Goal: Information Seeking & Learning: Learn about a topic

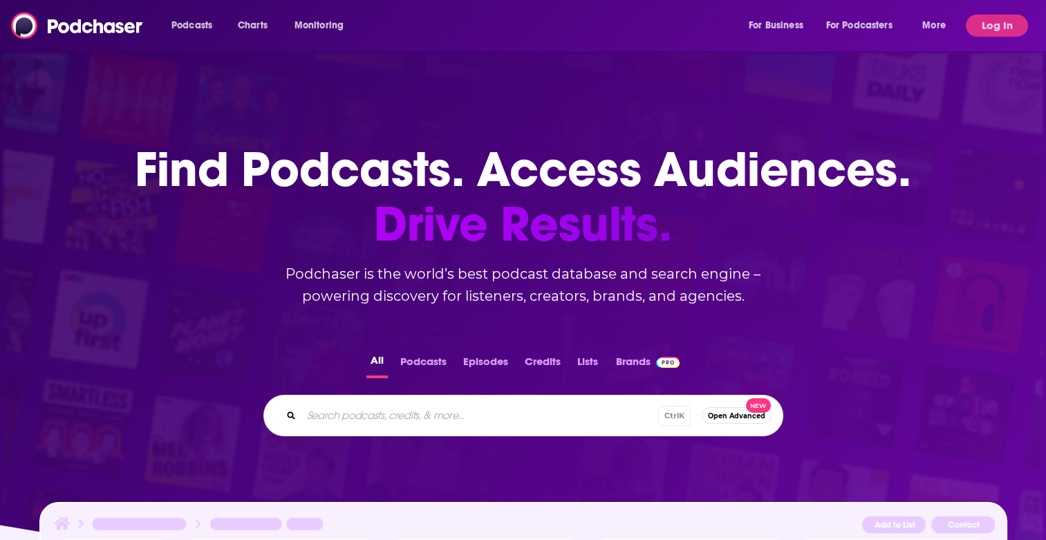
click at [451, 412] on input "Search podcasts, credits, & more..." at bounding box center [479, 415] width 357 height 22
type input "she leads"
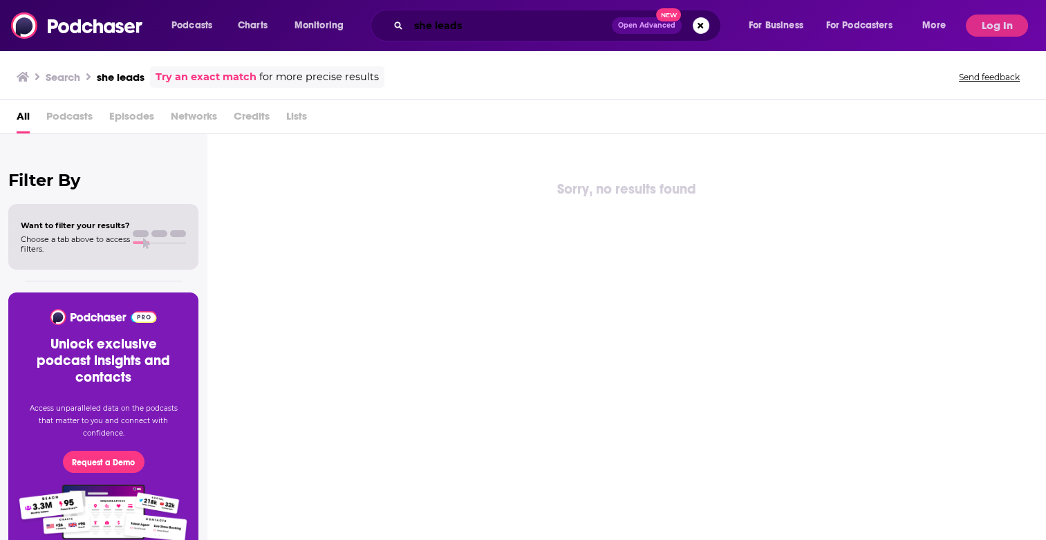
click at [495, 21] on input "she leads" at bounding box center [510, 26] width 203 height 22
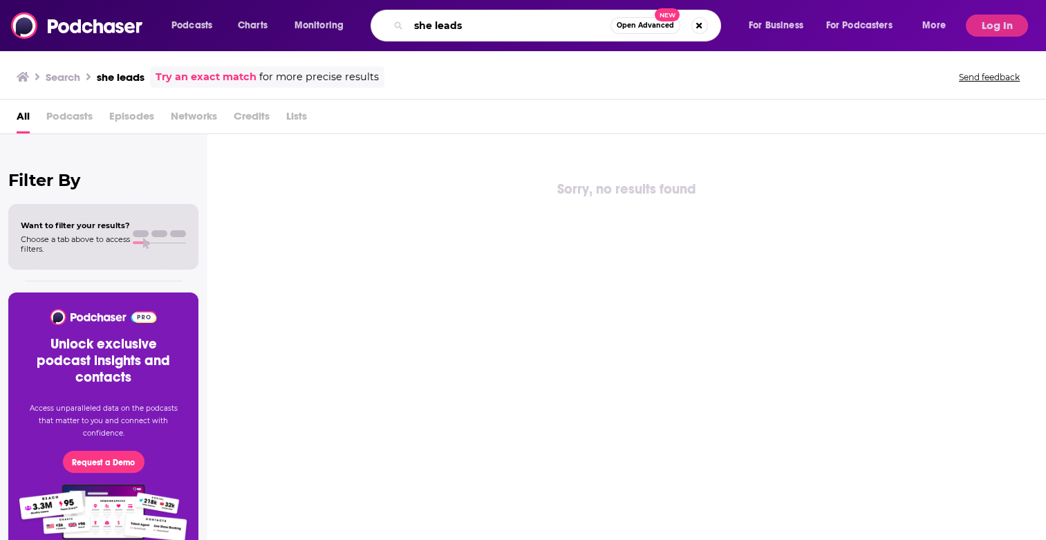
click at [495, 21] on input "she leads" at bounding box center [510, 26] width 202 height 22
type input "planet money"
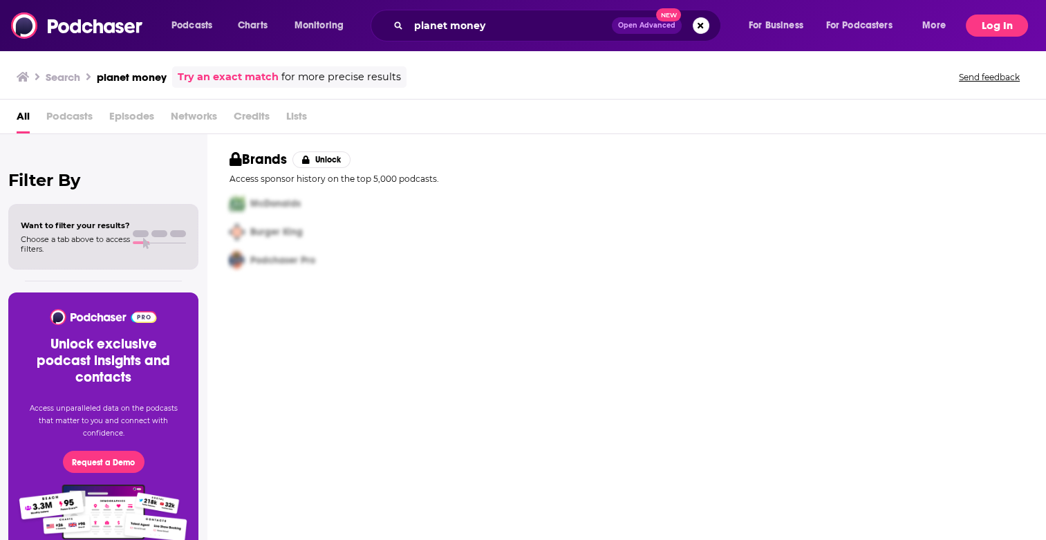
click at [1001, 15] on button "Log In" at bounding box center [997, 26] width 62 height 22
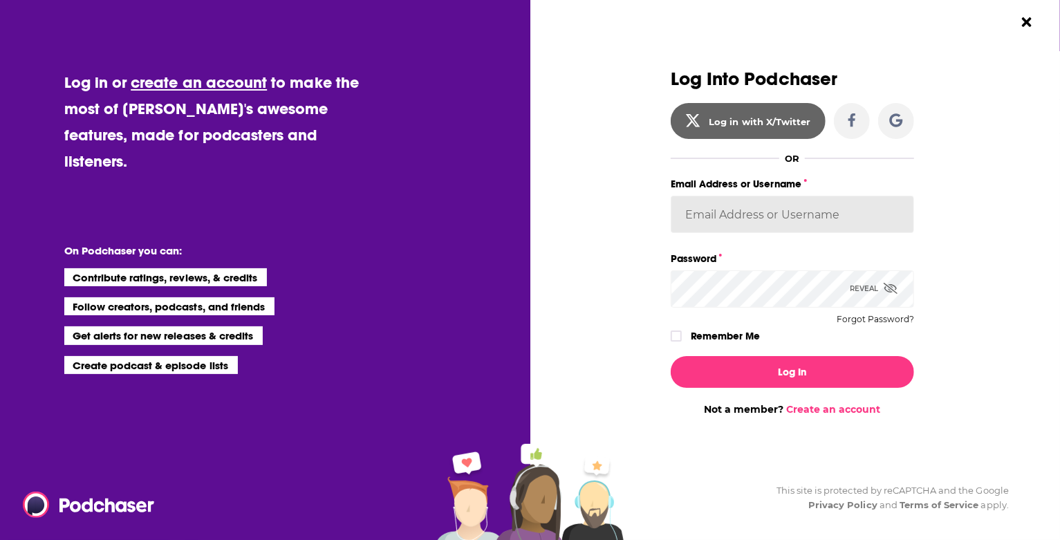
type input "mackenzie.resewehr@bursonglobal.com"
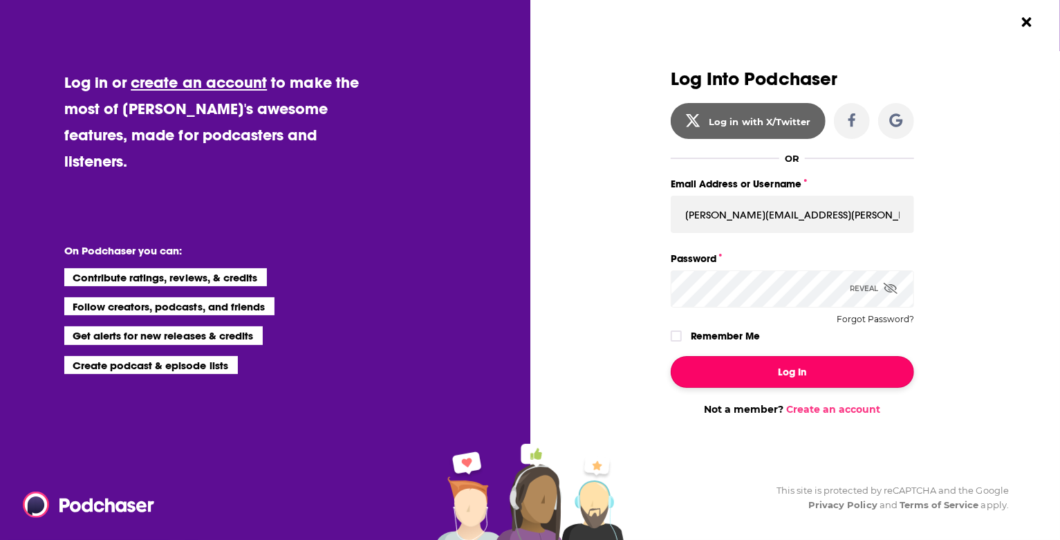
click at [794, 366] on button "Log In" at bounding box center [792, 372] width 243 height 32
click at [832, 364] on button "Dialog" at bounding box center [792, 372] width 243 height 32
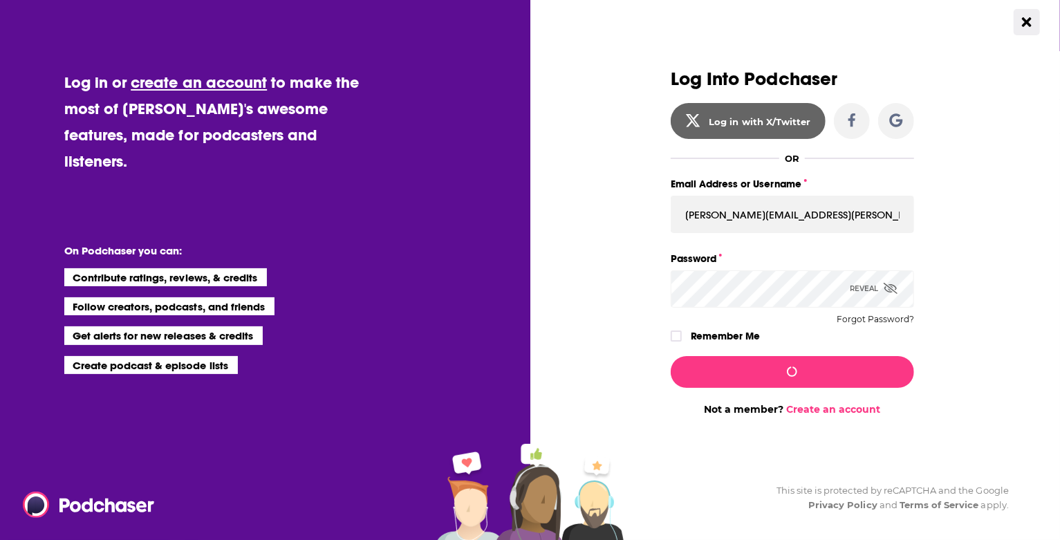
click at [1021, 19] on button "Close Button" at bounding box center [1027, 22] width 26 height 26
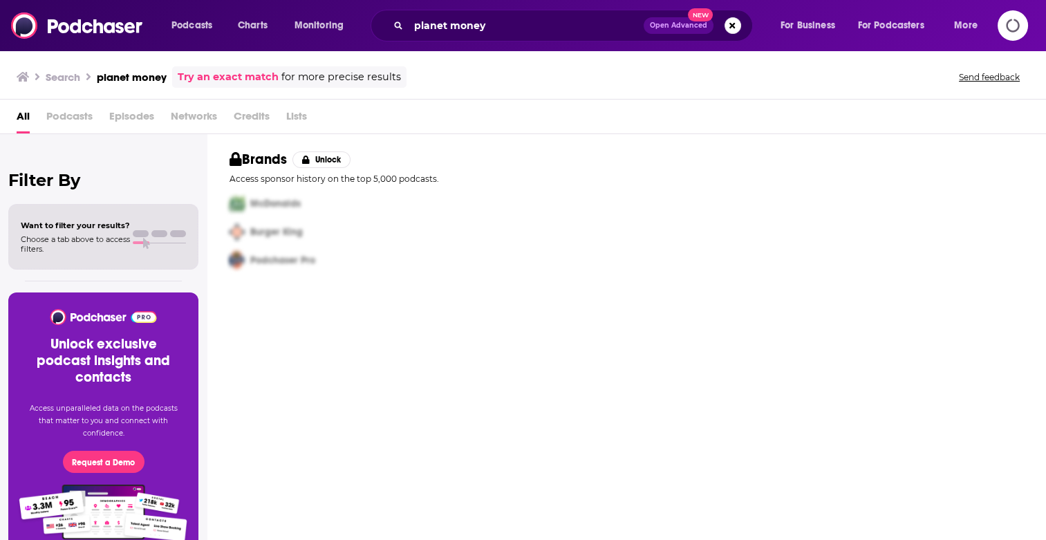
click at [1020, 21] on icon "Logging in" at bounding box center [1012, 25] width 37 height 37
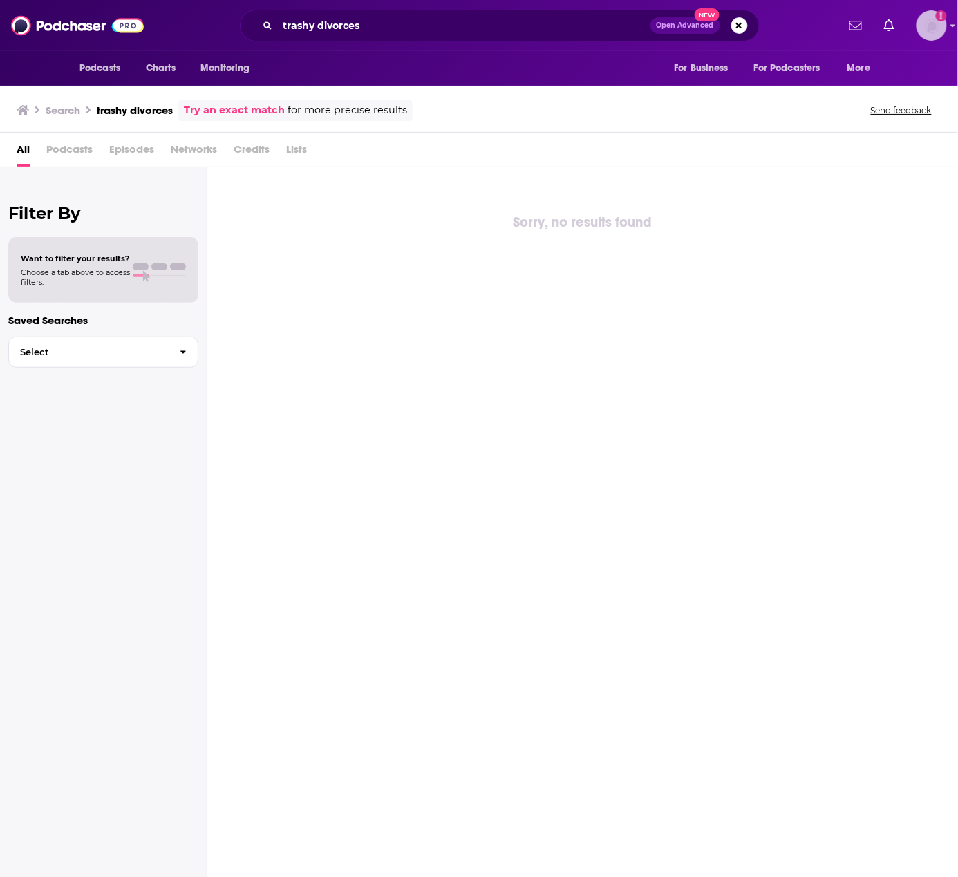
click at [932, 30] on img "Logged in as mresewehr" at bounding box center [932, 25] width 30 height 30
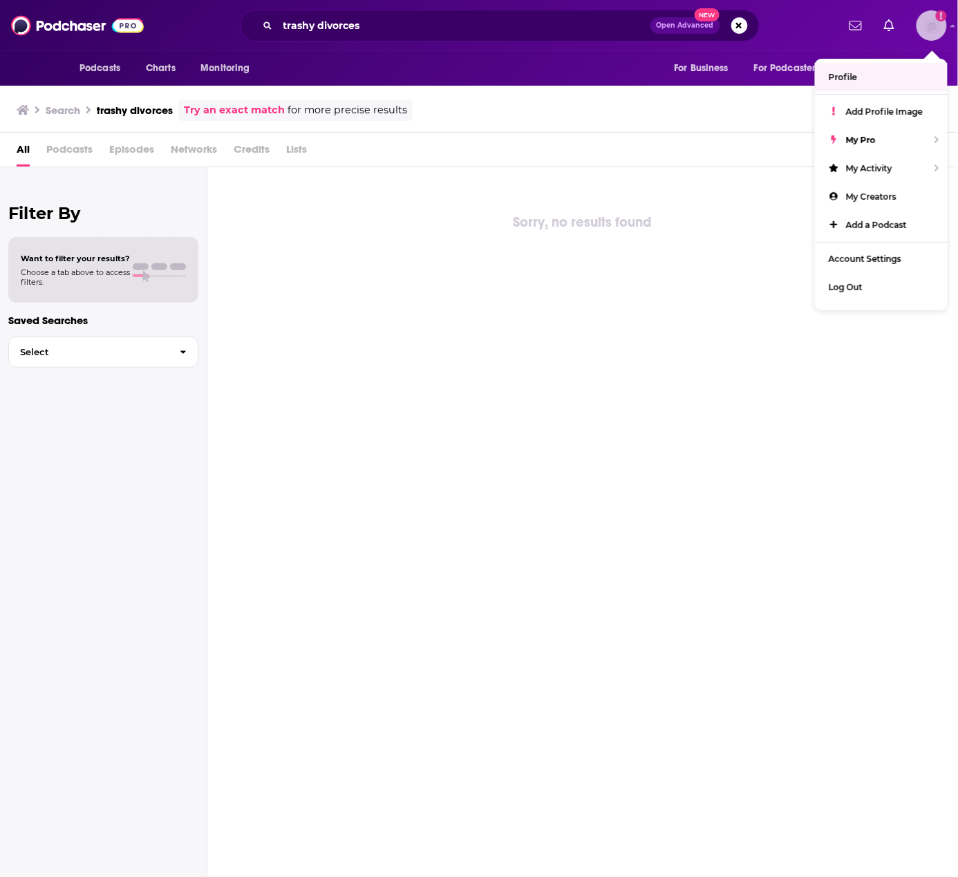
click at [839, 64] on link "Profile" at bounding box center [881, 77] width 133 height 28
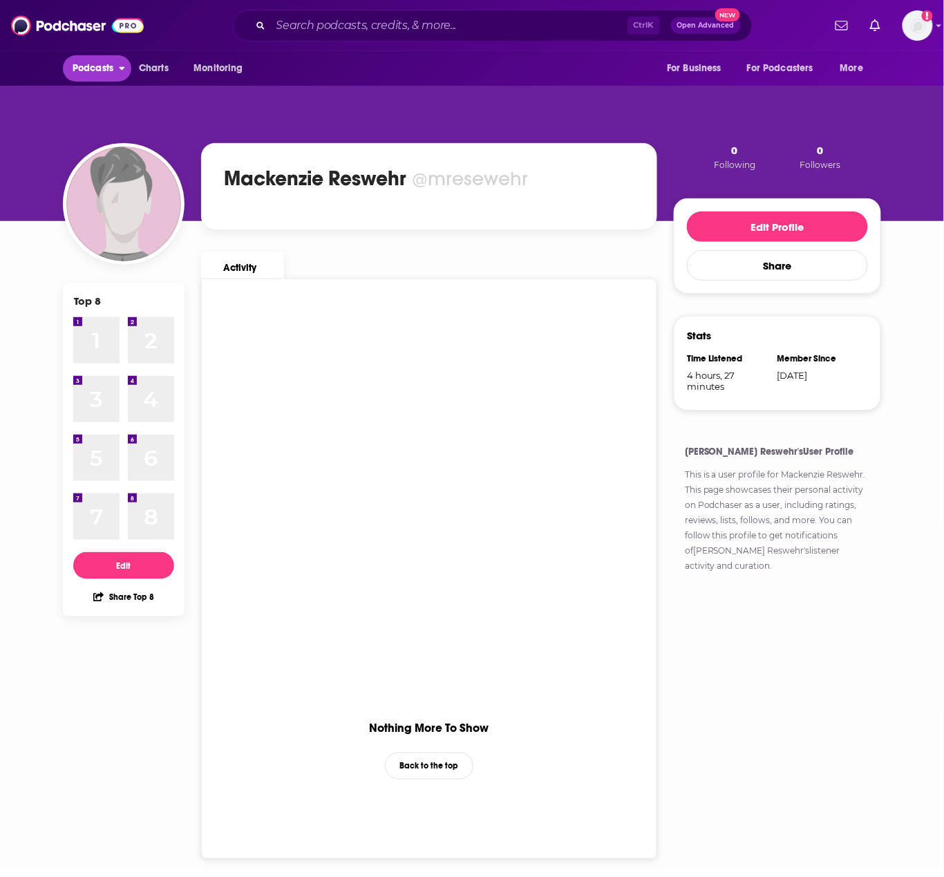
click at [98, 64] on span "Podcasts" at bounding box center [93, 68] width 41 height 19
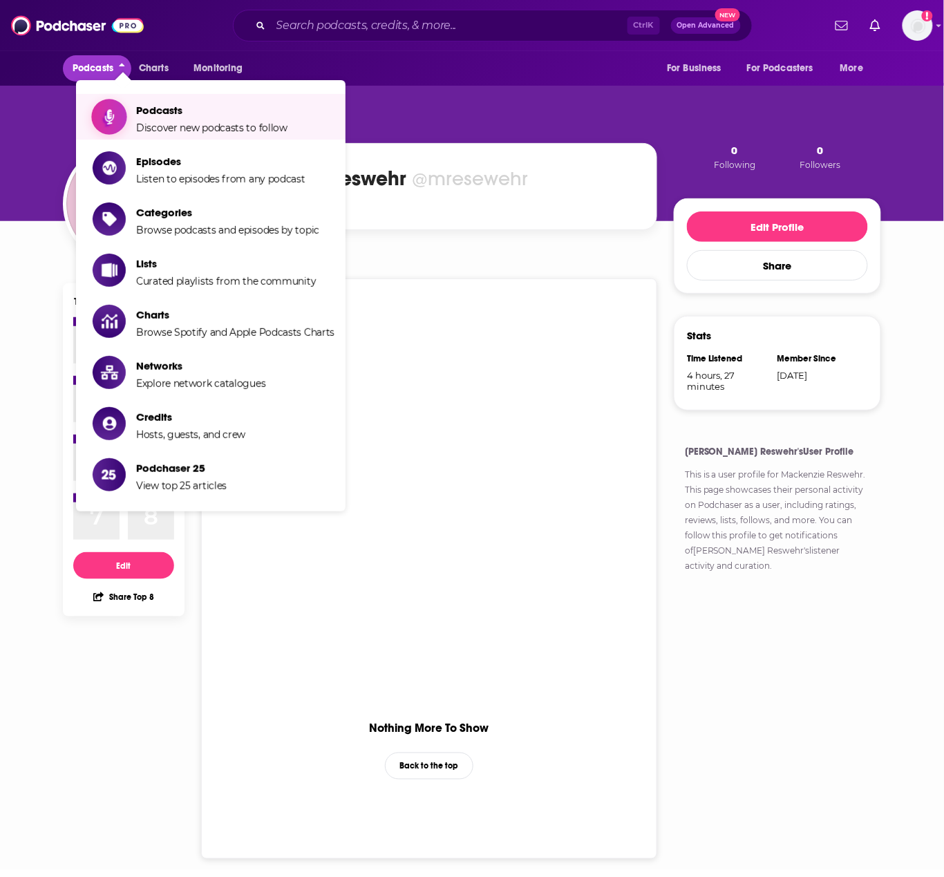
click at [138, 117] on span "Podcasts Discover new podcasts to follow" at bounding box center [211, 117] width 151 height 35
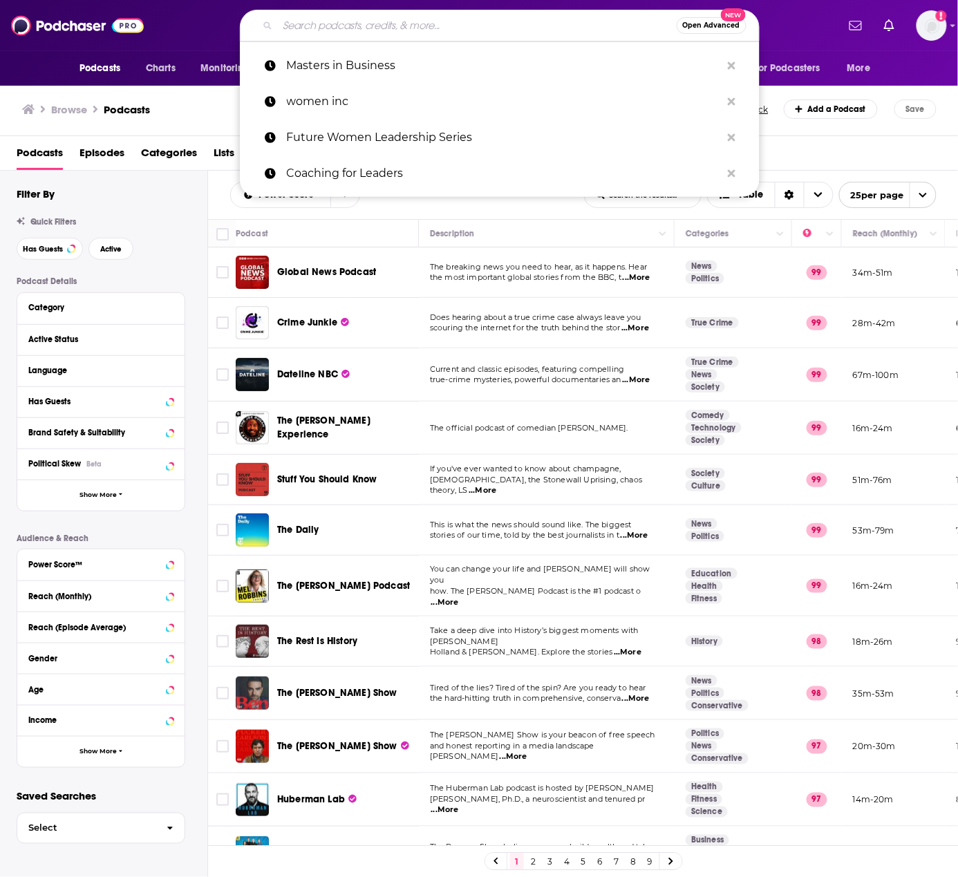
click at [322, 28] on input "Search podcasts, credits, & more..." at bounding box center [477, 26] width 399 height 22
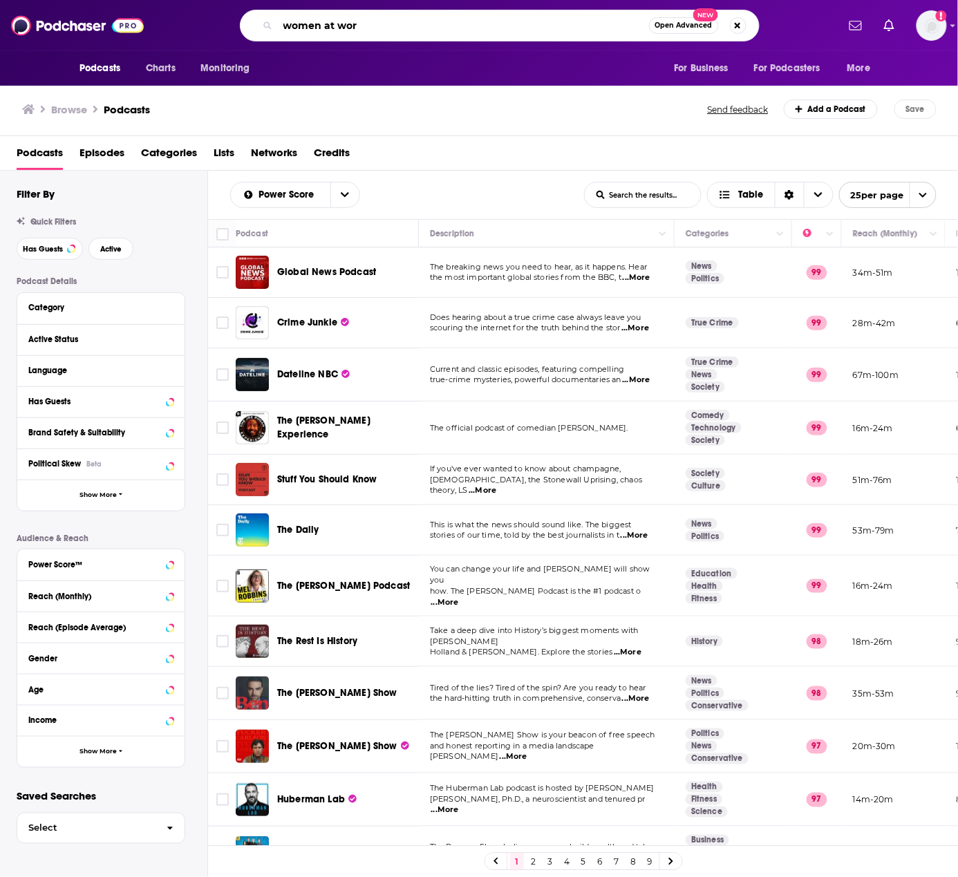
type input "women at work"
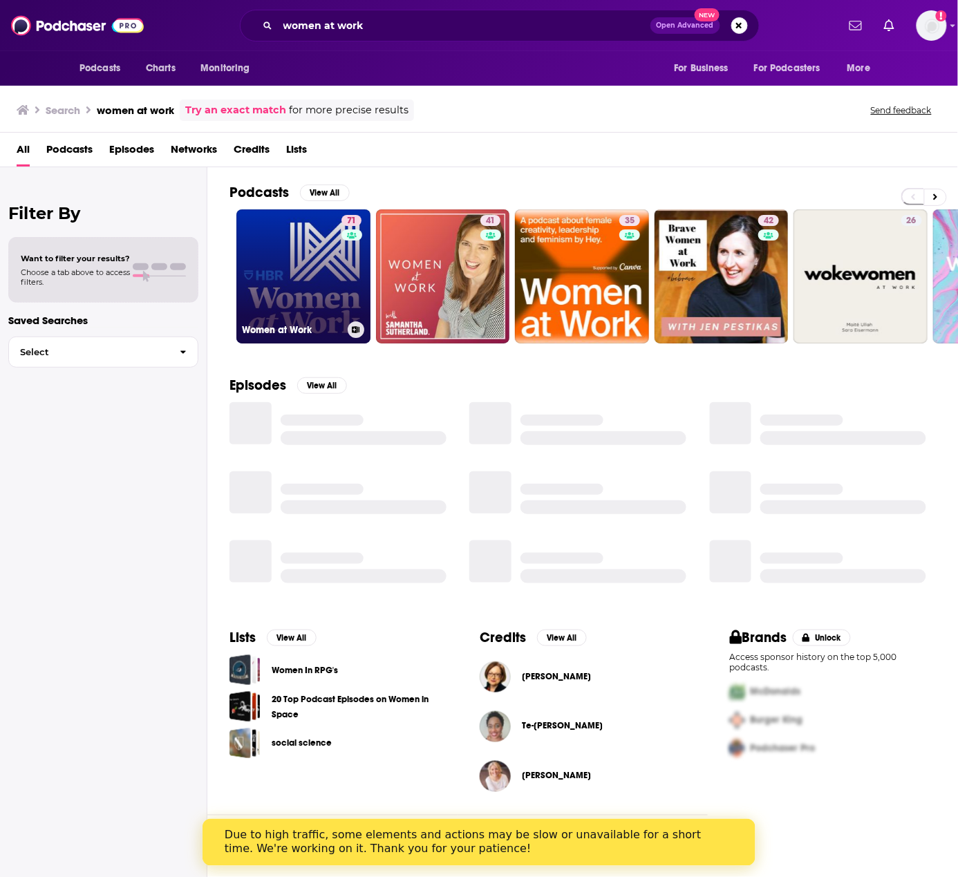
click at [310, 255] on link "71 Women at Work" at bounding box center [303, 276] width 134 height 134
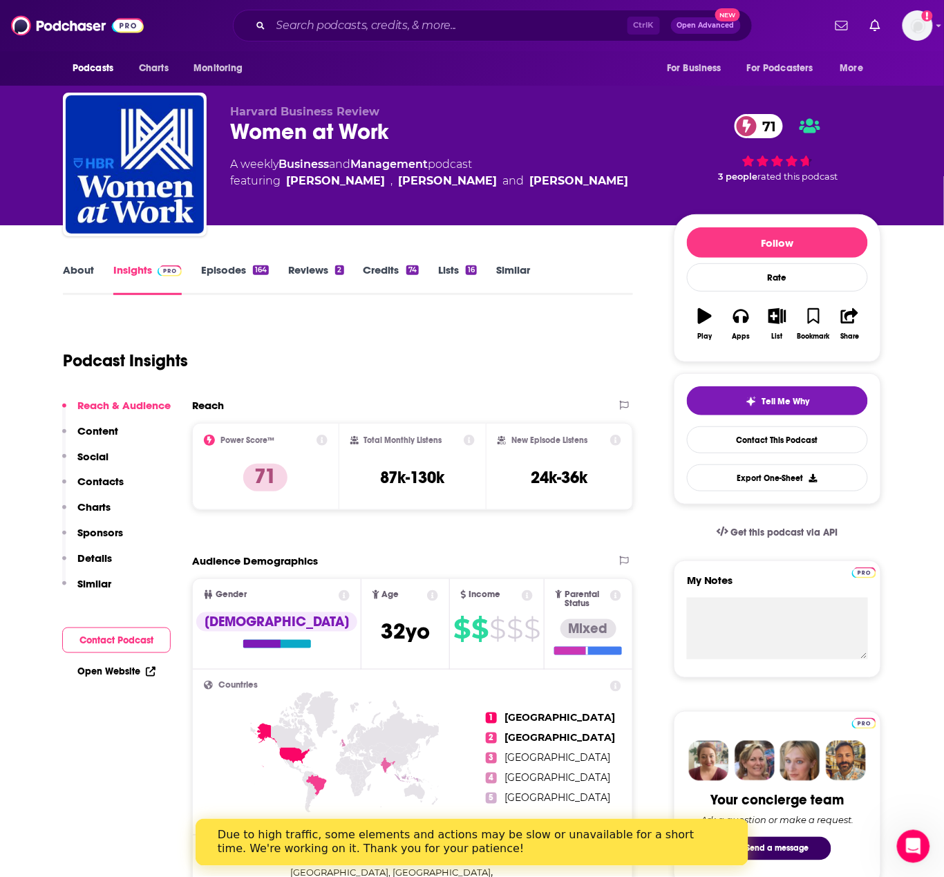
click at [81, 277] on link "About" at bounding box center [78, 279] width 31 height 32
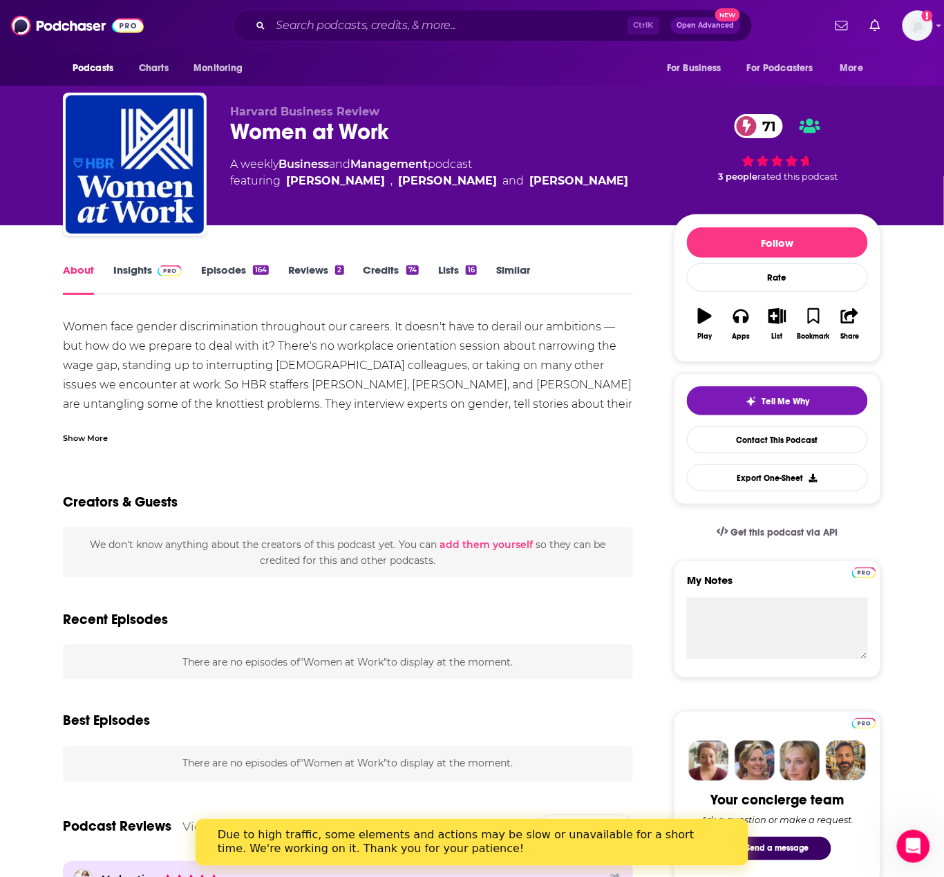
click at [95, 435] on div "Show More" at bounding box center [85, 437] width 45 height 13
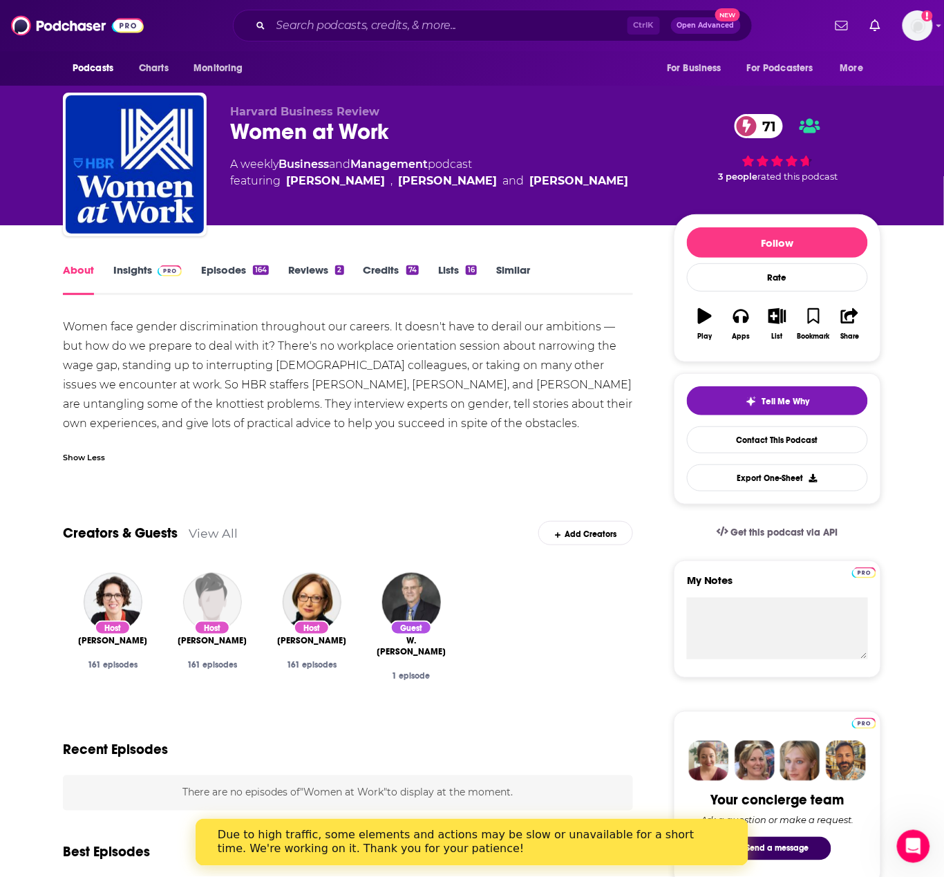
click at [231, 349] on div "Women face gender discrimination throughout our careers. It doesn't have to der…" at bounding box center [348, 375] width 570 height 116
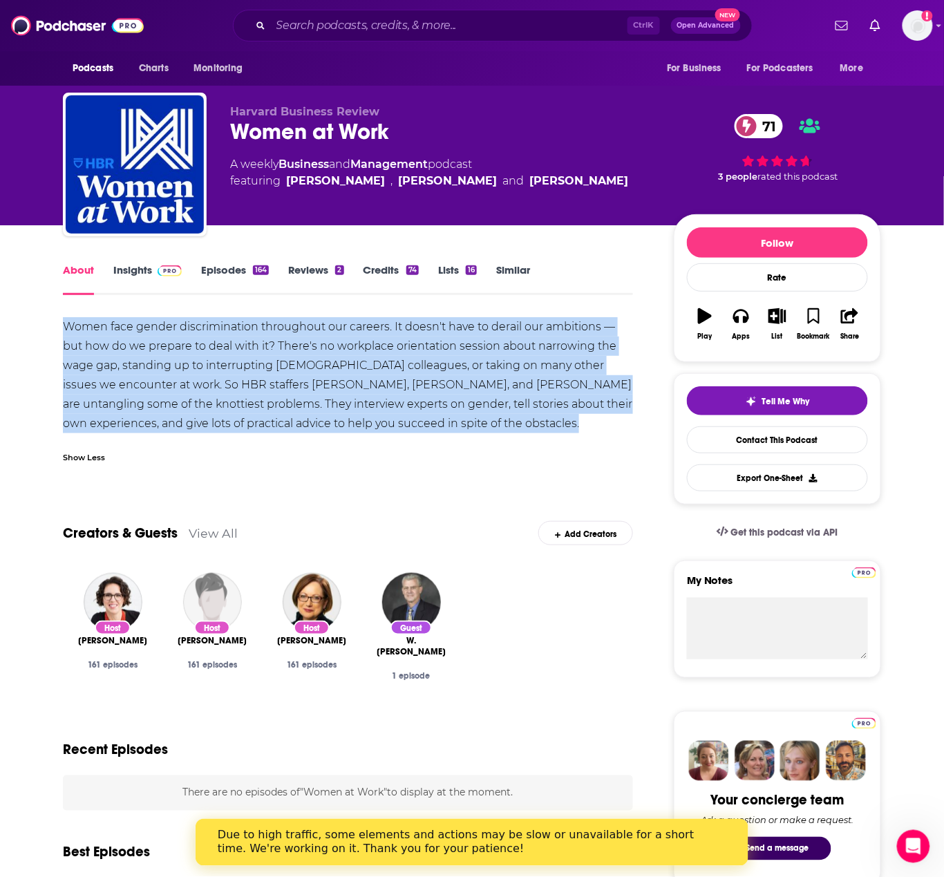
click at [231, 349] on div "Women face gender discrimination throughout our careers. It doesn't have to der…" at bounding box center [348, 375] width 570 height 116
copy div "Women face gender discrimination throughout our careers. It doesn't have to der…"
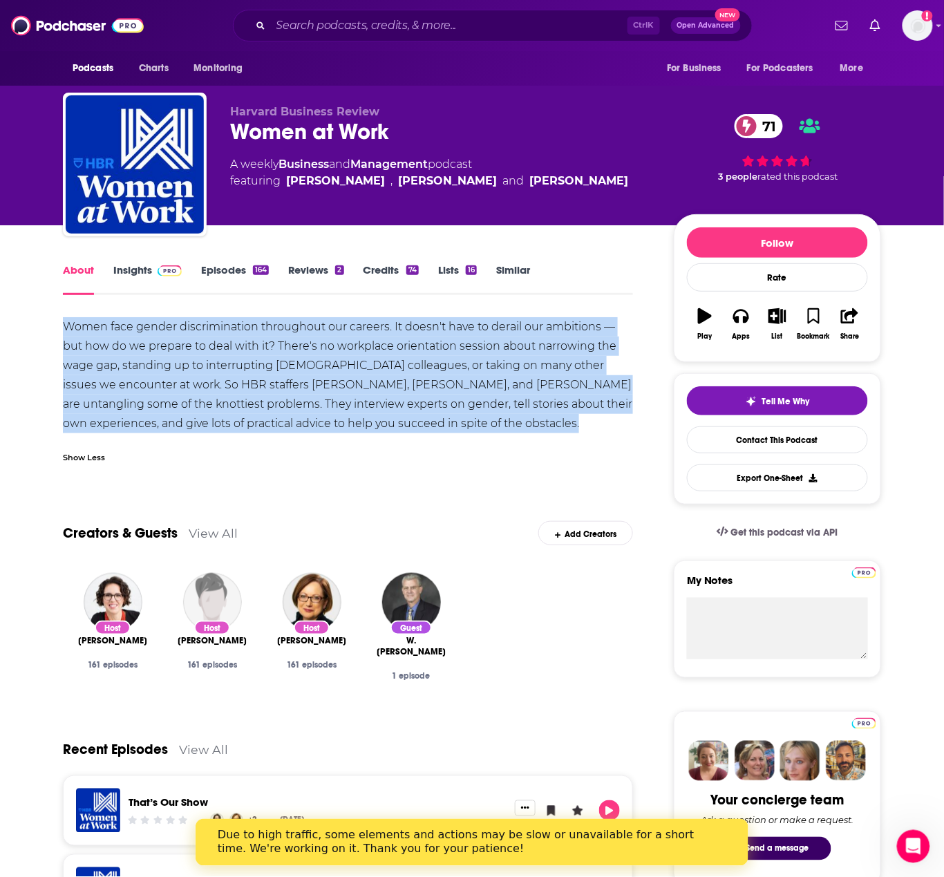
click at [142, 275] on link "Insights" at bounding box center [147, 279] width 68 height 32
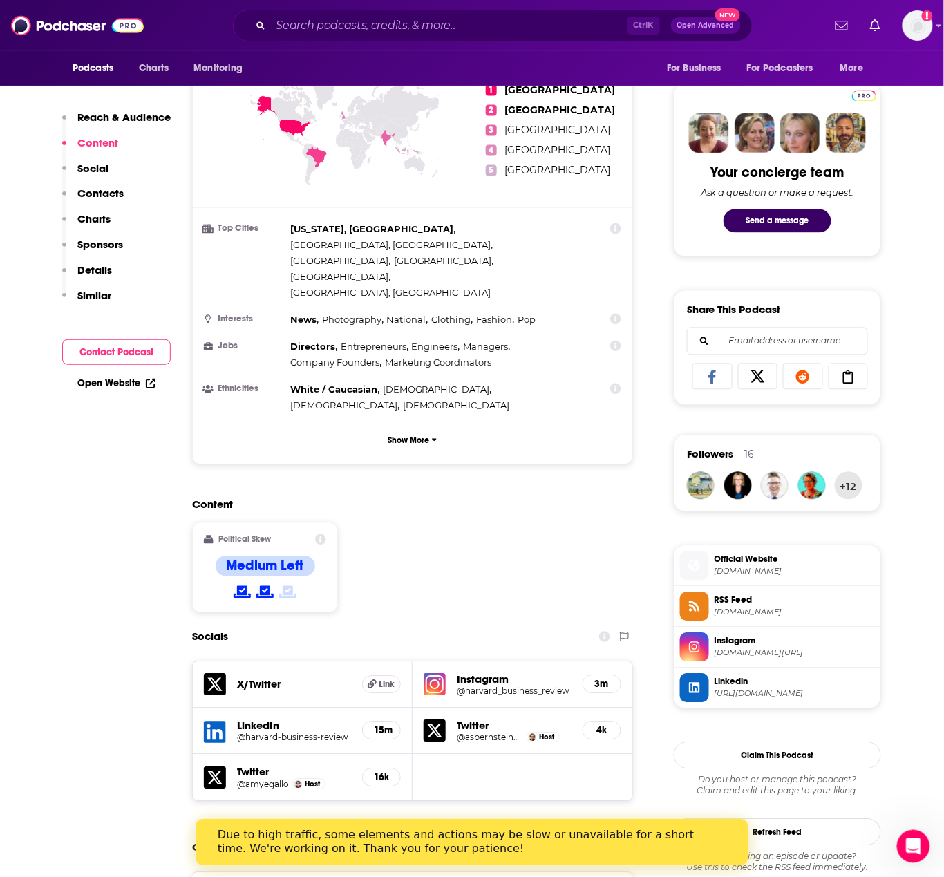
scroll to position [277, 0]
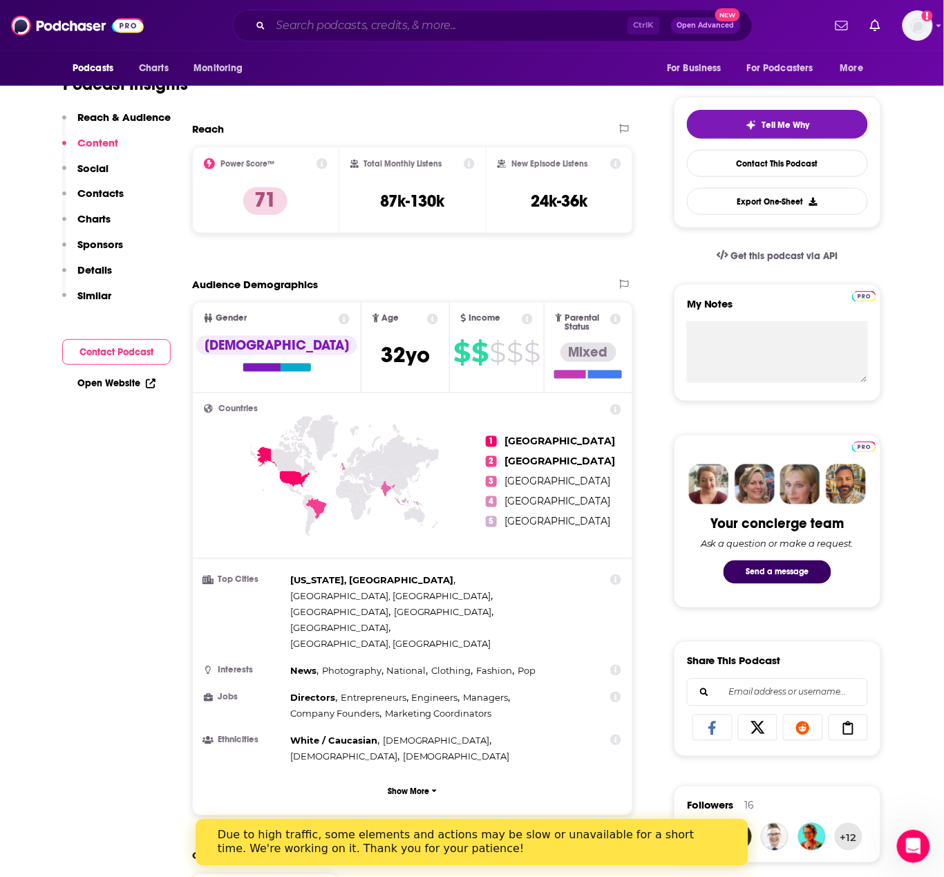
click at [377, 28] on input "Search podcasts, credits, & more..." at bounding box center [449, 26] width 357 height 22
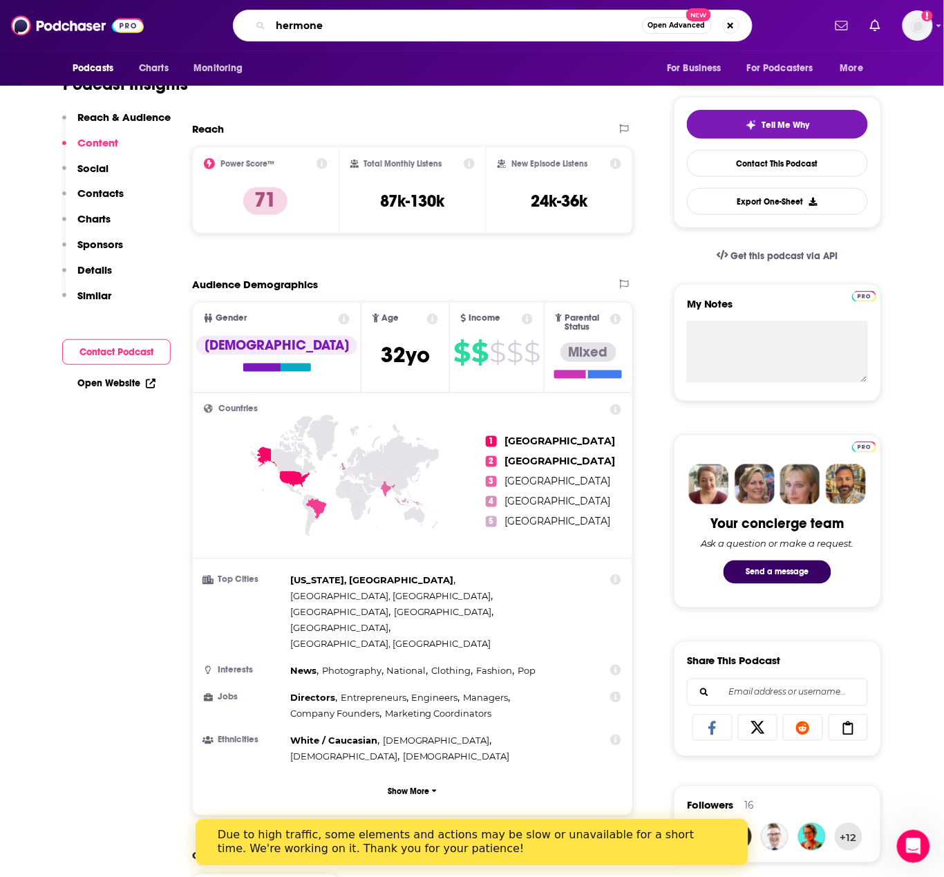
type input "hermoney"
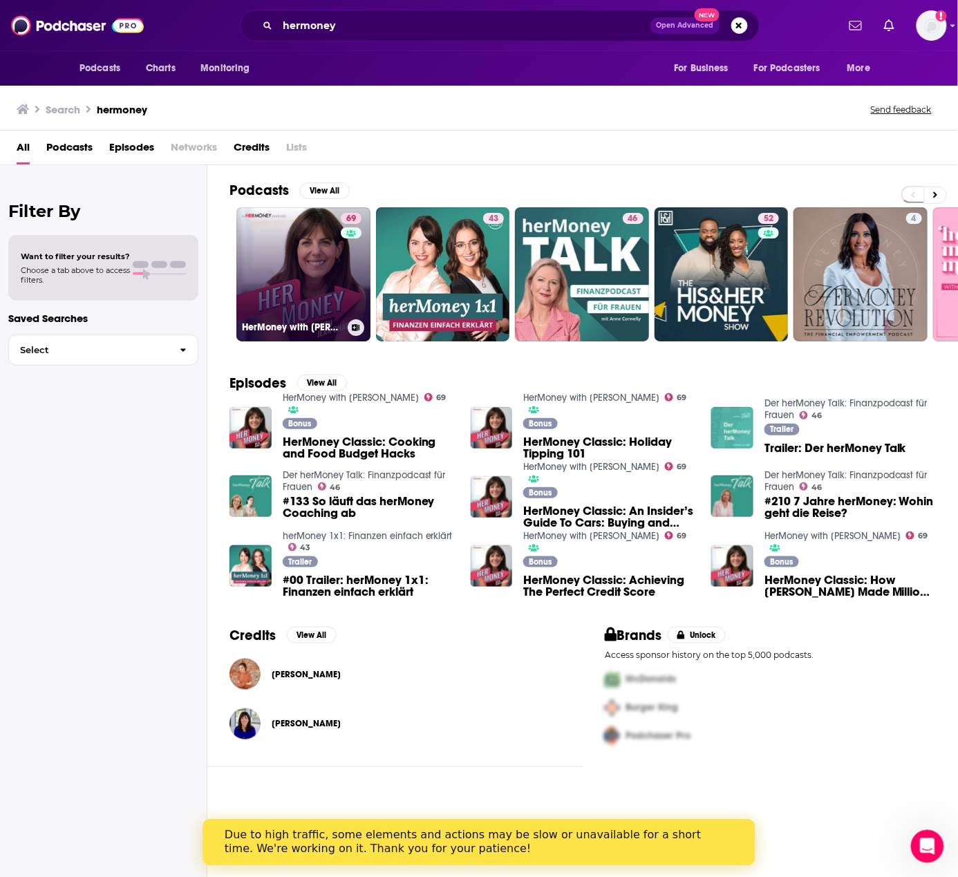
click at [300, 296] on link "69 HerMoney with [PERSON_NAME]" at bounding box center [303, 274] width 134 height 134
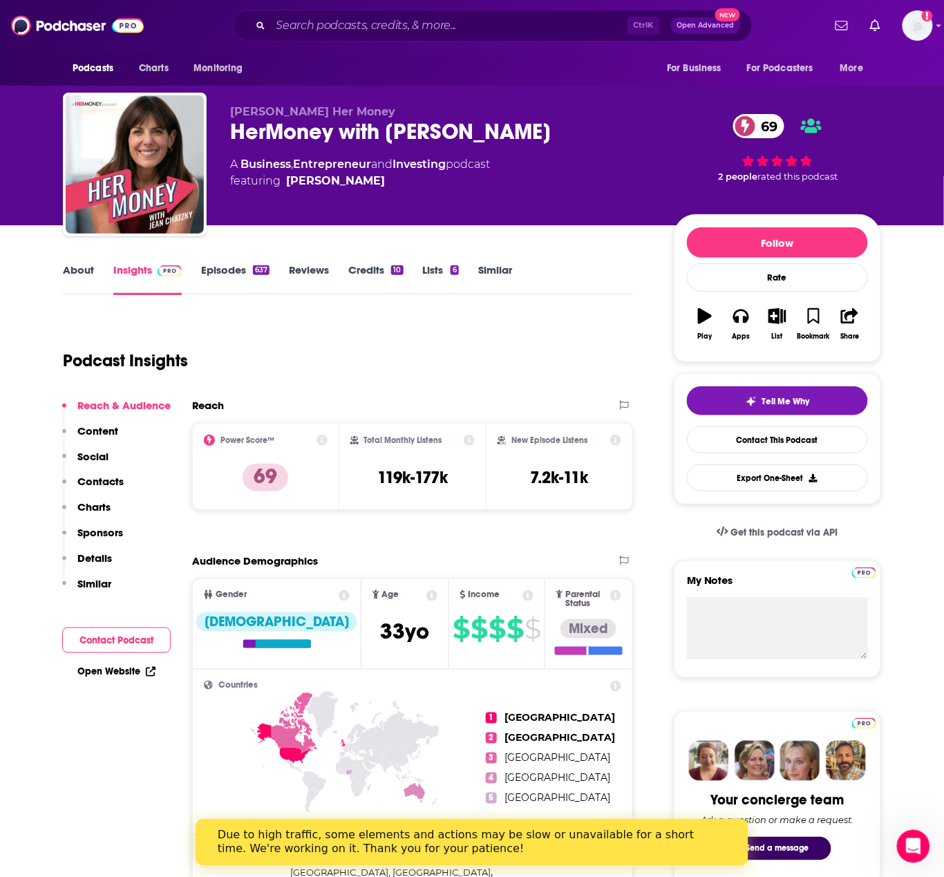
click at [89, 264] on link "About" at bounding box center [78, 279] width 31 height 32
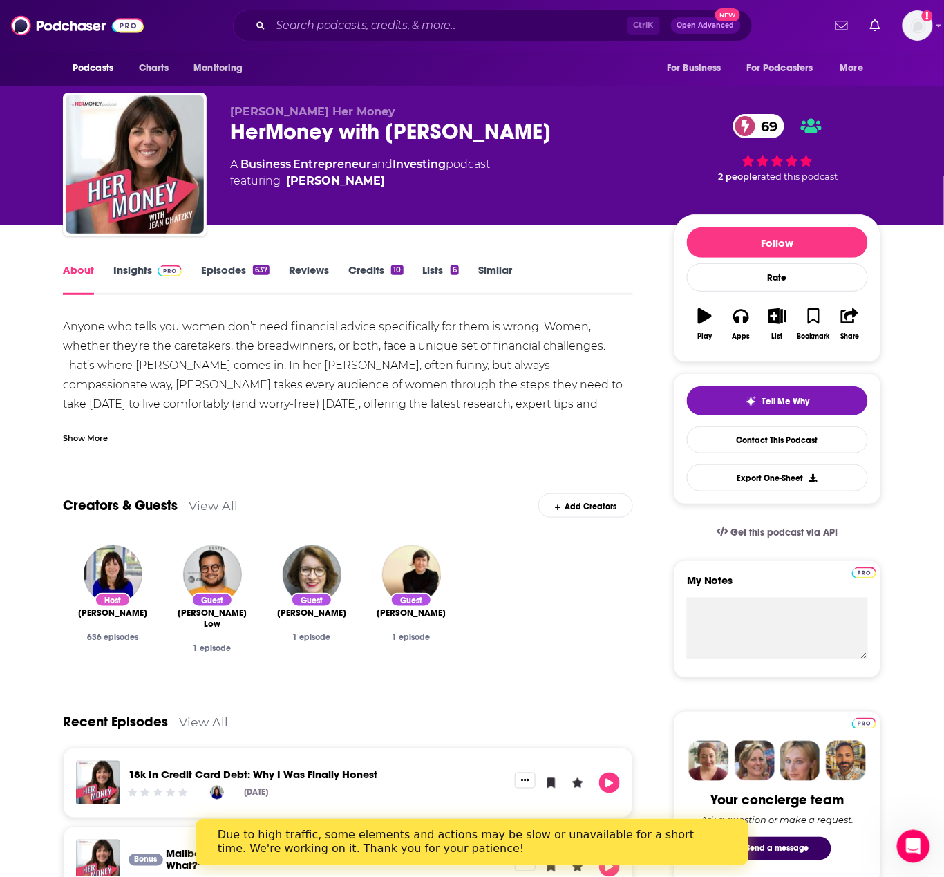
click at [66, 426] on div "Show More" at bounding box center [348, 433] width 570 height 24
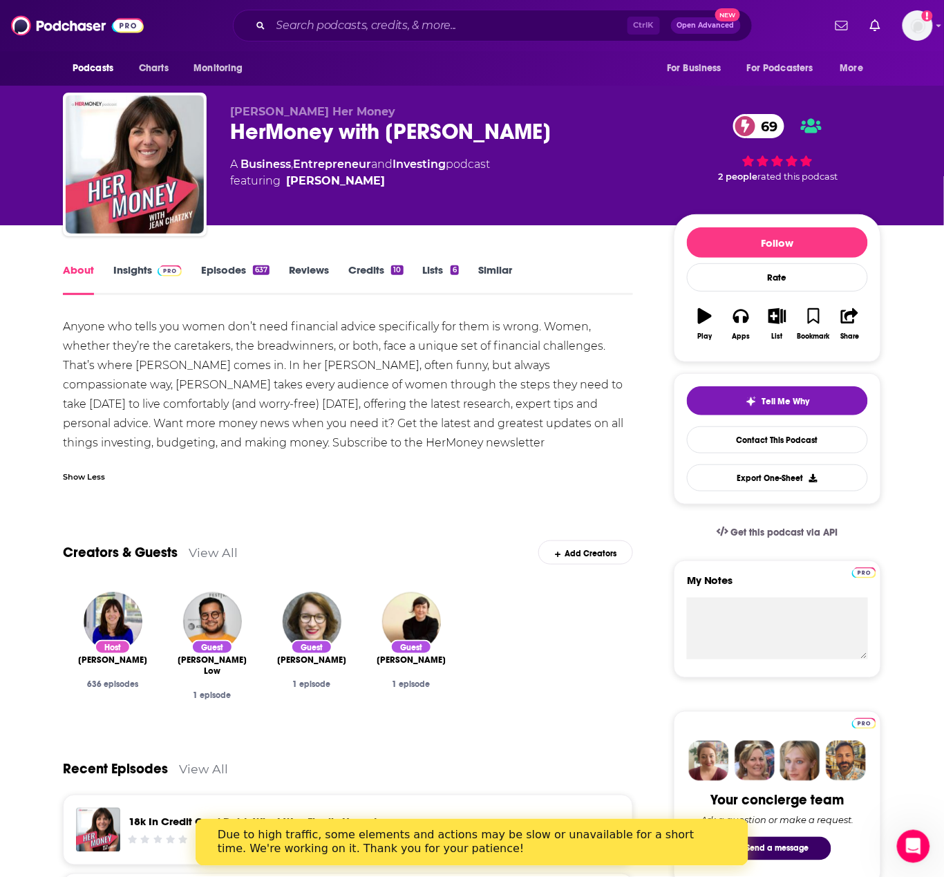
click at [144, 360] on div "Anyone who tells you women don’t need financial advice specifically for them is…" at bounding box center [348, 394] width 570 height 155
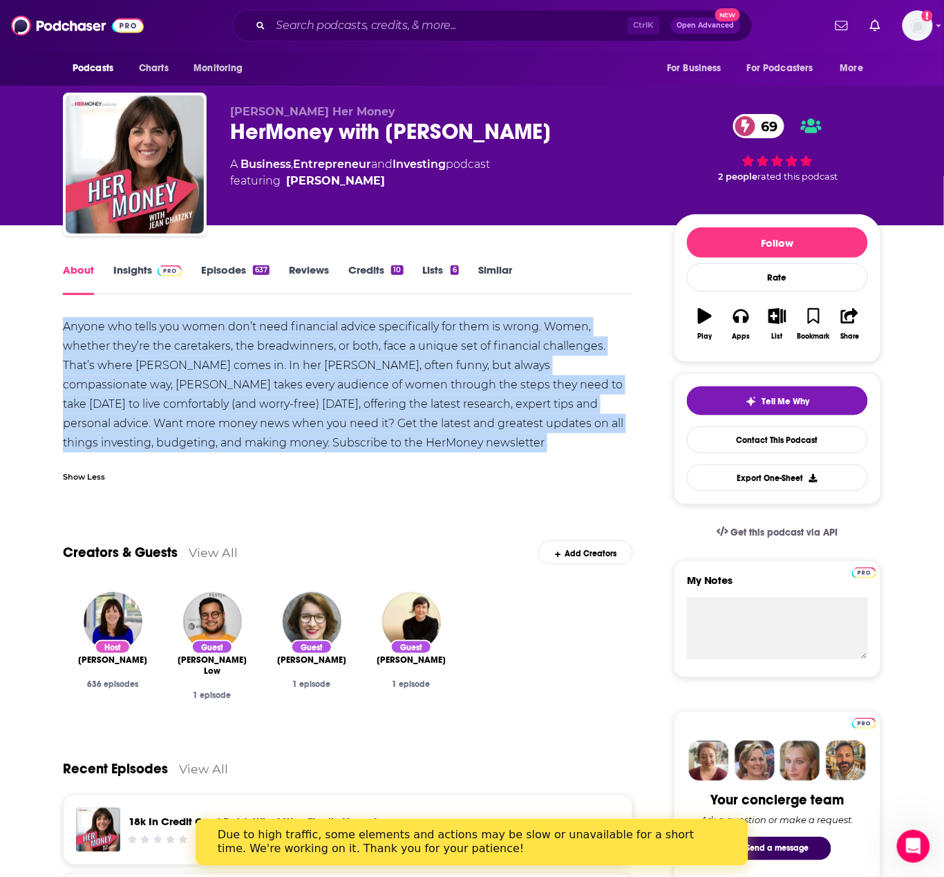
click at [144, 360] on div "Anyone who tells you women don’t need financial advice specifically for them is…" at bounding box center [348, 394] width 570 height 155
click at [150, 368] on div "Anyone who tells you women don’t need financial advice specifically for them is…" at bounding box center [348, 394] width 570 height 155
drag, startPoint x: 148, startPoint y: 440, endPoint x: 40, endPoint y: 329, distance: 155.0
copy div "Anyone who tells you women don’t need financial advice specifically for them is…"
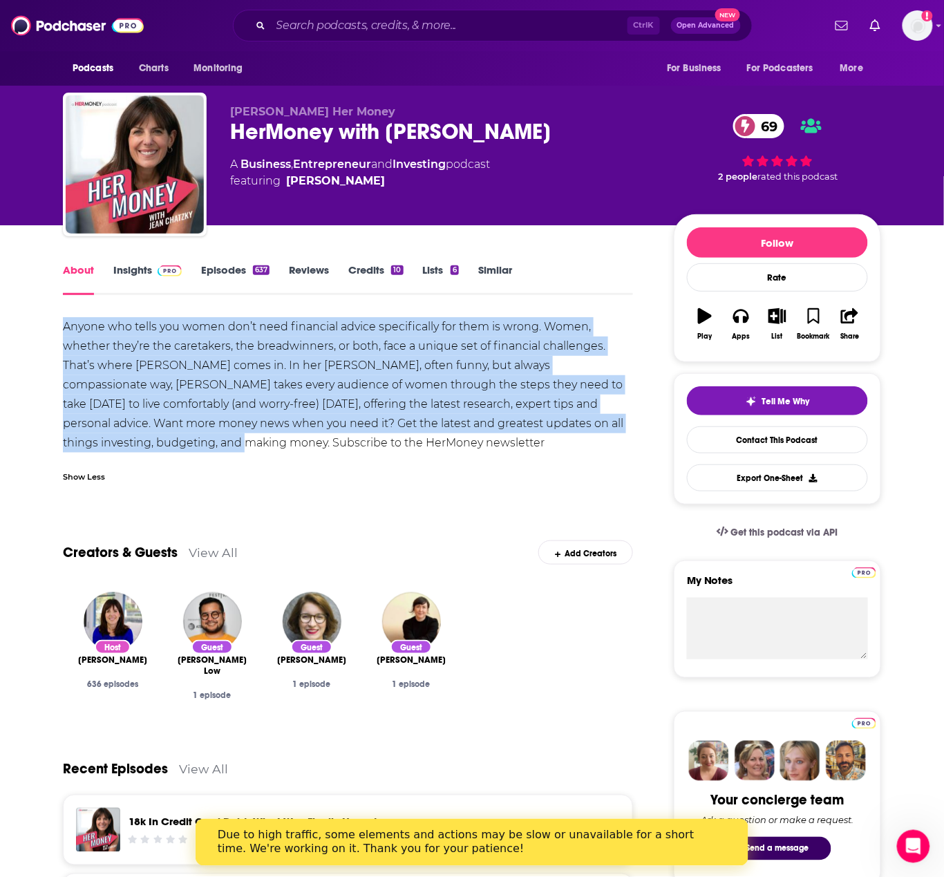
click at [169, 270] on img at bounding box center [170, 270] width 24 height 11
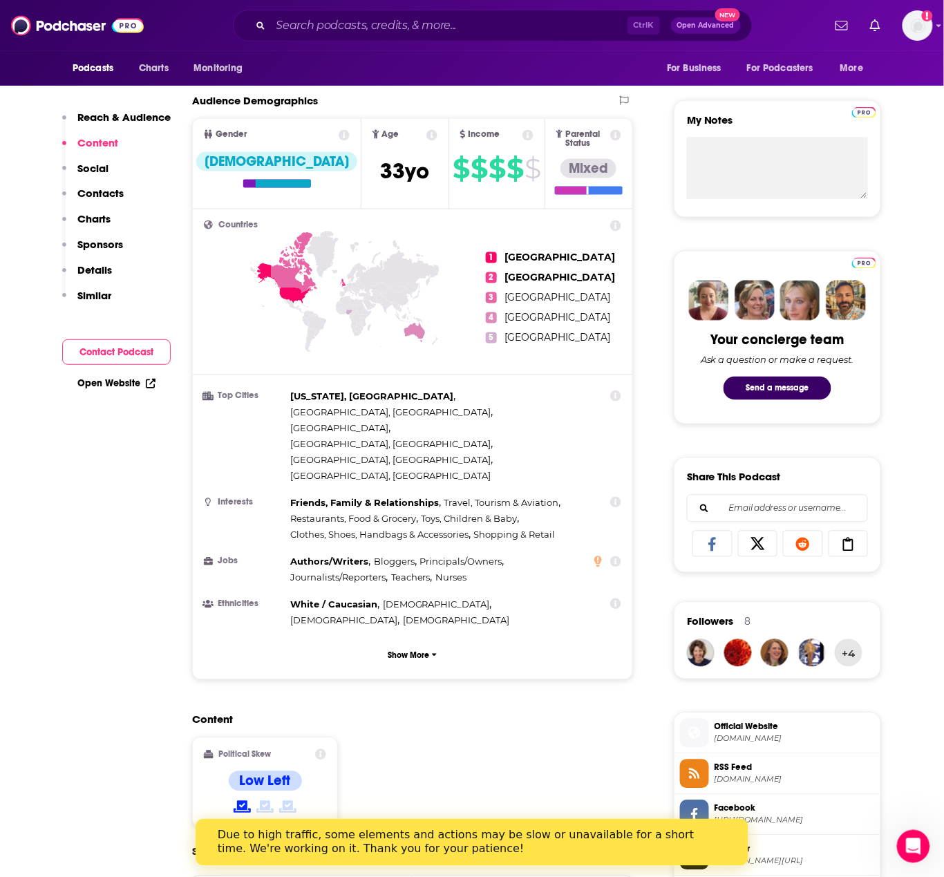
scroll to position [277, 0]
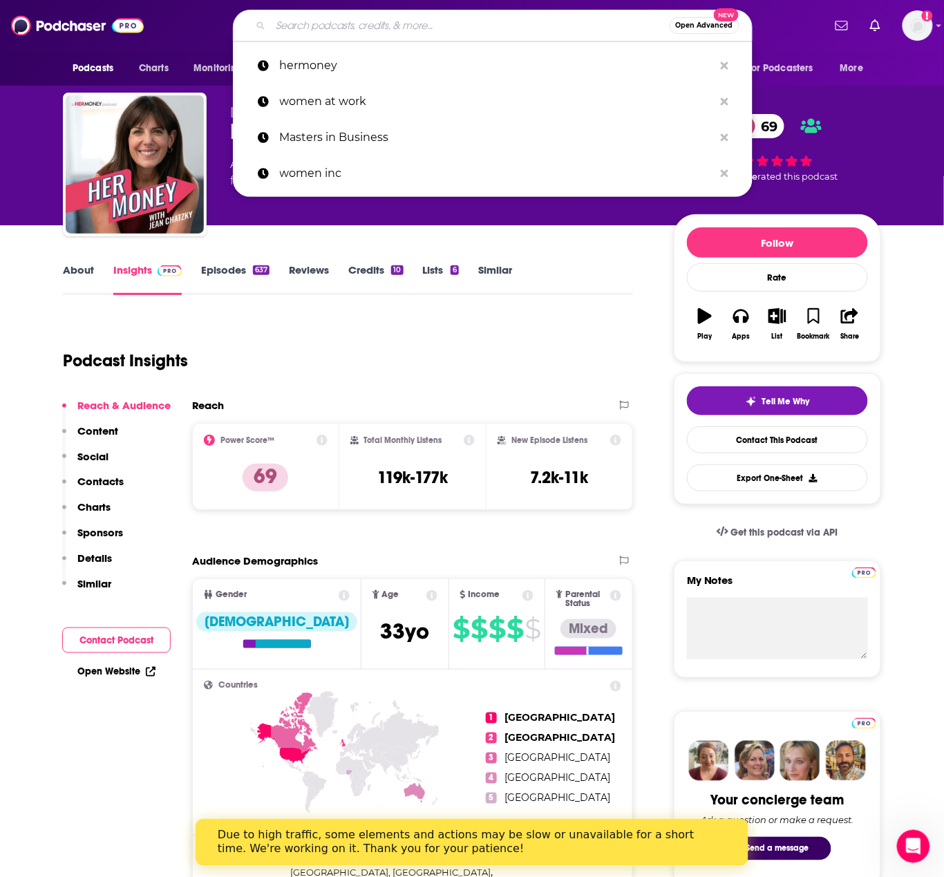
click at [407, 34] on input "Search podcasts, credits, & more..." at bounding box center [470, 26] width 399 height 22
paste input "Switch, Pivot or Quit"
type input "Switch, Pivot or Quit"
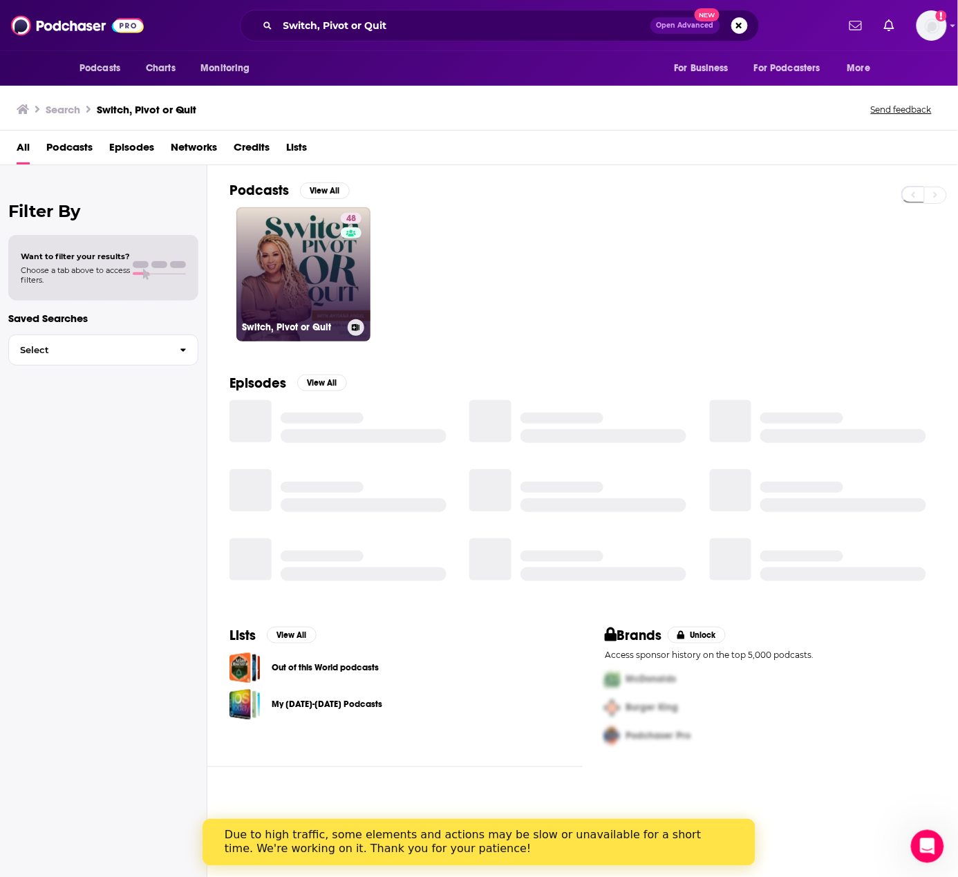
click at [361, 252] on div "48" at bounding box center [353, 266] width 24 height 106
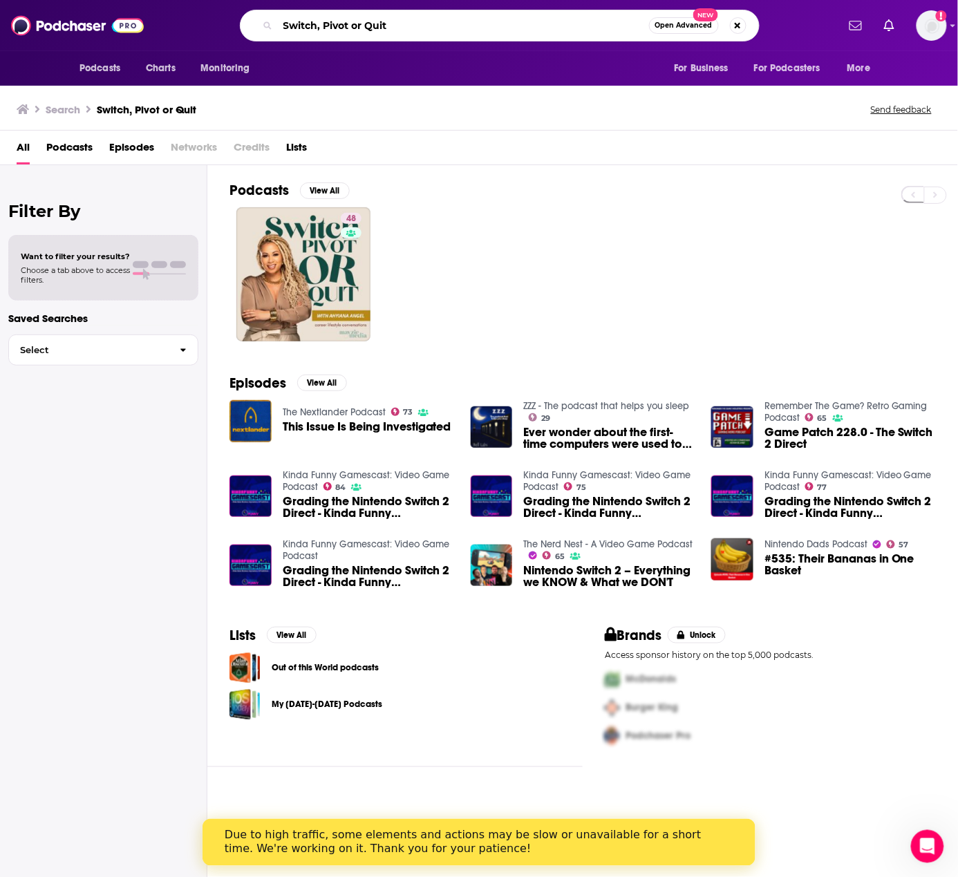
click at [387, 23] on input "Switch, Pivot or Quit" at bounding box center [463, 26] width 371 height 22
paste input "This Woman Can"
type input "This Woman Can"
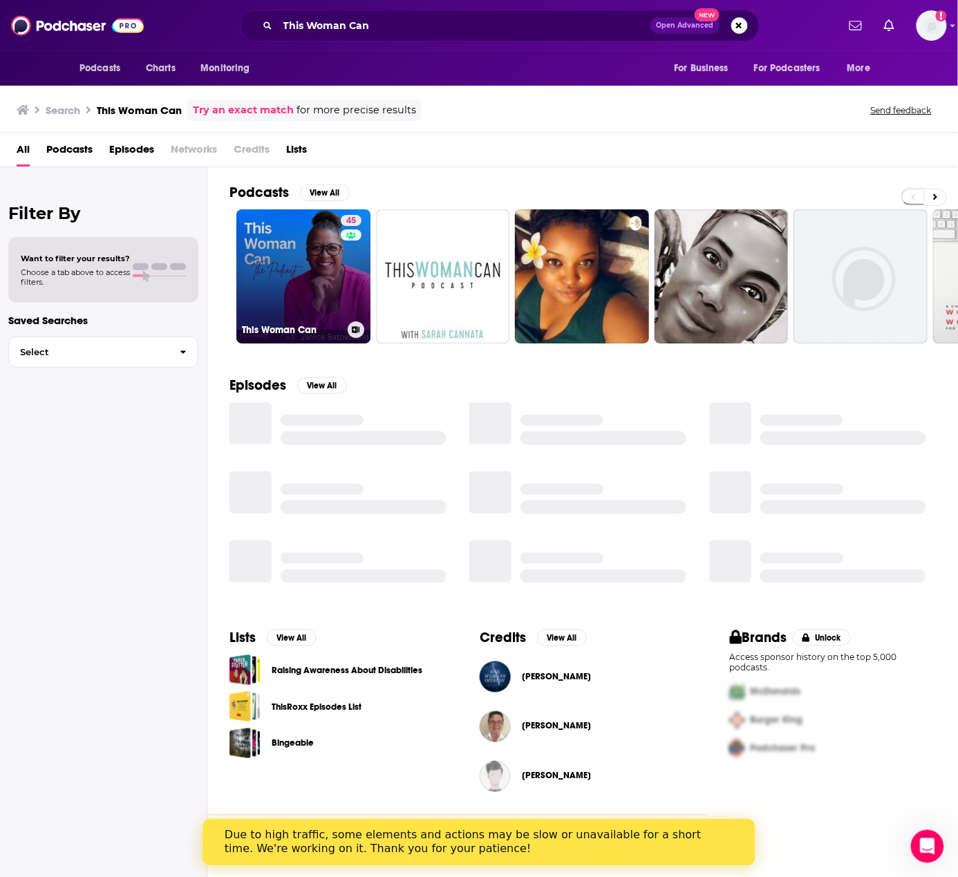
click at [296, 258] on link "45 This Woman Can" at bounding box center [303, 276] width 134 height 134
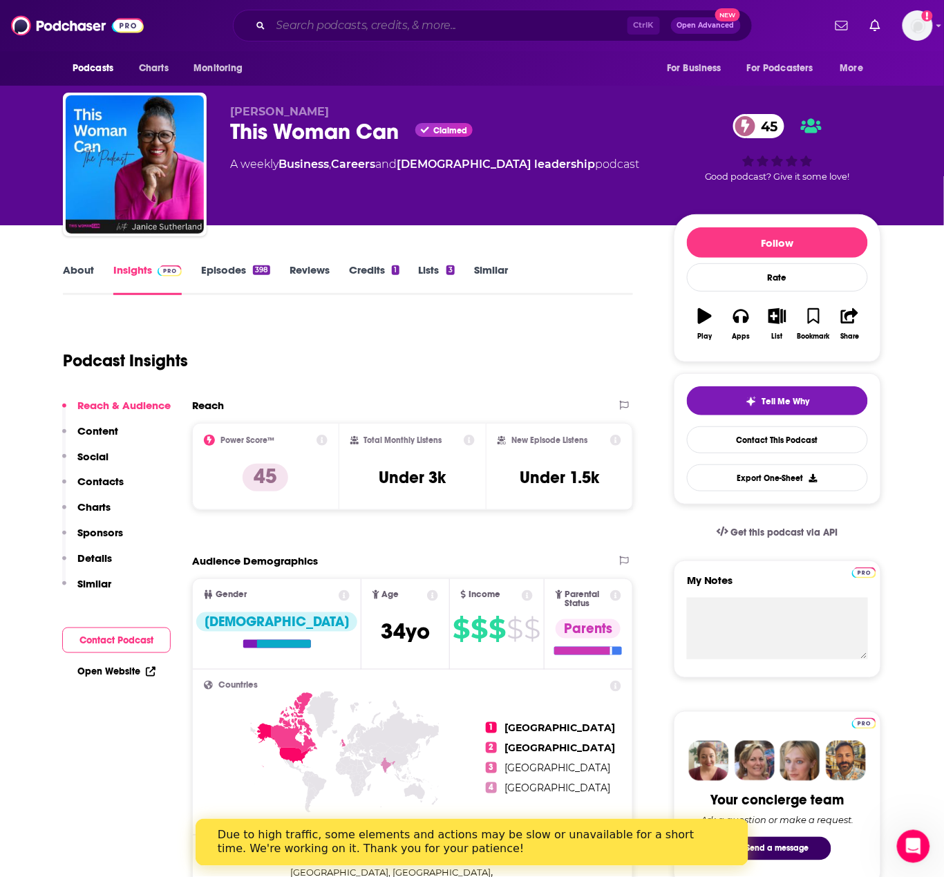
click at [329, 18] on input "Search podcasts, credits, & more..." at bounding box center [449, 26] width 357 height 22
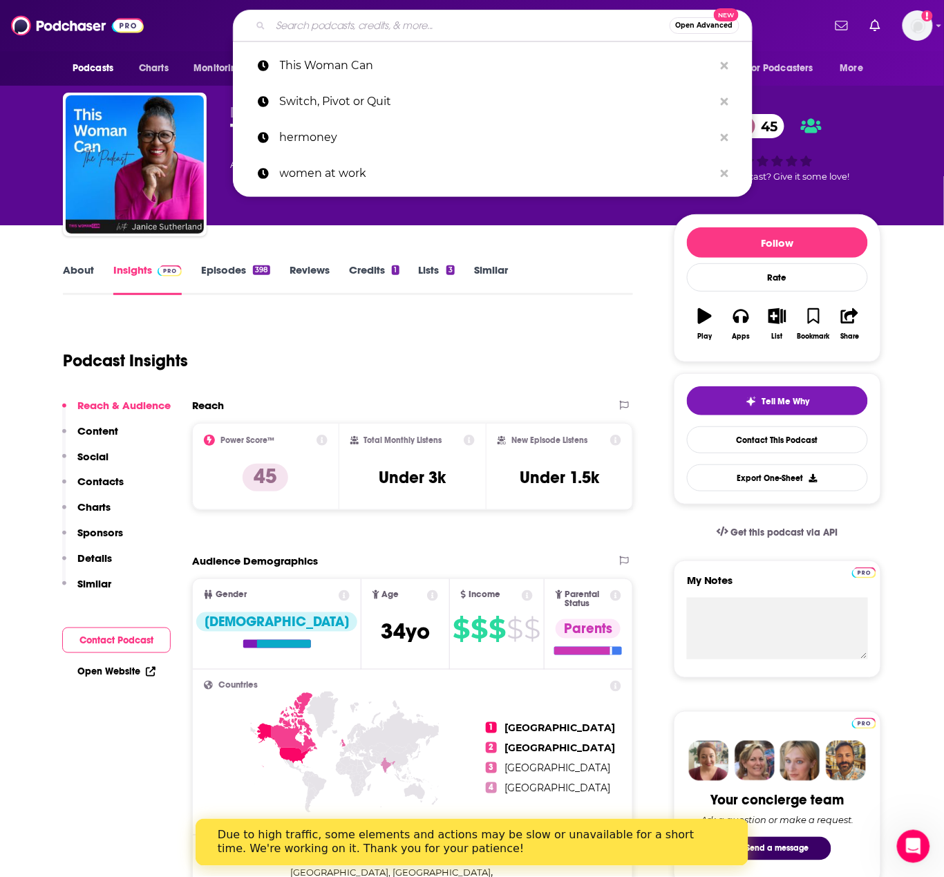
paste input "Winning Season"
type input "Winning Season"
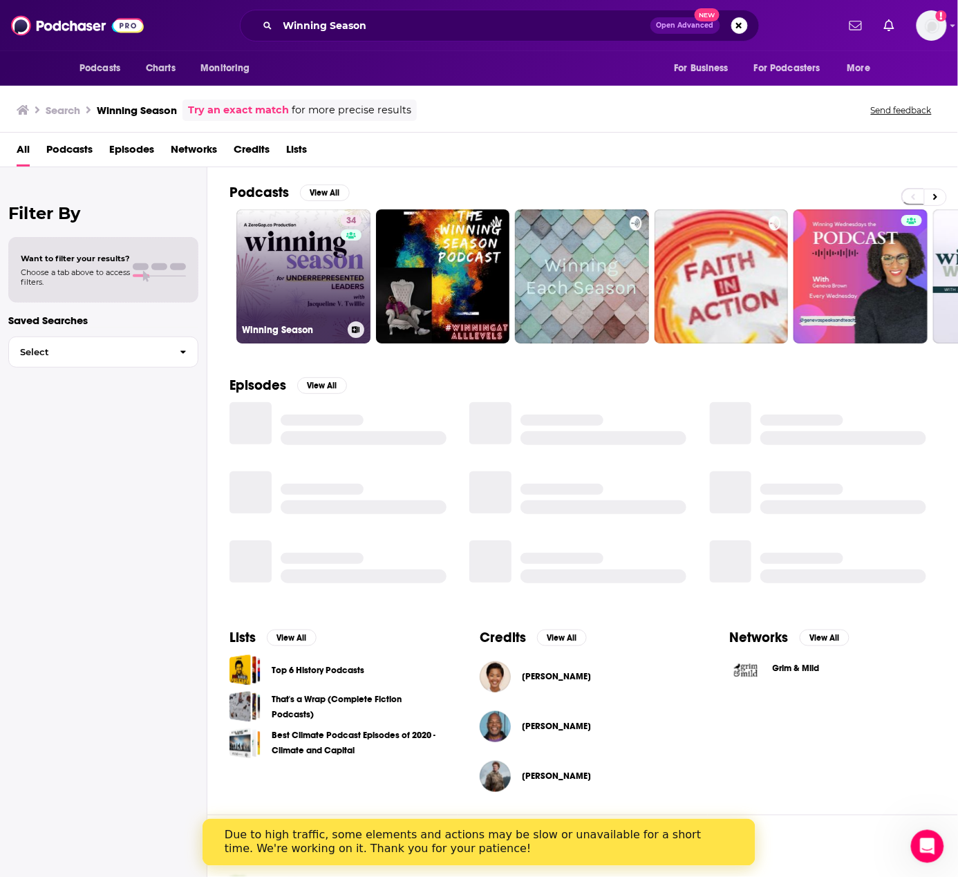
click at [297, 225] on link "34 Winning Season" at bounding box center [303, 276] width 134 height 134
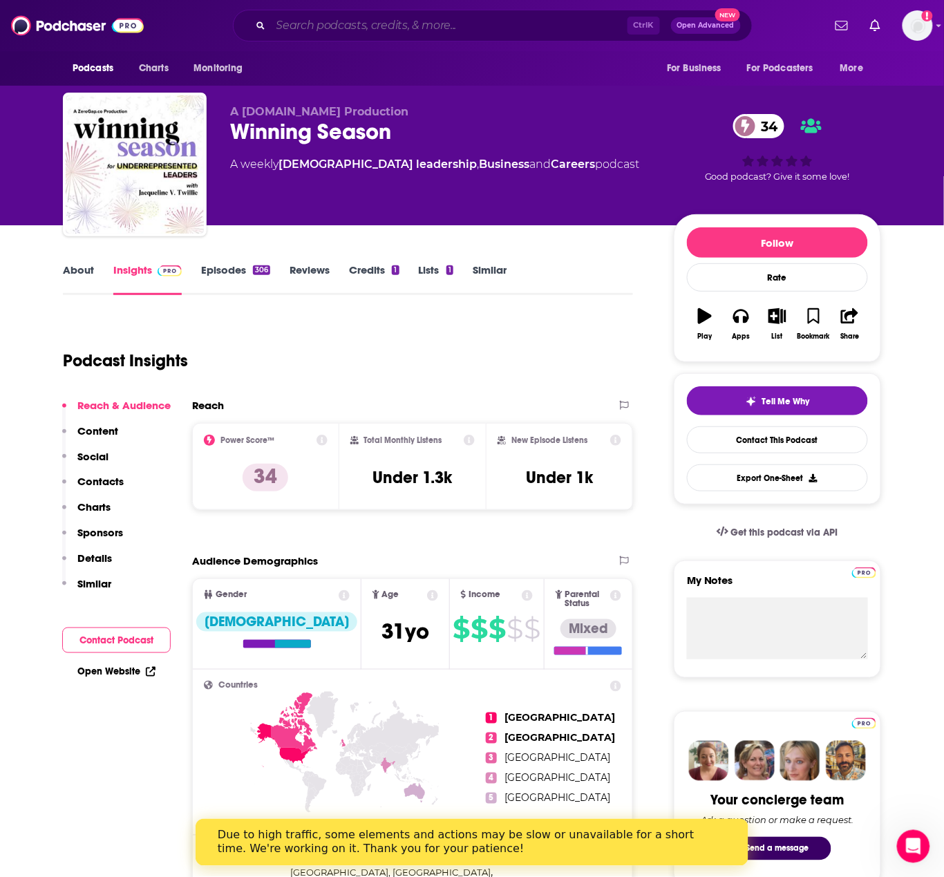
click at [374, 17] on input "Search podcasts, credits, & more..." at bounding box center [449, 26] width 357 height 22
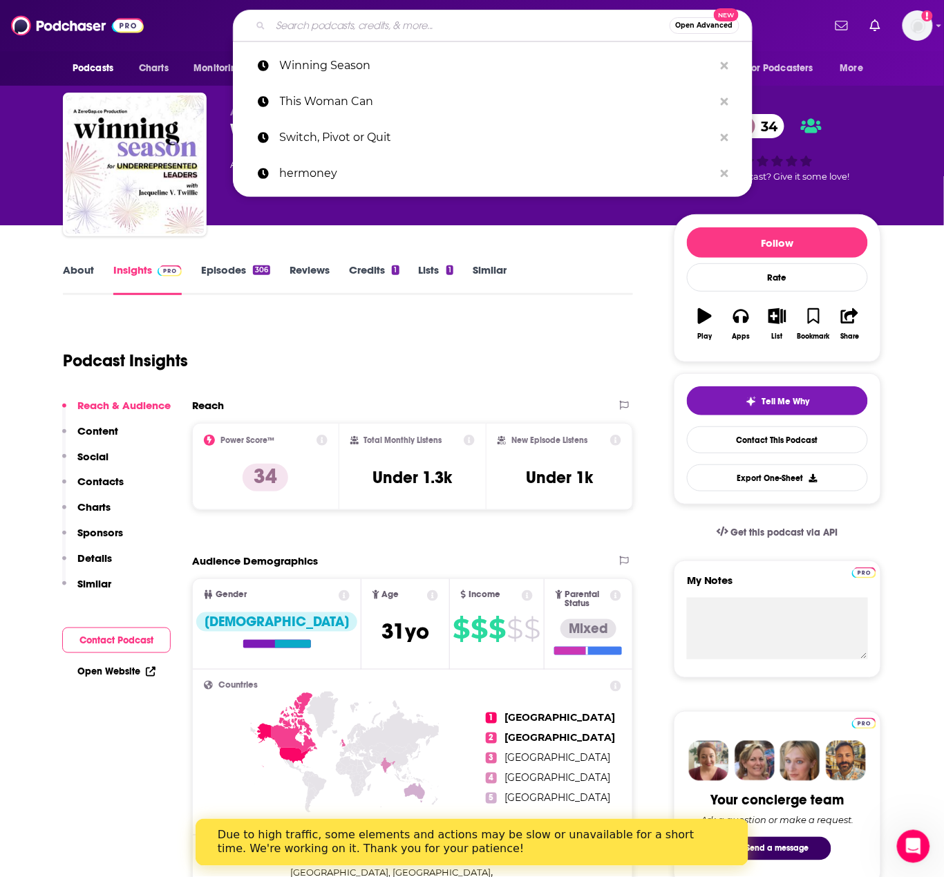
paste input "Dare to Lead with [PERSON_NAME]"
type input "Dare to Lead with [PERSON_NAME]"
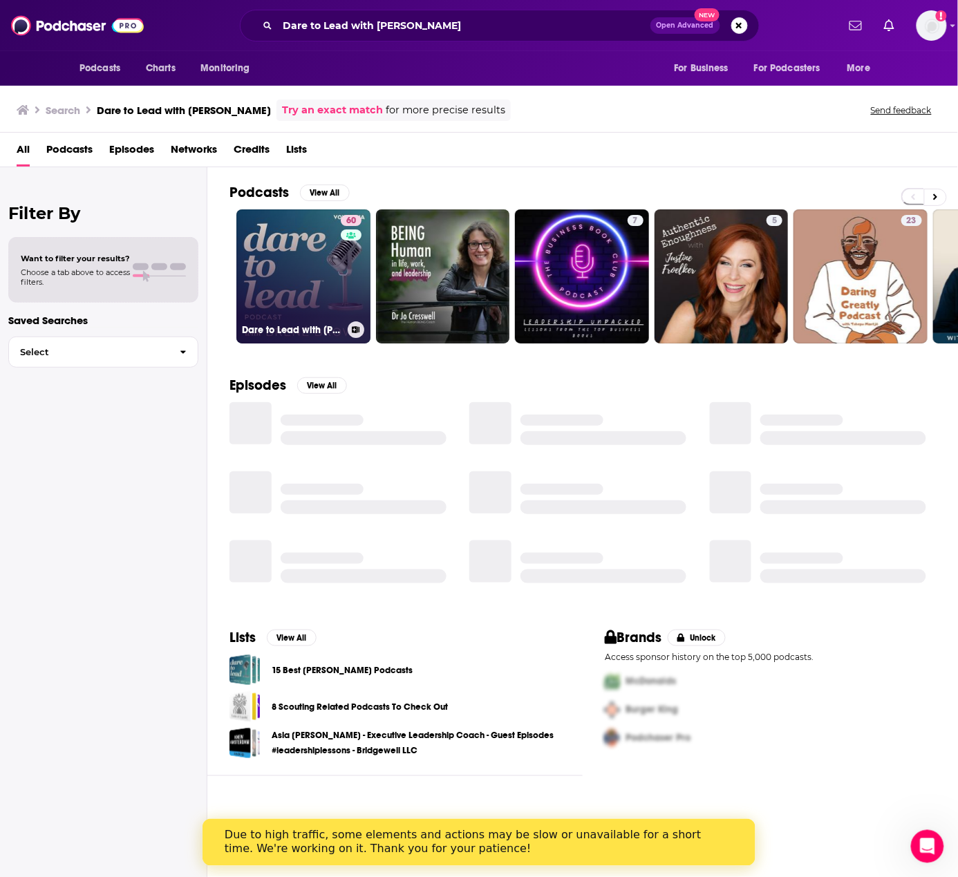
click at [333, 236] on link "60 Dare to Lead with [PERSON_NAME]" at bounding box center [303, 276] width 134 height 134
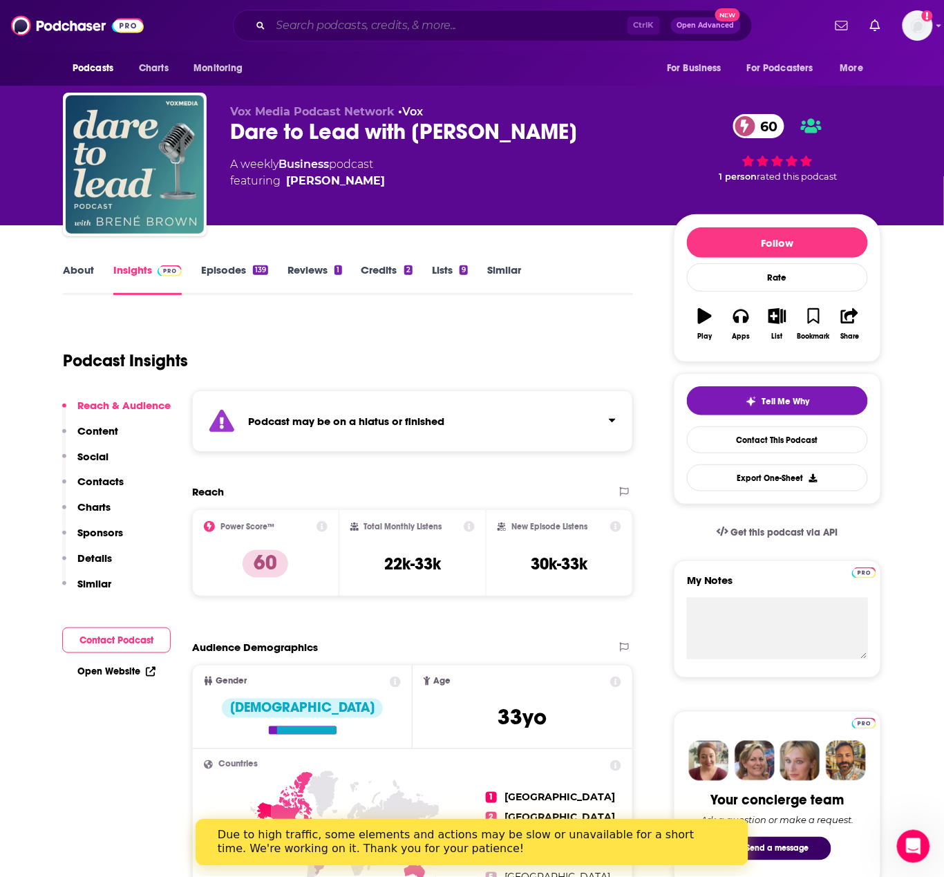
click at [349, 24] on input "Search podcasts, credits, & more..." at bounding box center [449, 26] width 357 height 22
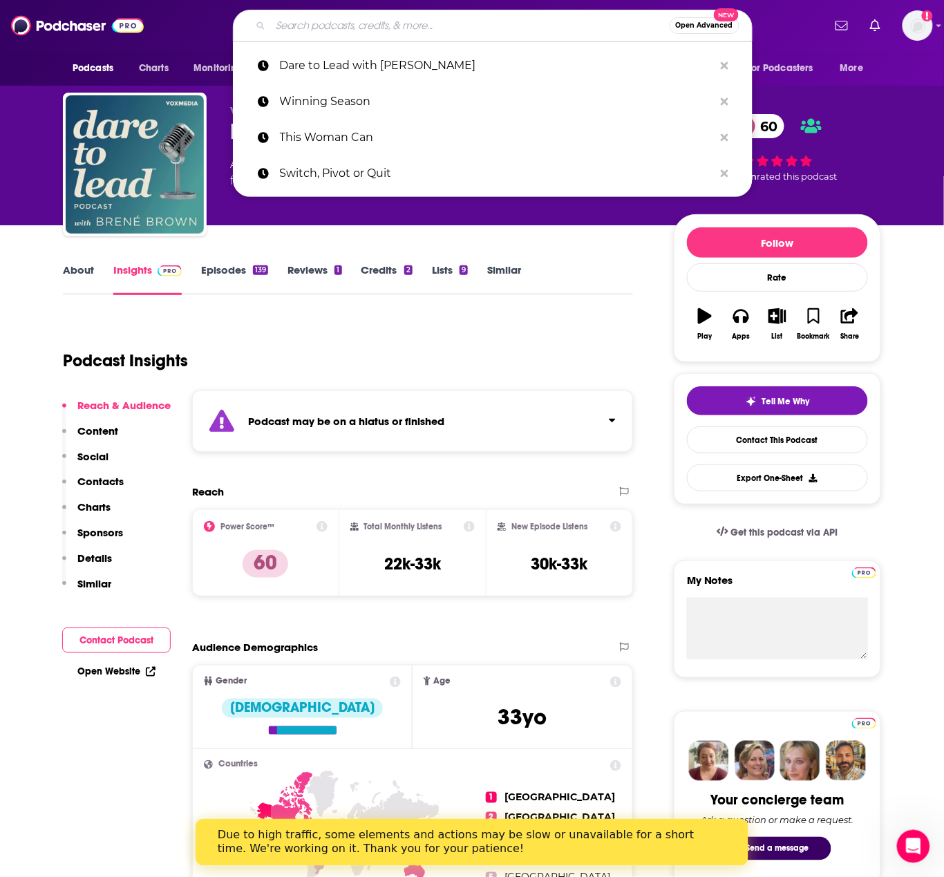
paste input "Executive Access"
type input "Executive Access"
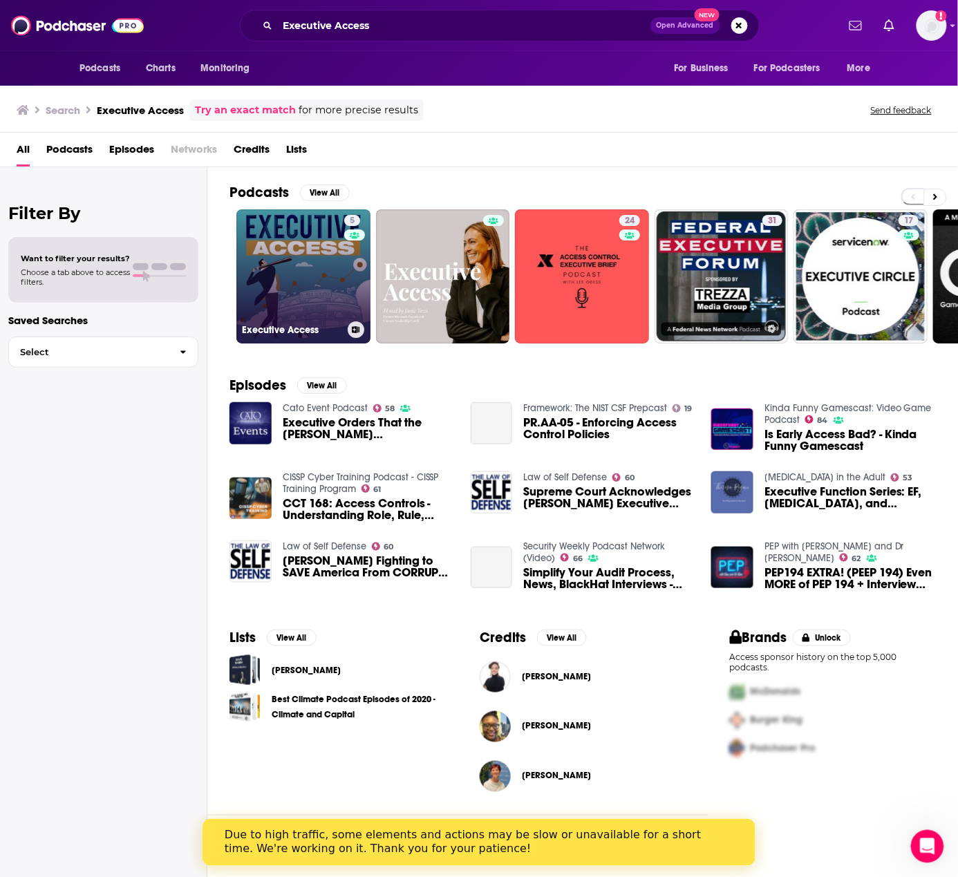
click at [307, 280] on link "5 Executive Access" at bounding box center [303, 276] width 134 height 134
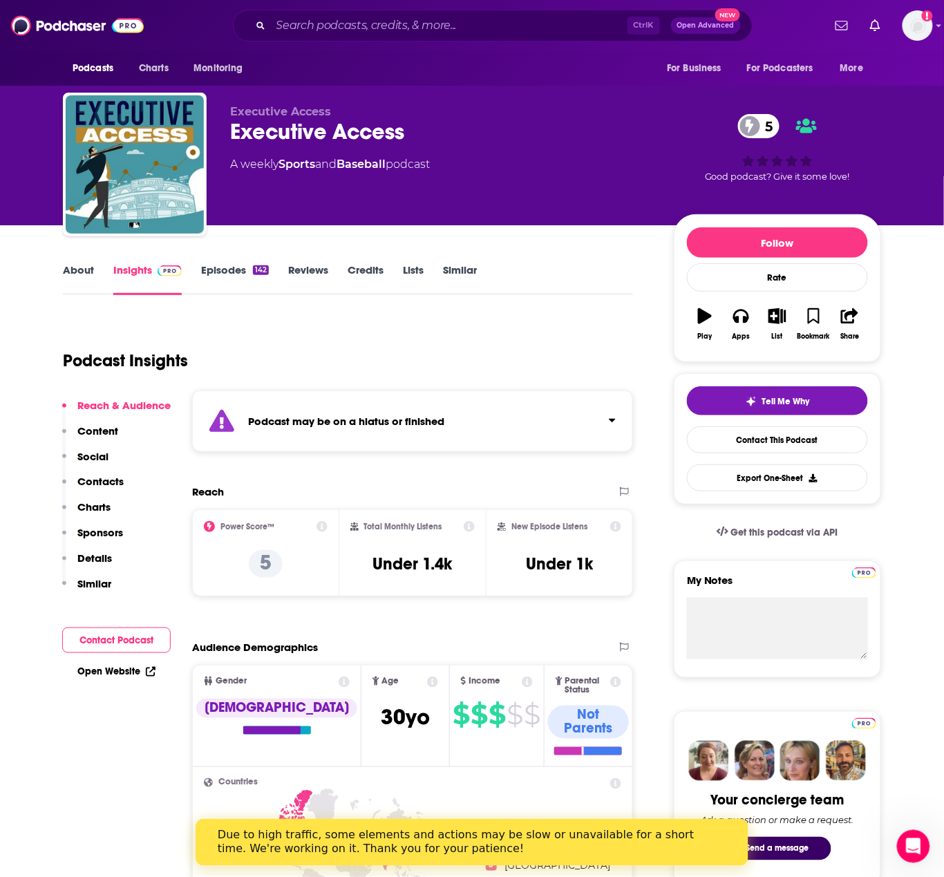
click at [366, 14] on div "Ctrl K Open Advanced New" at bounding box center [493, 26] width 520 height 32
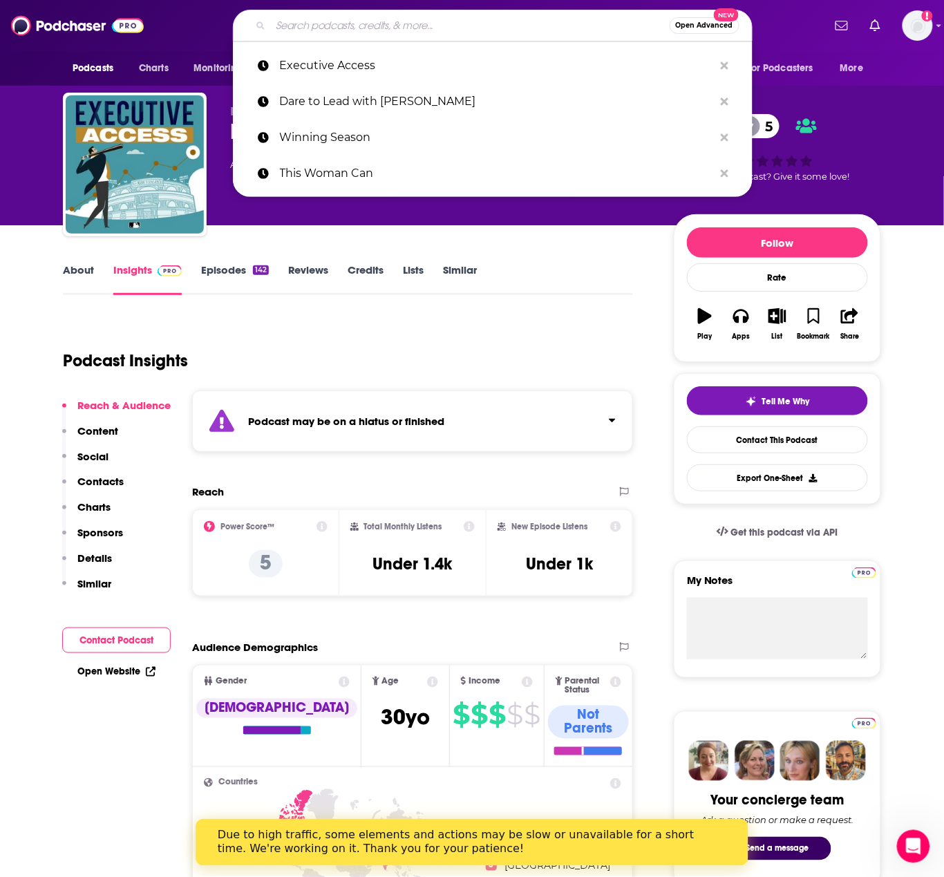
click at [366, 23] on input "Search podcasts, credits, & more..." at bounding box center [470, 26] width 399 height 22
paste input "Lead Culture"
type input "Lead Culture"
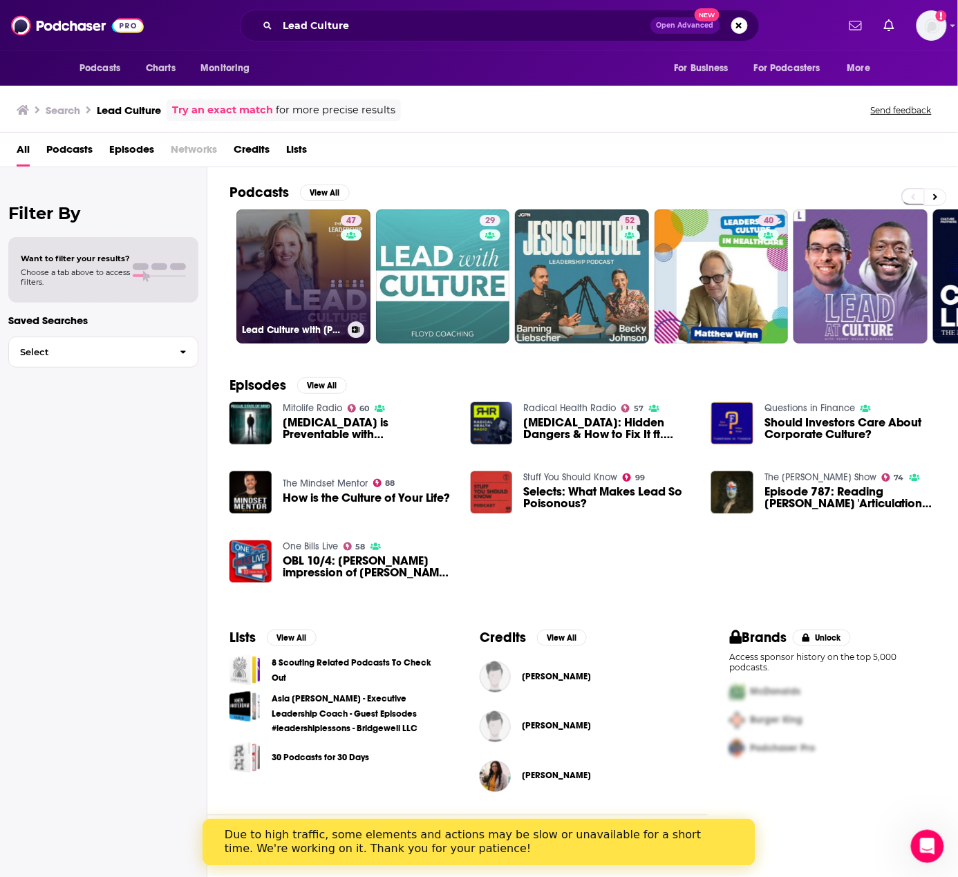
click at [313, 261] on link "47 Lead Culture with [PERSON_NAME]" at bounding box center [303, 276] width 134 height 134
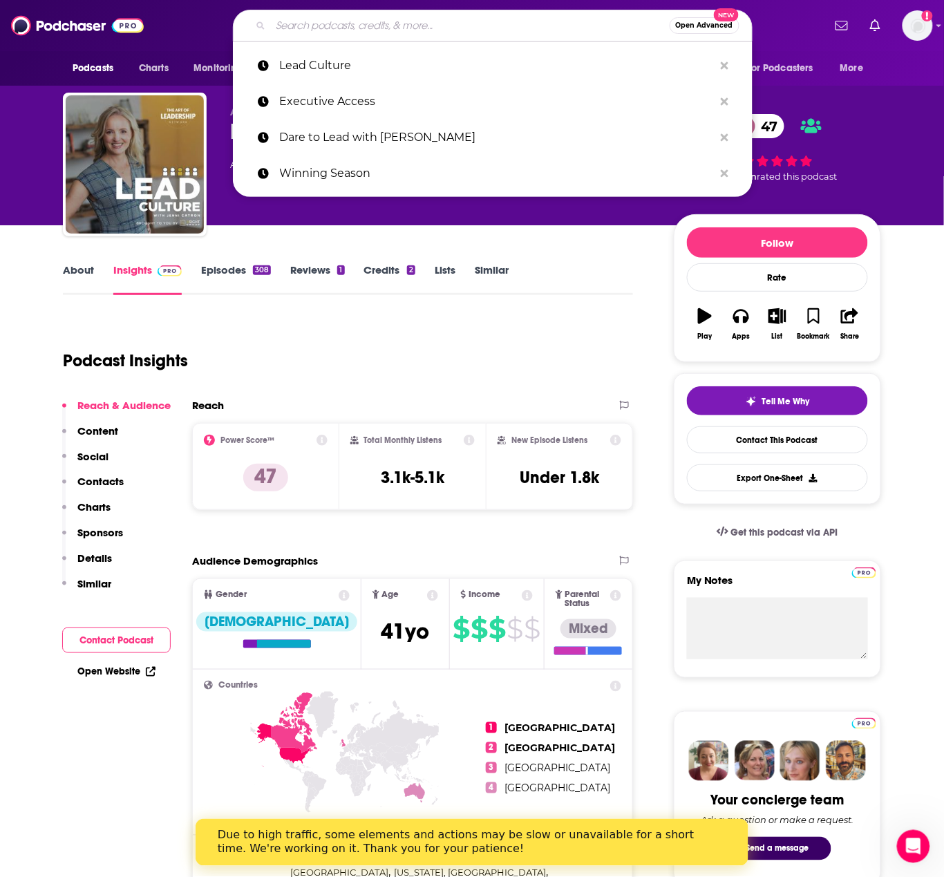
click at [307, 17] on input "Search podcasts, credits, & more..." at bounding box center [470, 26] width 399 height 22
paste input "MaYapinion"
type input "MaYapinion"
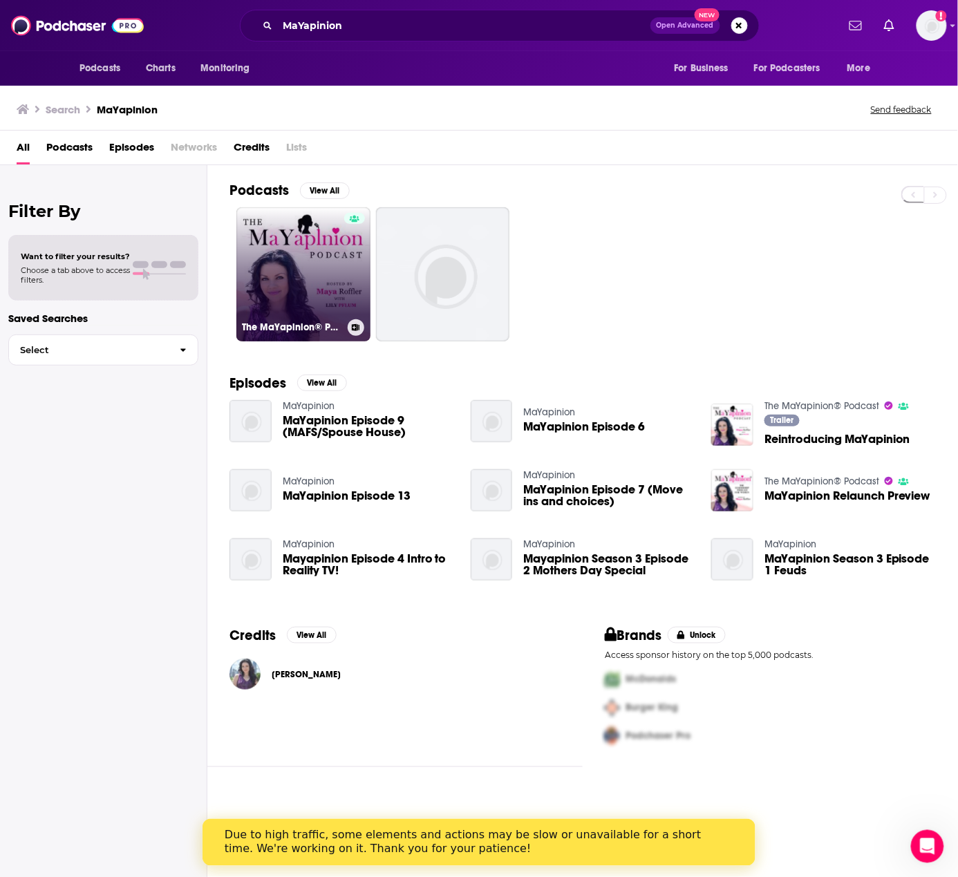
click at [317, 268] on link "The MaYapinion® Podcast" at bounding box center [303, 274] width 134 height 134
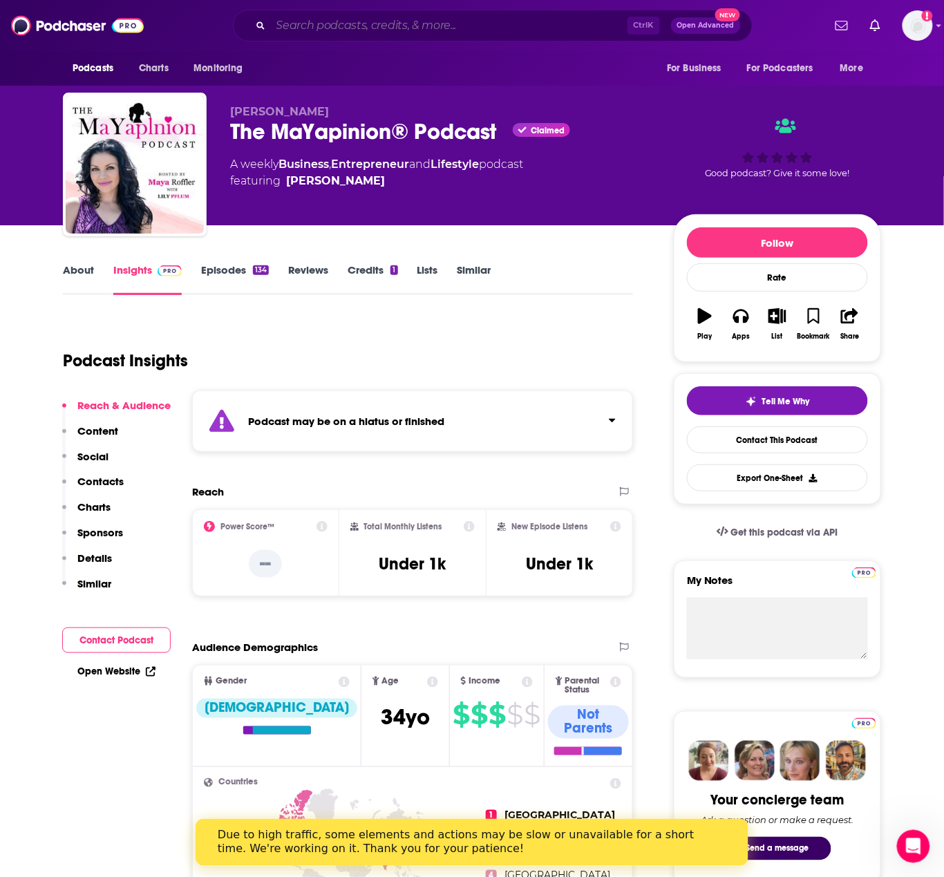
click at [301, 28] on input "Search podcasts, credits, & more..." at bounding box center [449, 26] width 357 height 22
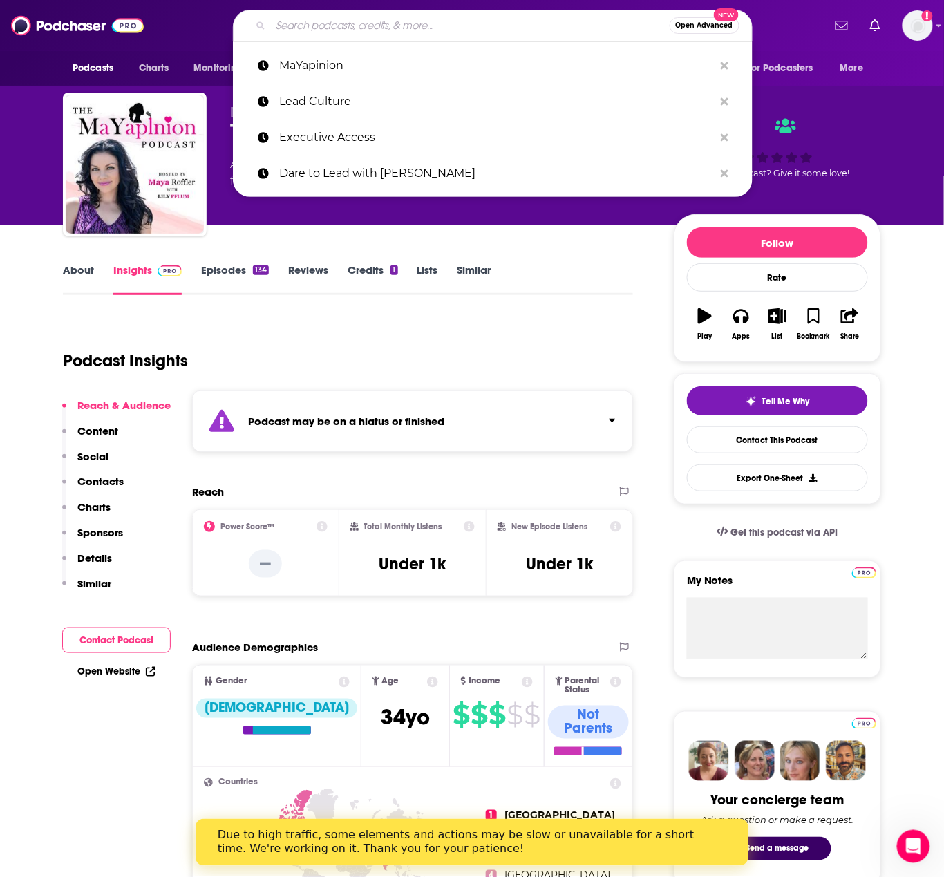
paste input "Fixable"
type input "Fixable"
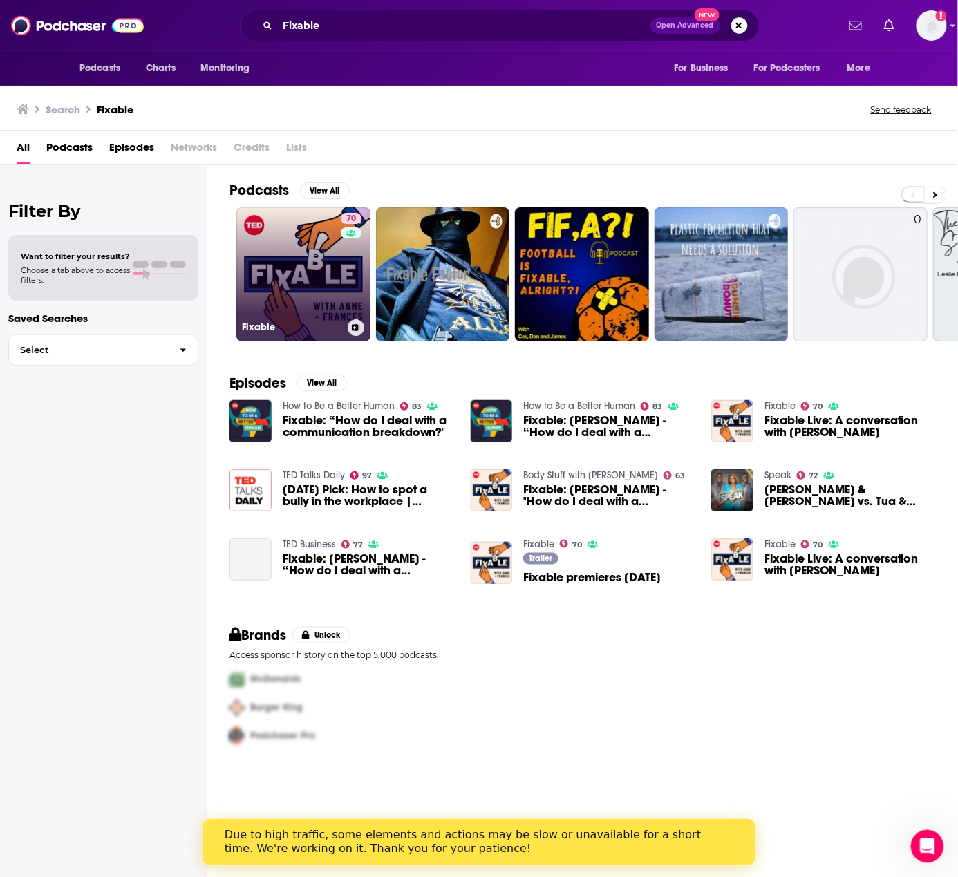
click at [317, 282] on link "70 Fixable" at bounding box center [303, 274] width 134 height 134
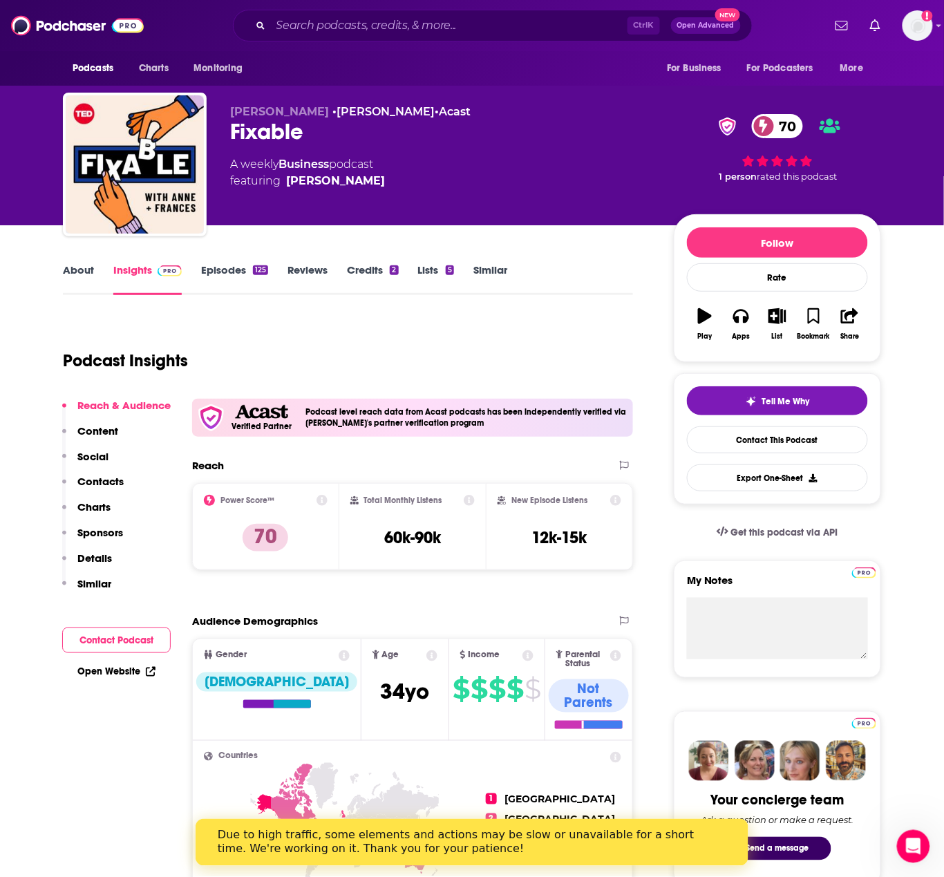
click at [78, 278] on link "About" at bounding box center [78, 279] width 31 height 32
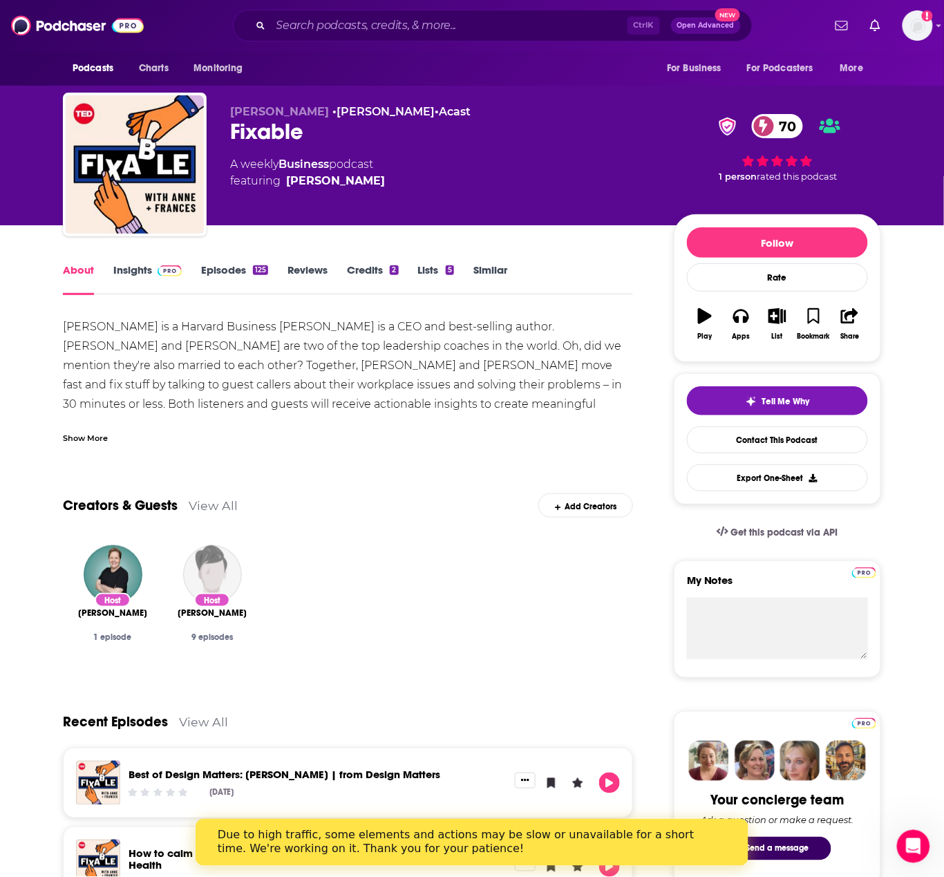
click at [106, 421] on div "Show More" at bounding box center [348, 433] width 570 height 24
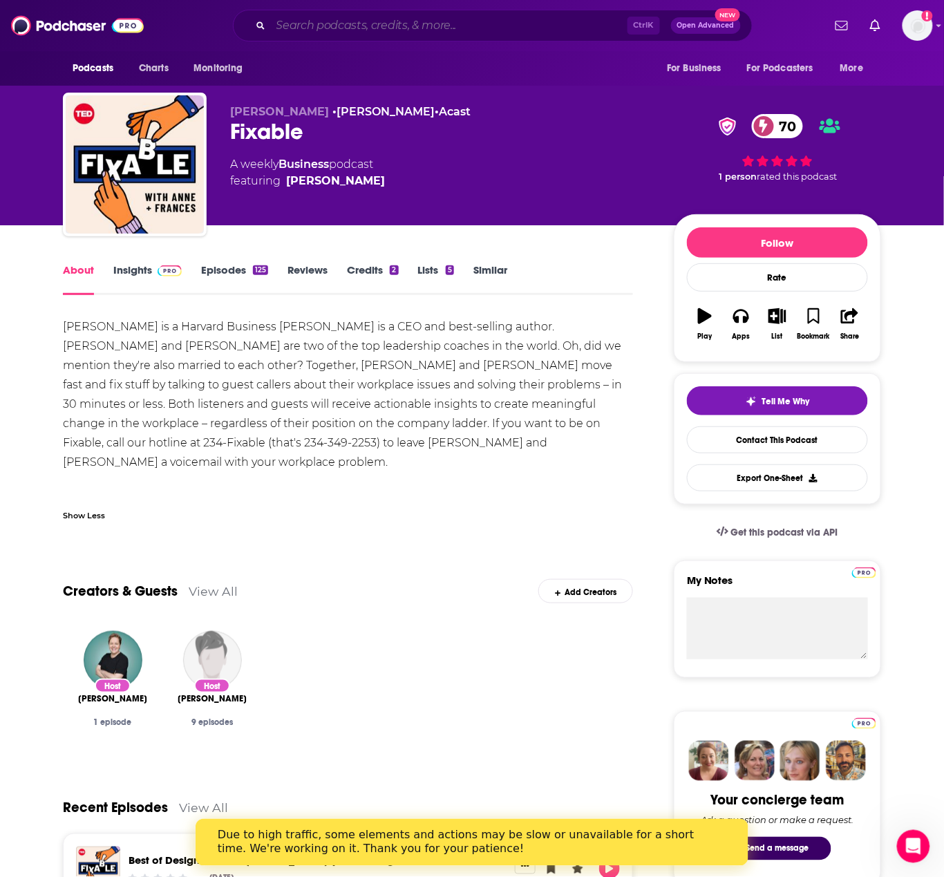
click at [321, 15] on input "Search podcasts, credits, & more..." at bounding box center [449, 26] width 357 height 22
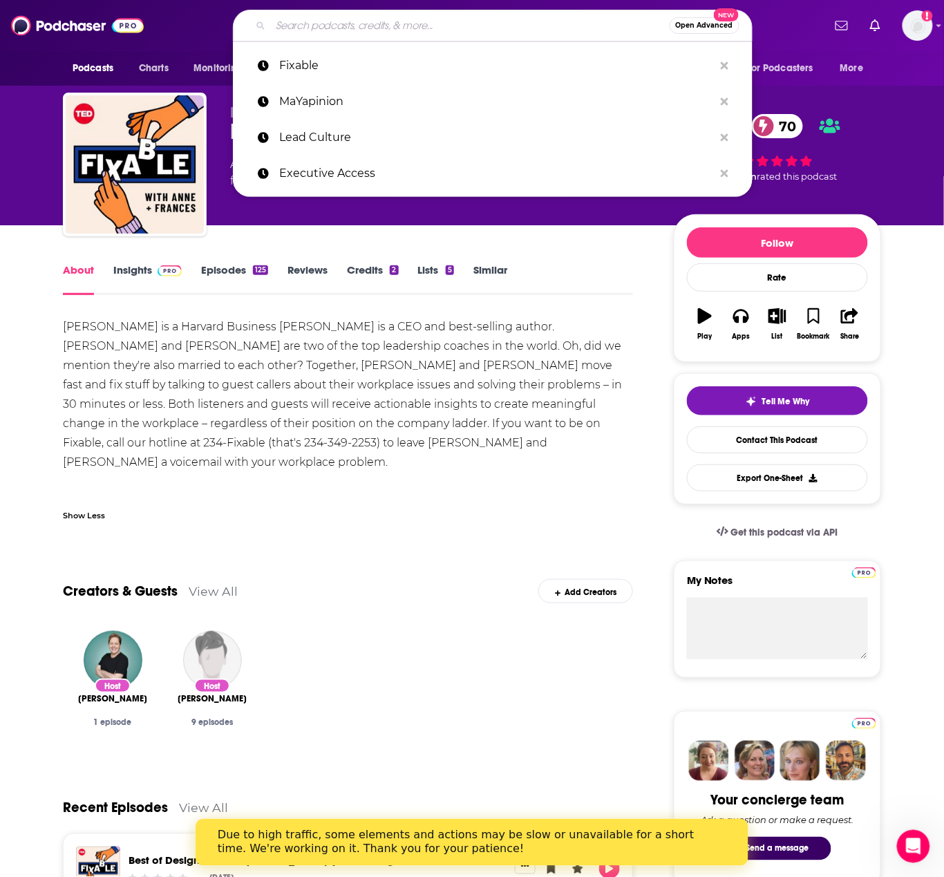
paste input "ReThinking with [PERSON_NAME]"
type input "ReThinking with [PERSON_NAME]"
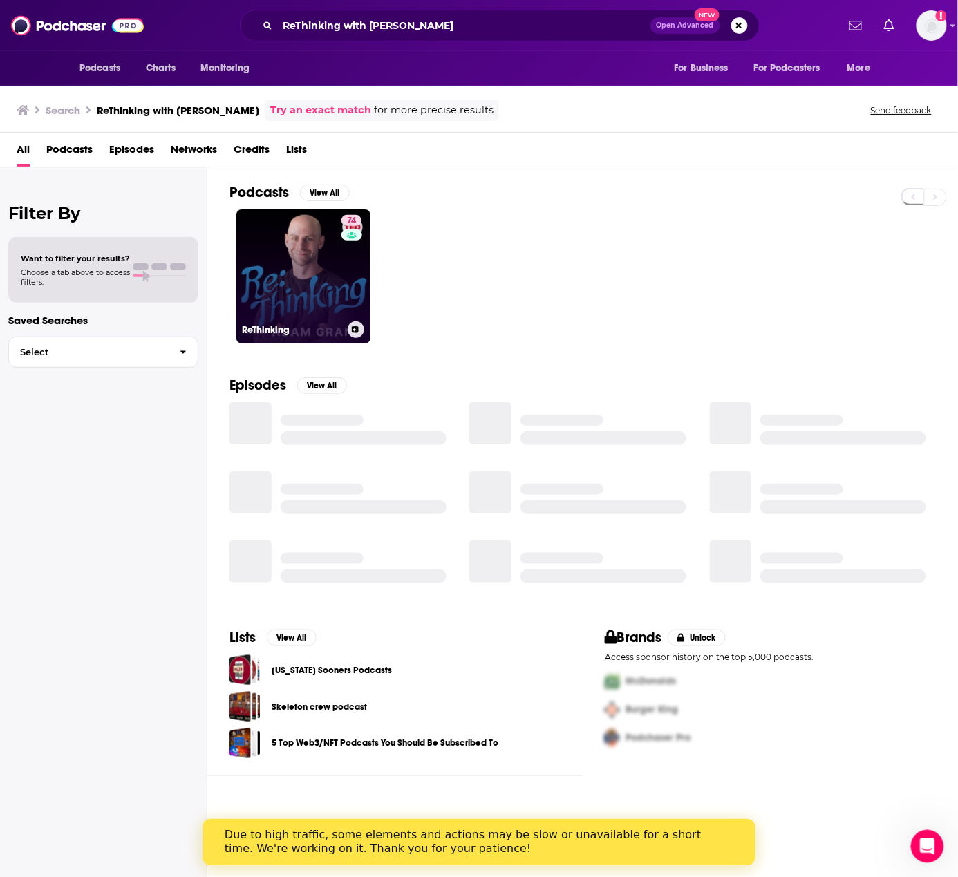
click at [325, 261] on link "74 ReThinking" at bounding box center [303, 276] width 134 height 134
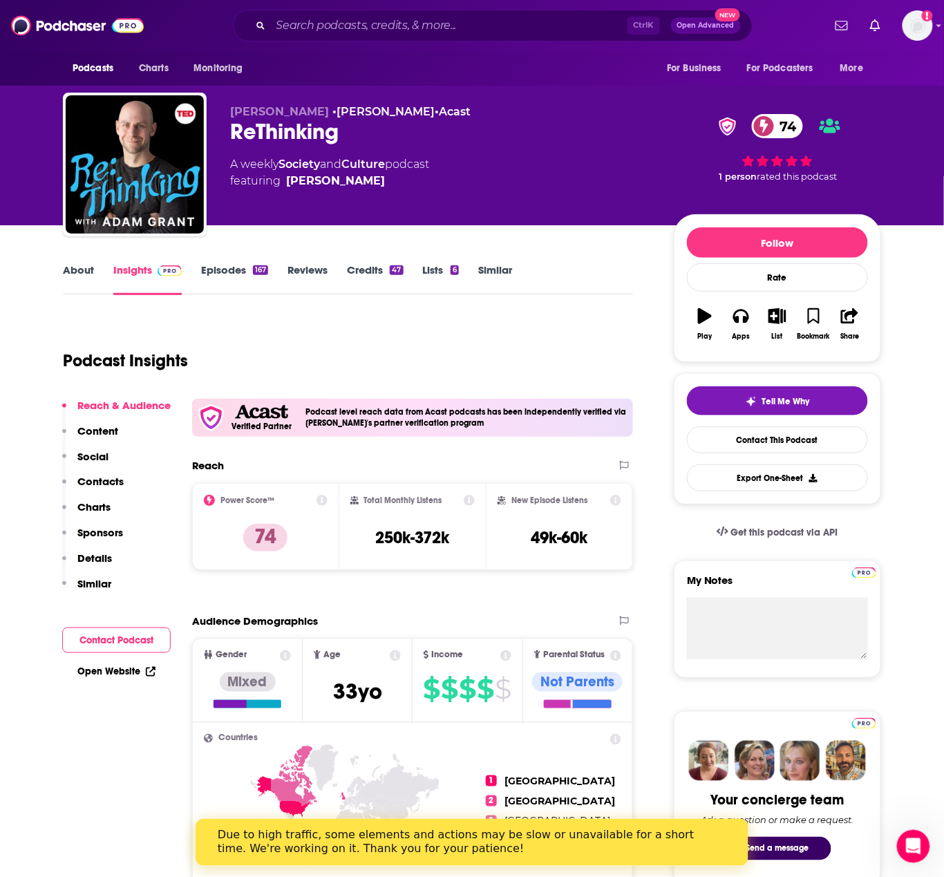
click at [80, 274] on link "About" at bounding box center [78, 279] width 31 height 32
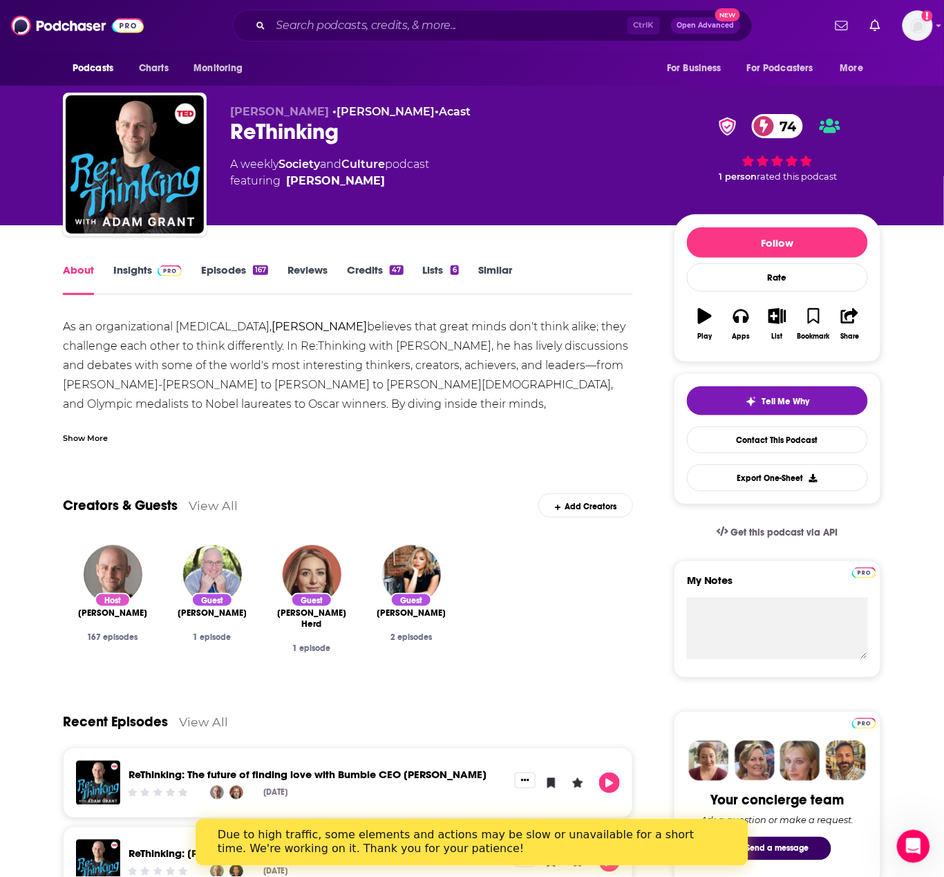
click at [91, 418] on div "As an organizational [MEDICAL_DATA], [PERSON_NAME] believes that great minds do…" at bounding box center [348, 380] width 570 height 127
click at [75, 427] on div "Show More" at bounding box center [348, 433] width 570 height 24
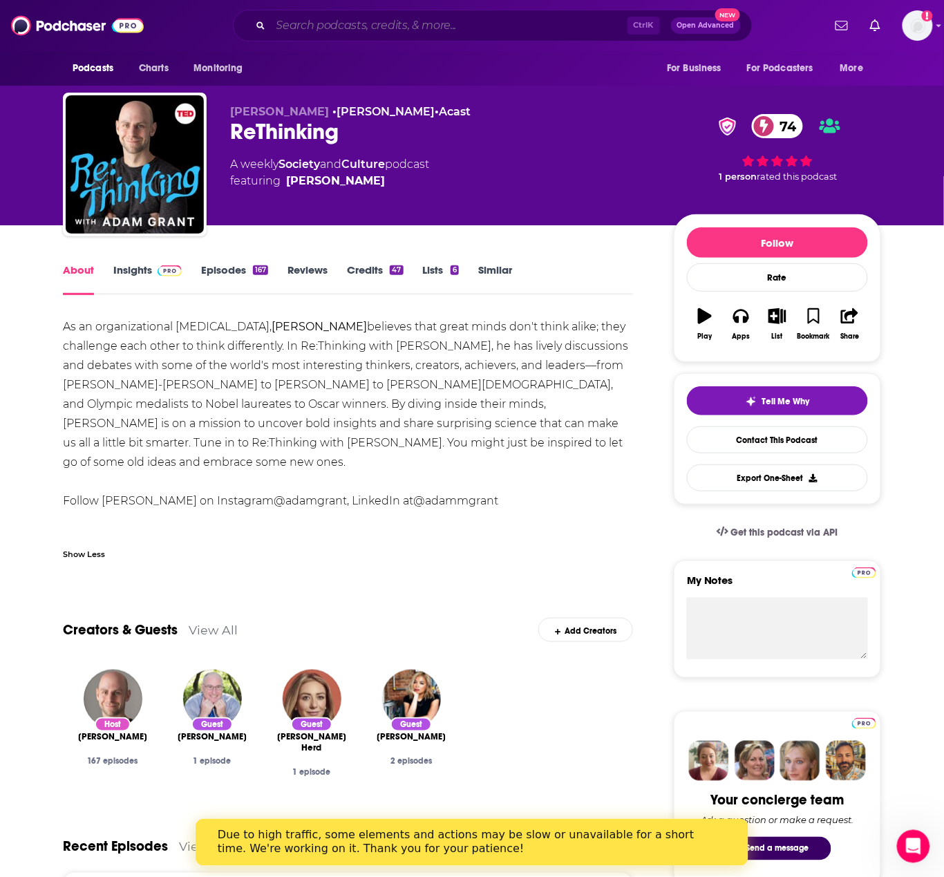
click at [314, 31] on input "Search podcasts, credits, & more..." at bounding box center [449, 26] width 357 height 22
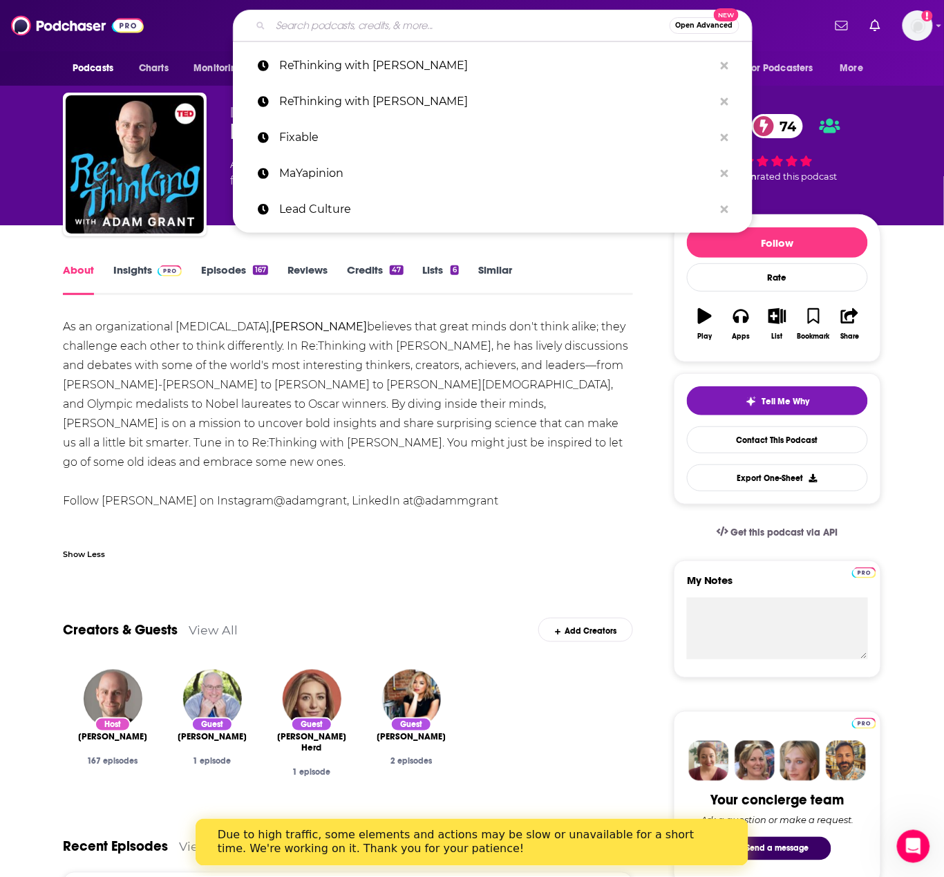
paste input "Second Life"
type input "Second Life"
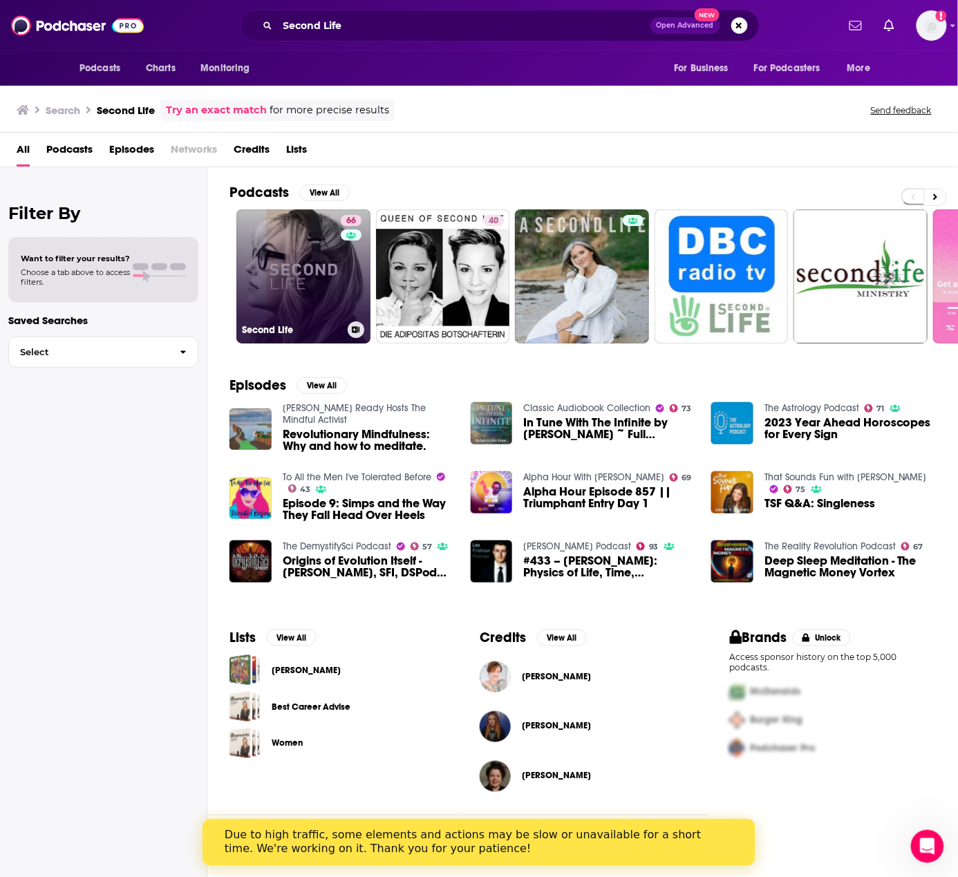
click at [325, 261] on link "66 Second Life" at bounding box center [303, 276] width 134 height 134
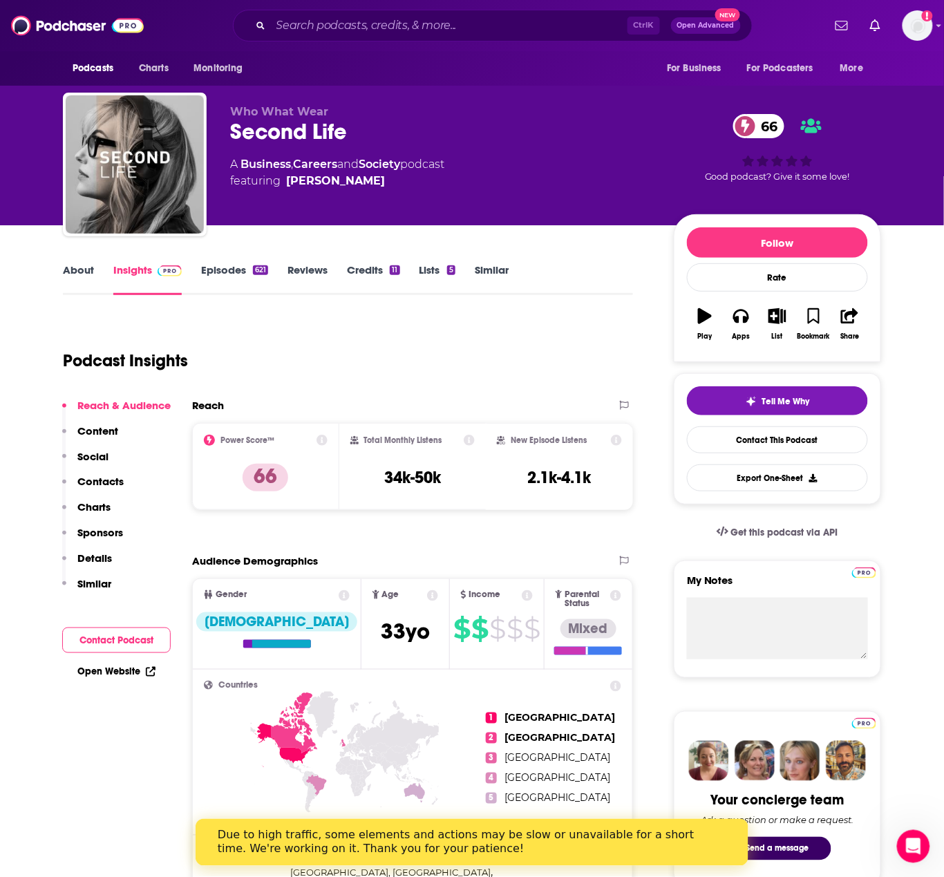
click at [86, 265] on link "About" at bounding box center [78, 279] width 31 height 32
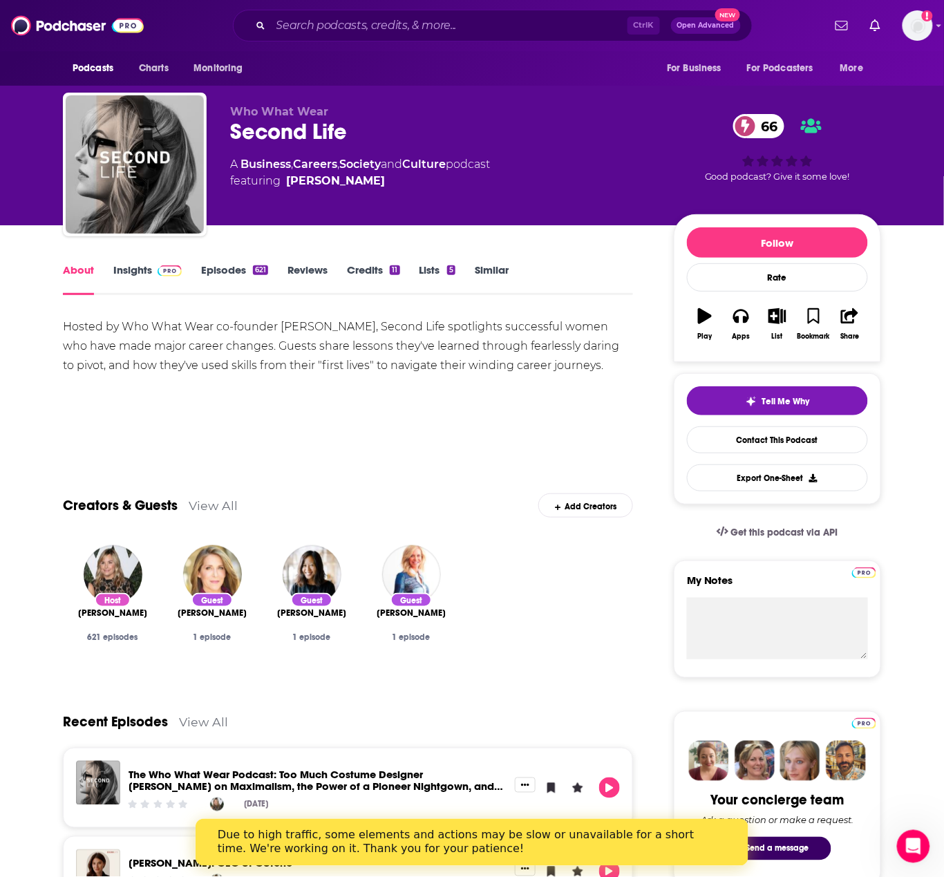
click at [203, 349] on div "Hosted by Who What Wear co-founder [PERSON_NAME], Second Life spotlights succes…" at bounding box center [348, 346] width 570 height 58
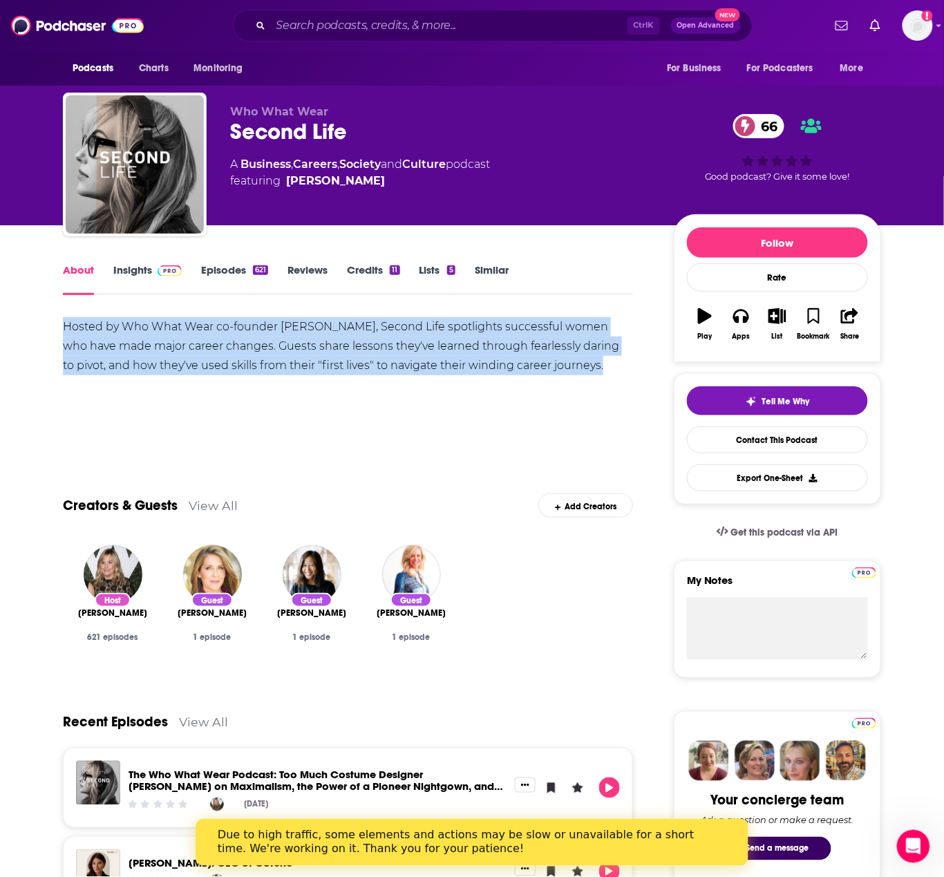
click at [203, 349] on div "Hosted by Who What Wear co-founder [PERSON_NAME], Second Life spotlights succes…" at bounding box center [348, 346] width 570 height 58
copy div "Hosted by Who What Wear co-founder [PERSON_NAME], Second Life spotlights succes…"
click at [129, 269] on link "Insights" at bounding box center [147, 279] width 68 height 32
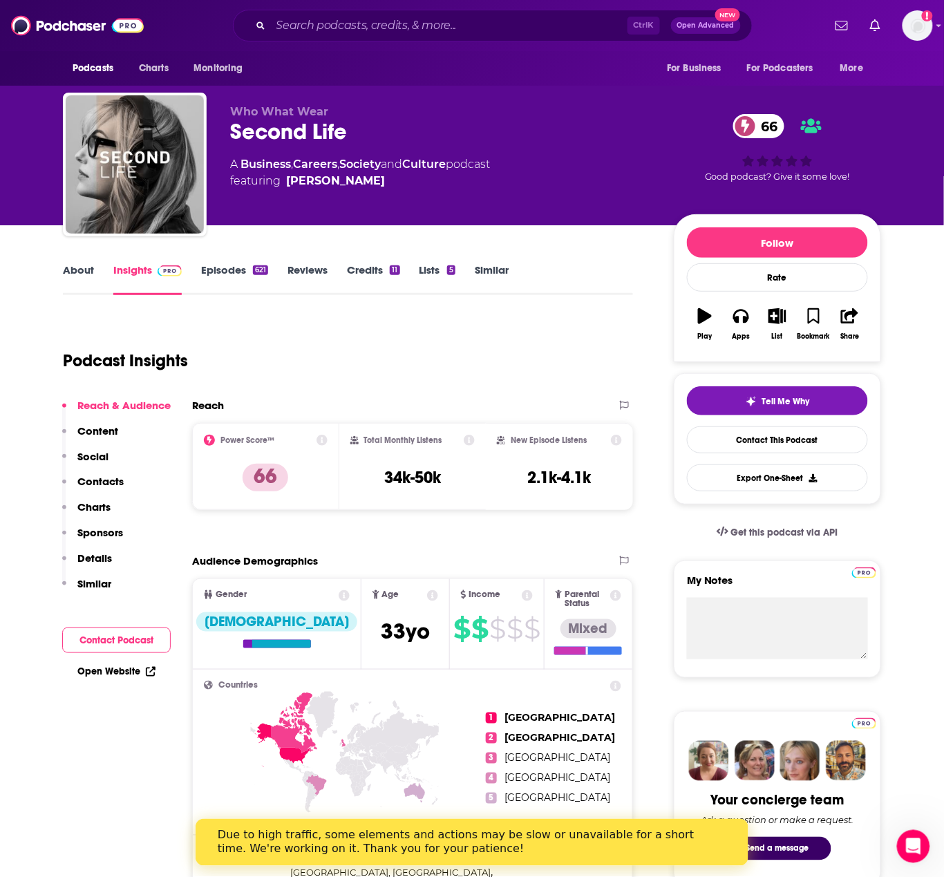
click at [104, 481] on p "Contacts" at bounding box center [100, 481] width 46 height 13
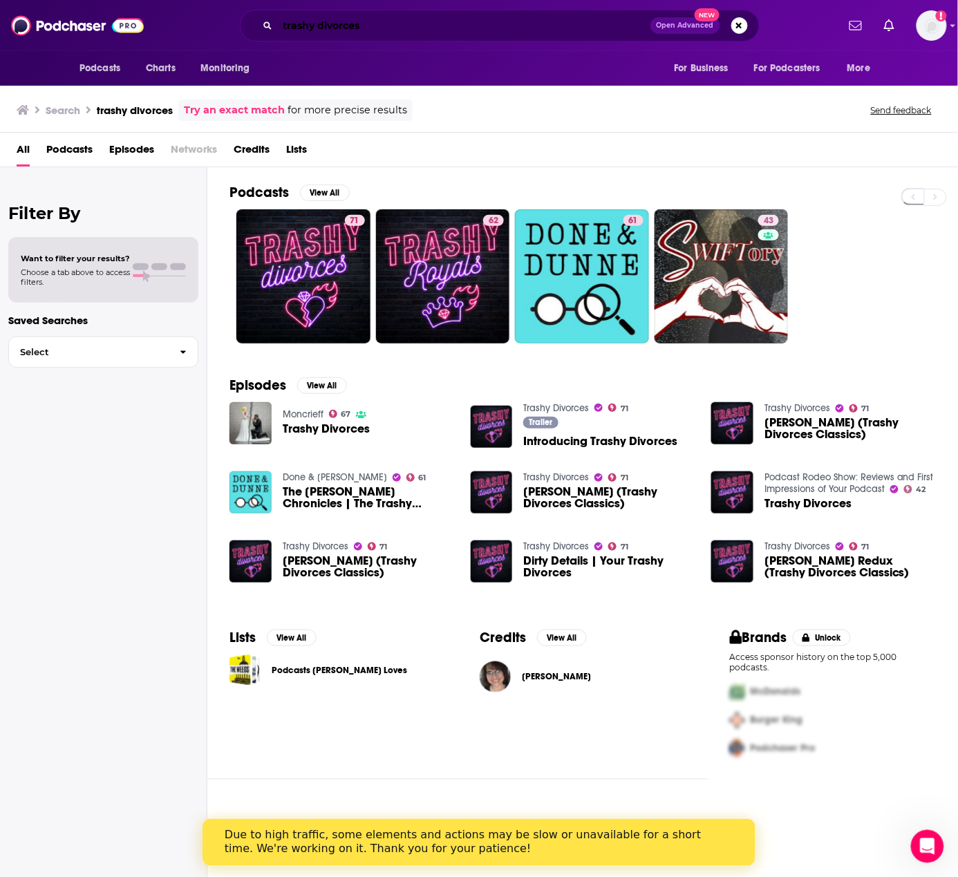
click at [551, 26] on input "trashy divorces" at bounding box center [464, 26] width 373 height 22
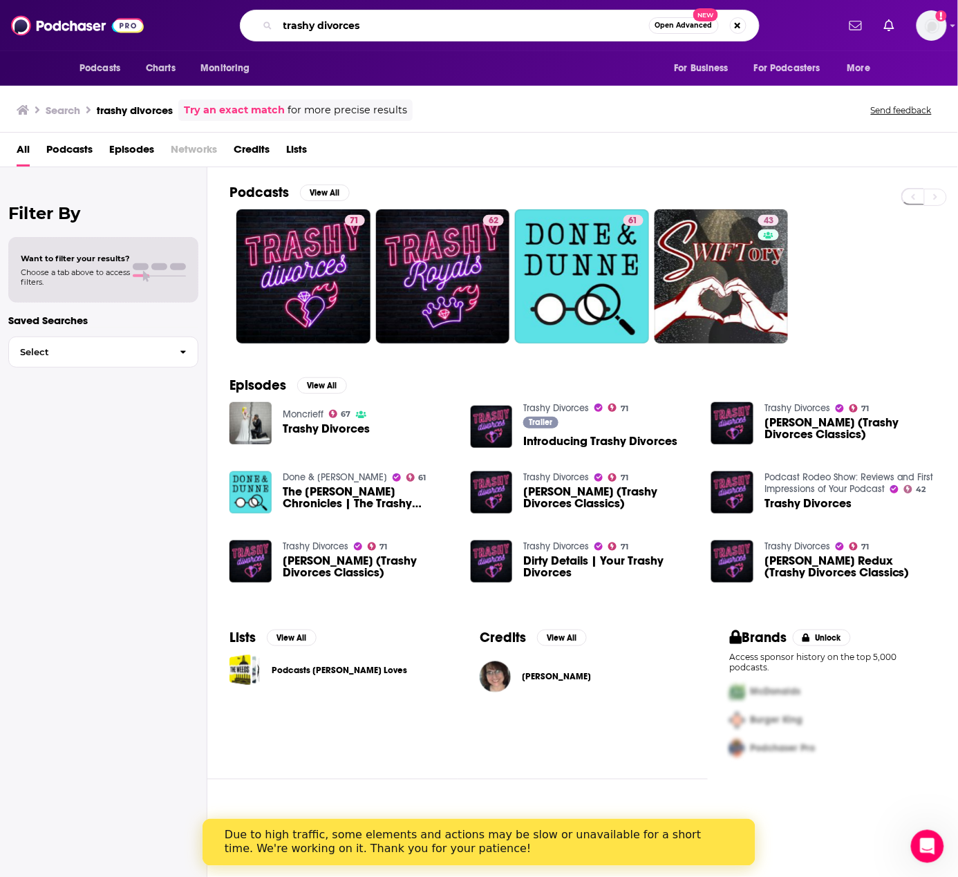
click at [551, 26] on input "trashy divorces" at bounding box center [463, 26] width 371 height 22
click at [471, 21] on input "trashy divorces" at bounding box center [463, 26] width 371 height 22
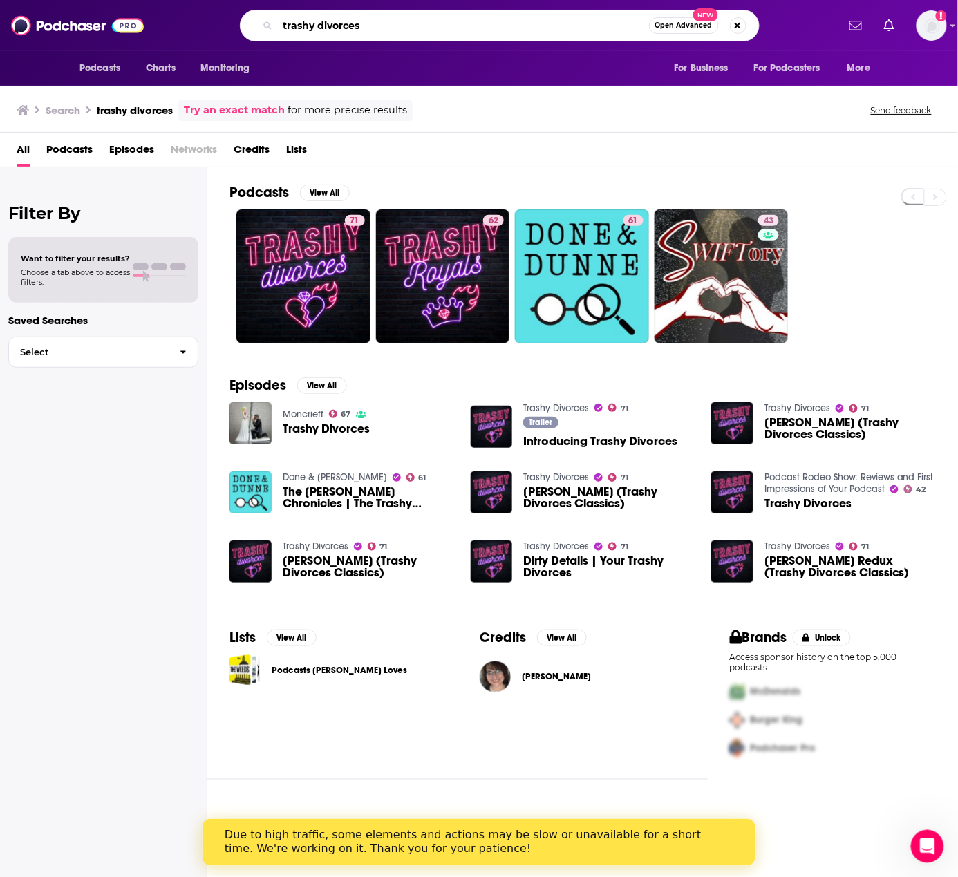
paste input "Business of Sport"
type input "Business of Sport"
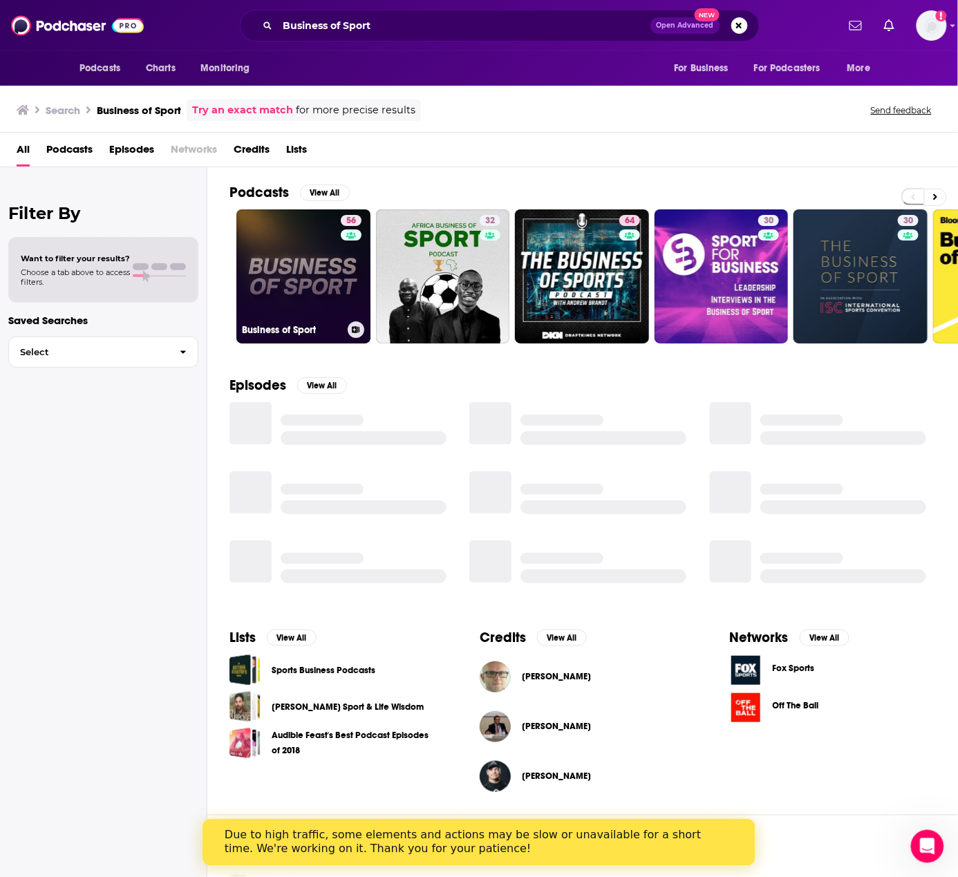
click at [319, 253] on link "56 Business of Sport" at bounding box center [303, 276] width 134 height 134
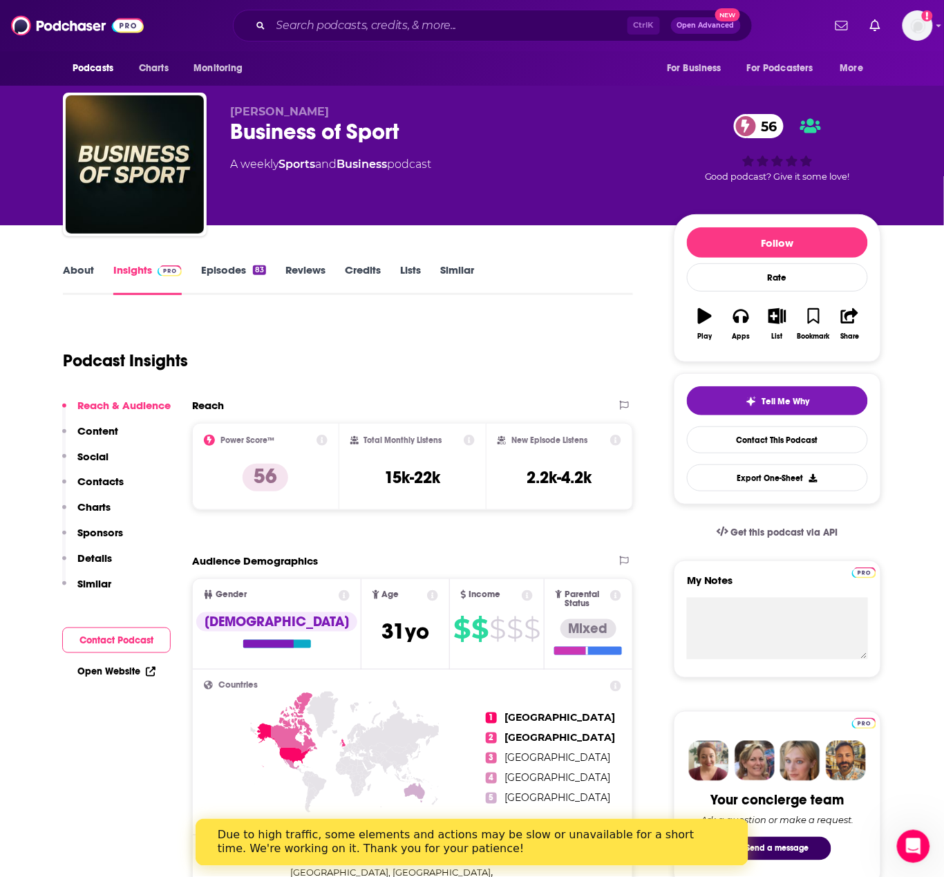
click at [69, 267] on link "About" at bounding box center [78, 279] width 31 height 32
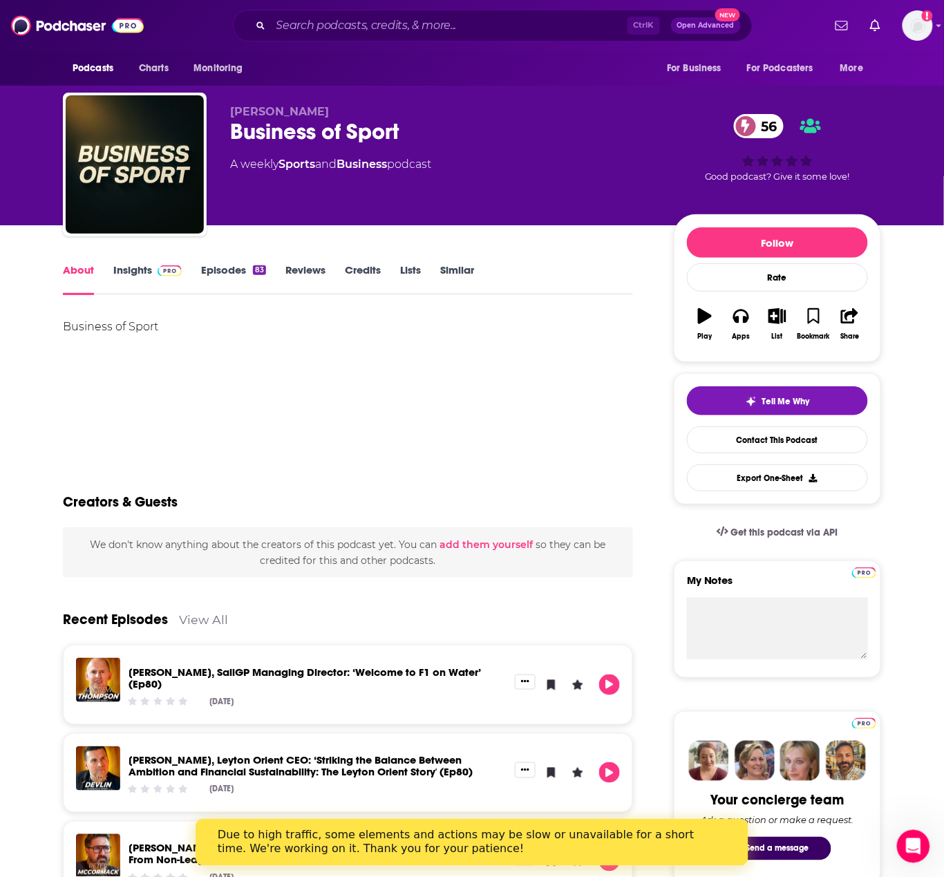
click at [119, 280] on link "Insights" at bounding box center [147, 279] width 68 height 32
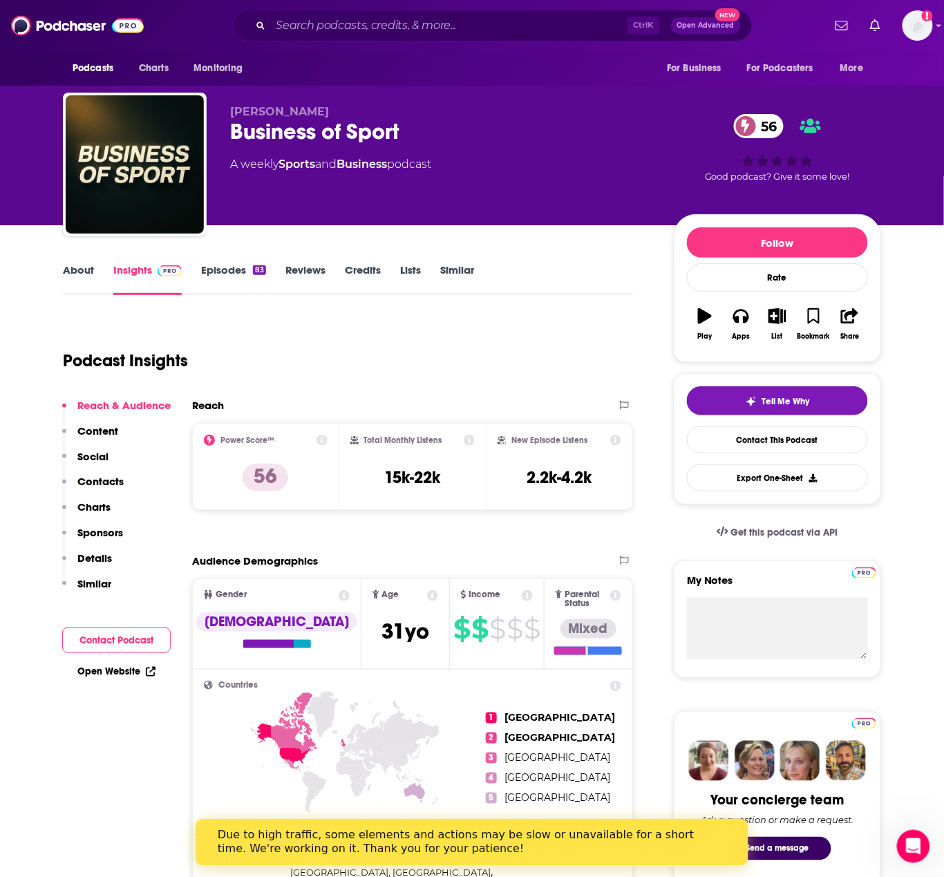
click at [109, 469] on div "Reach & Audience Content Social Contacts Charts Sponsors Details Similar" at bounding box center [116, 500] width 109 height 203
click at [118, 473] on div "Reach & Audience Content Social Contacts Charts Sponsors Details Similar" at bounding box center [116, 500] width 109 height 203
click at [117, 473] on div "Reach & Audience Content Social Contacts Charts Sponsors Details Similar" at bounding box center [116, 500] width 109 height 203
click at [116, 475] on p "Contacts" at bounding box center [100, 481] width 46 height 13
drag, startPoint x: 416, startPoint y: 131, endPoint x: 390, endPoint y: 109, distance: 34.3
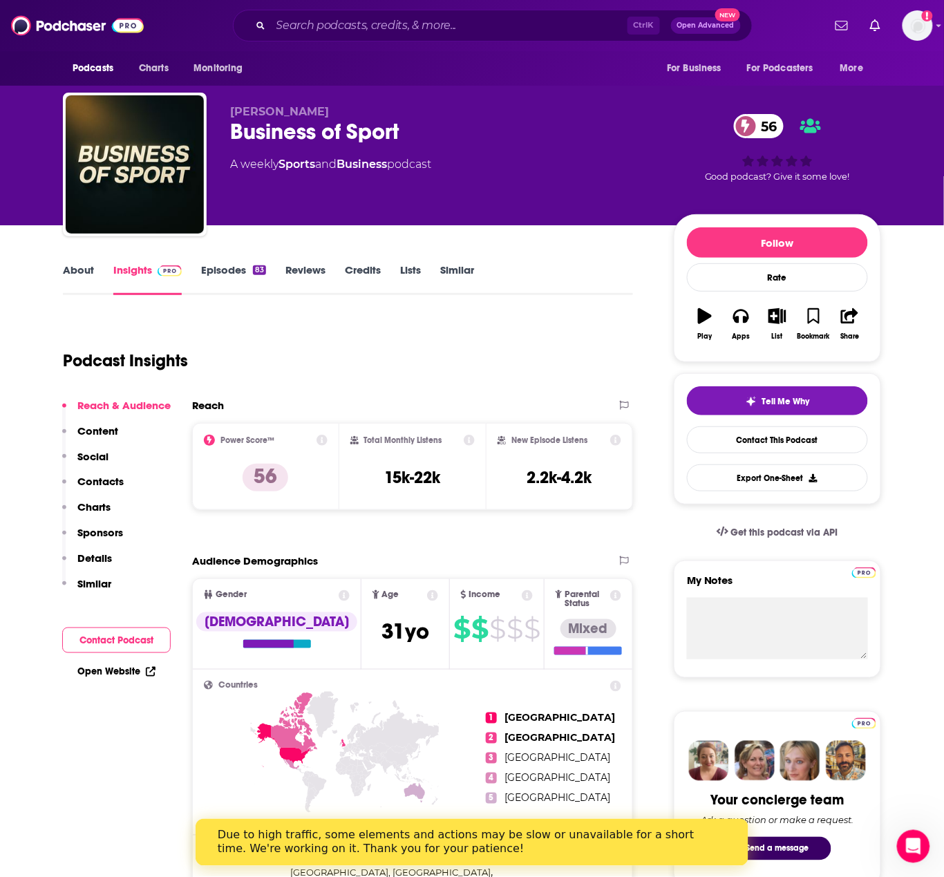
click at [413, 130] on div "Business of Sport 56" at bounding box center [441, 131] width 422 height 27
click at [348, 26] on input "Search podcasts, credits, & more..." at bounding box center [449, 26] width 357 height 22
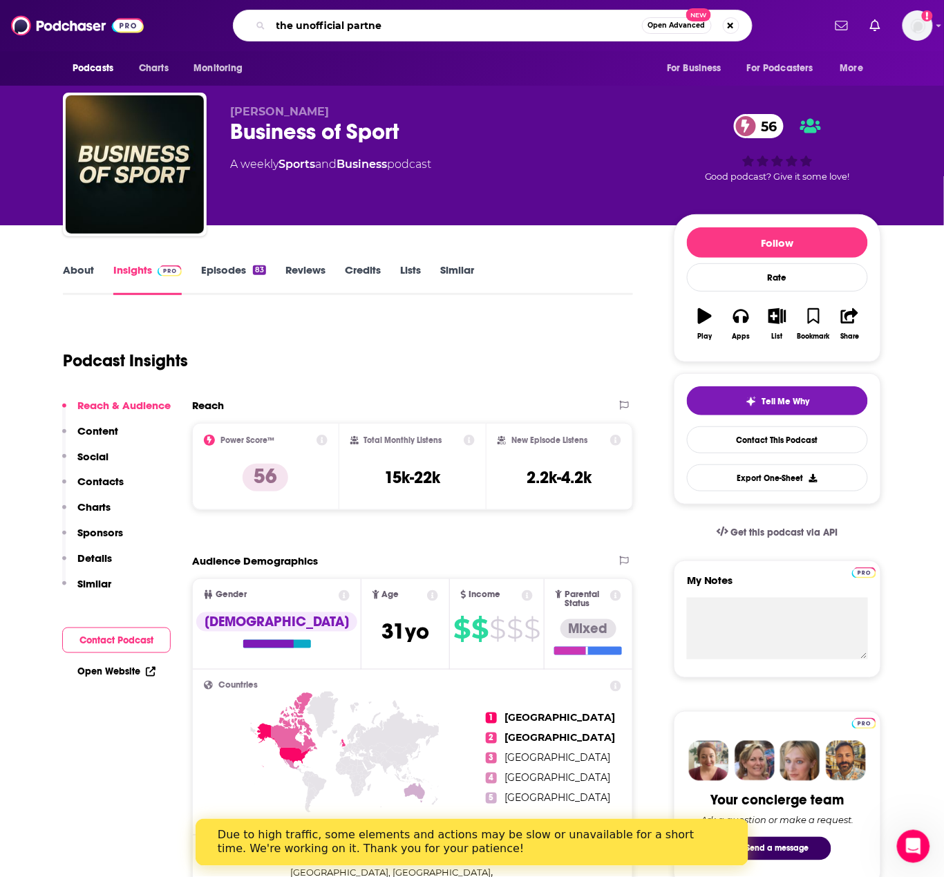
type input "the unofficial partner"
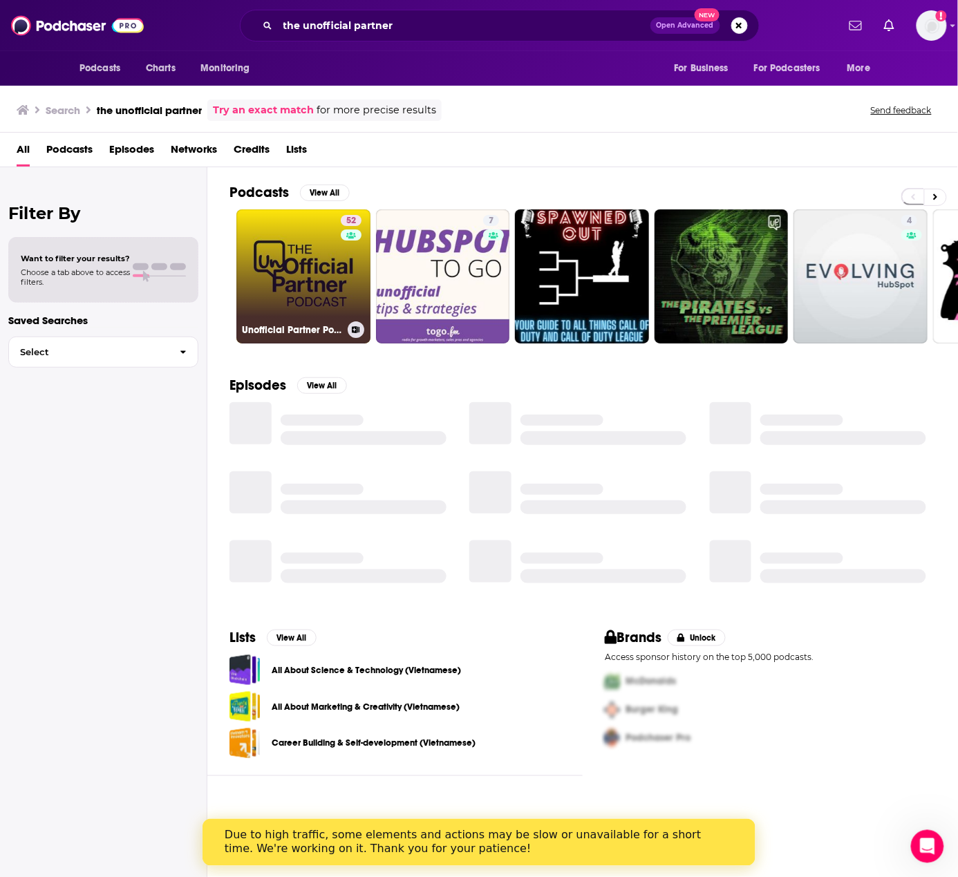
click at [317, 236] on link "52 Unofficial Partner Podcast" at bounding box center [303, 276] width 134 height 134
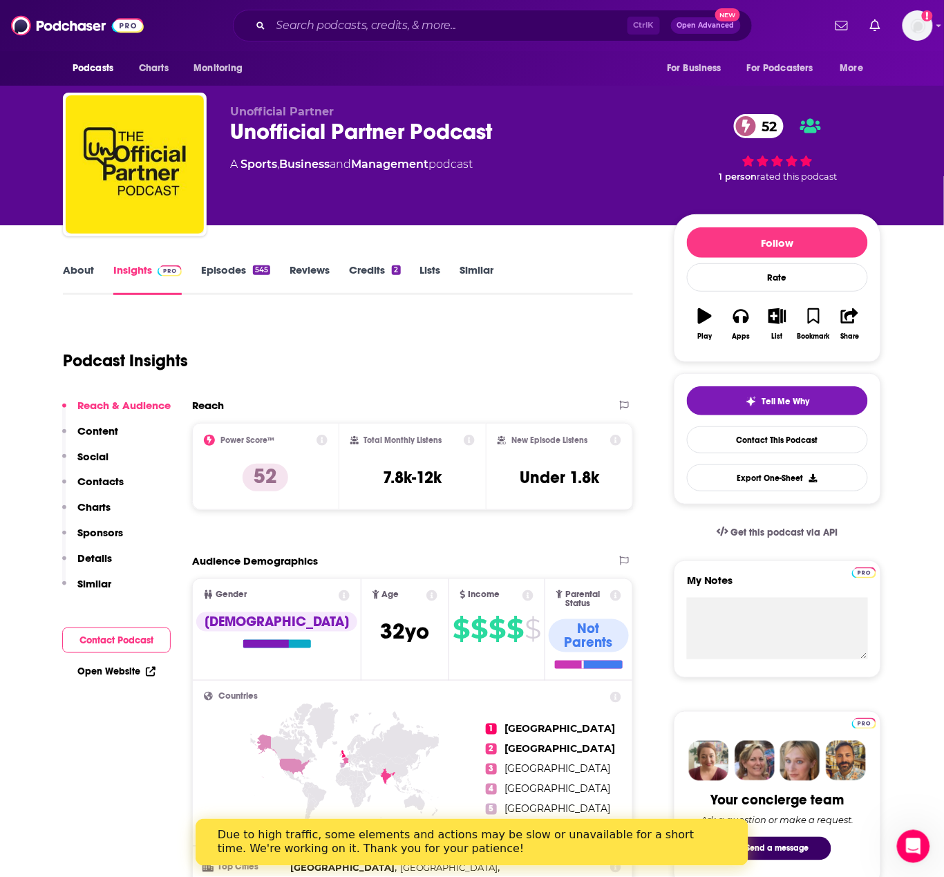
click at [122, 475] on p "Contacts" at bounding box center [100, 481] width 46 height 13
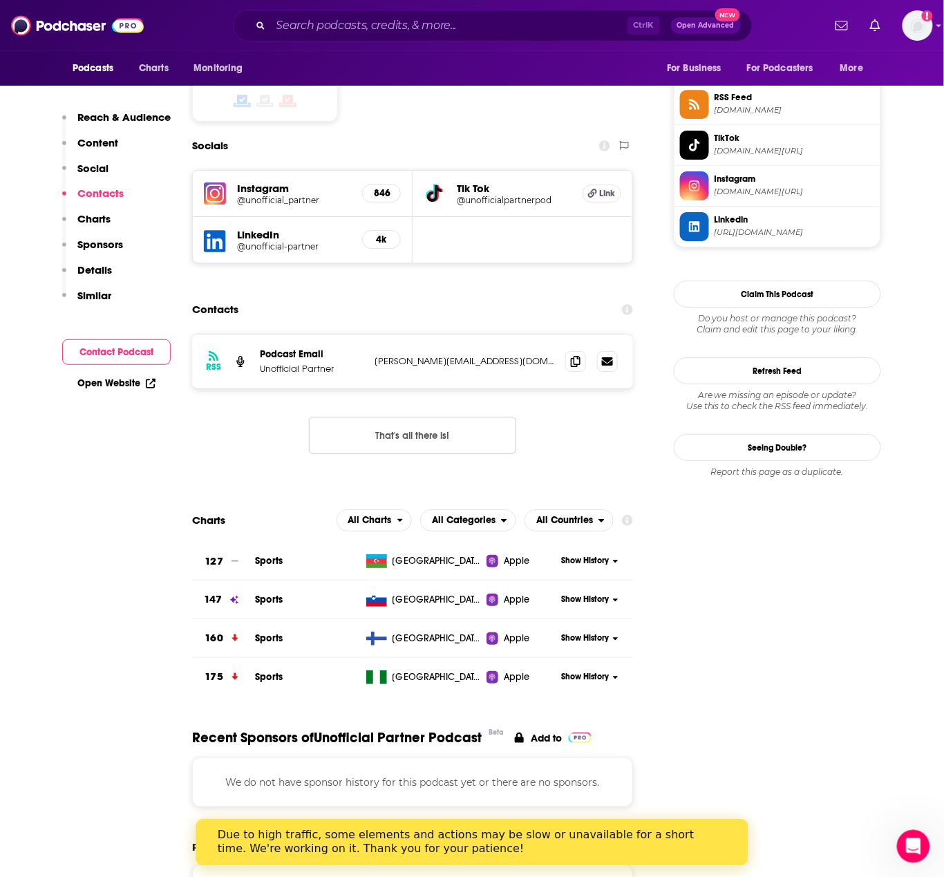
scroll to position [1184, 0]
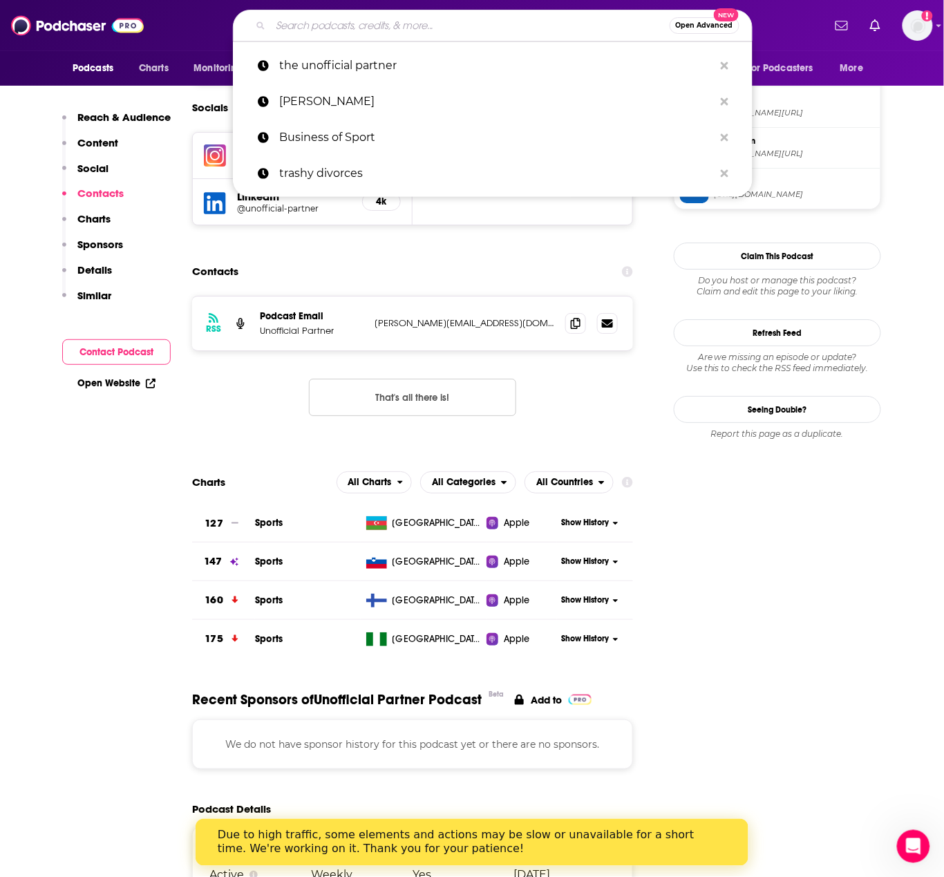
click at [308, 21] on input "Search podcasts, credits, & more..." at bounding box center [470, 26] width 399 height 22
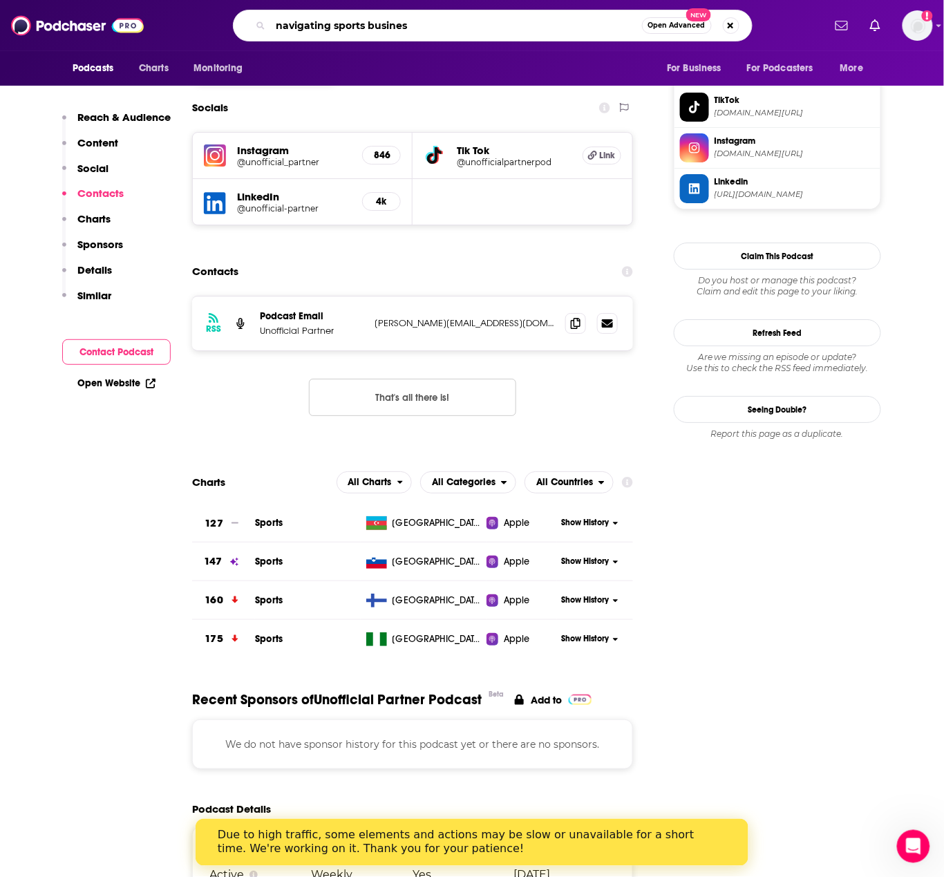
type input "navigating sports business"
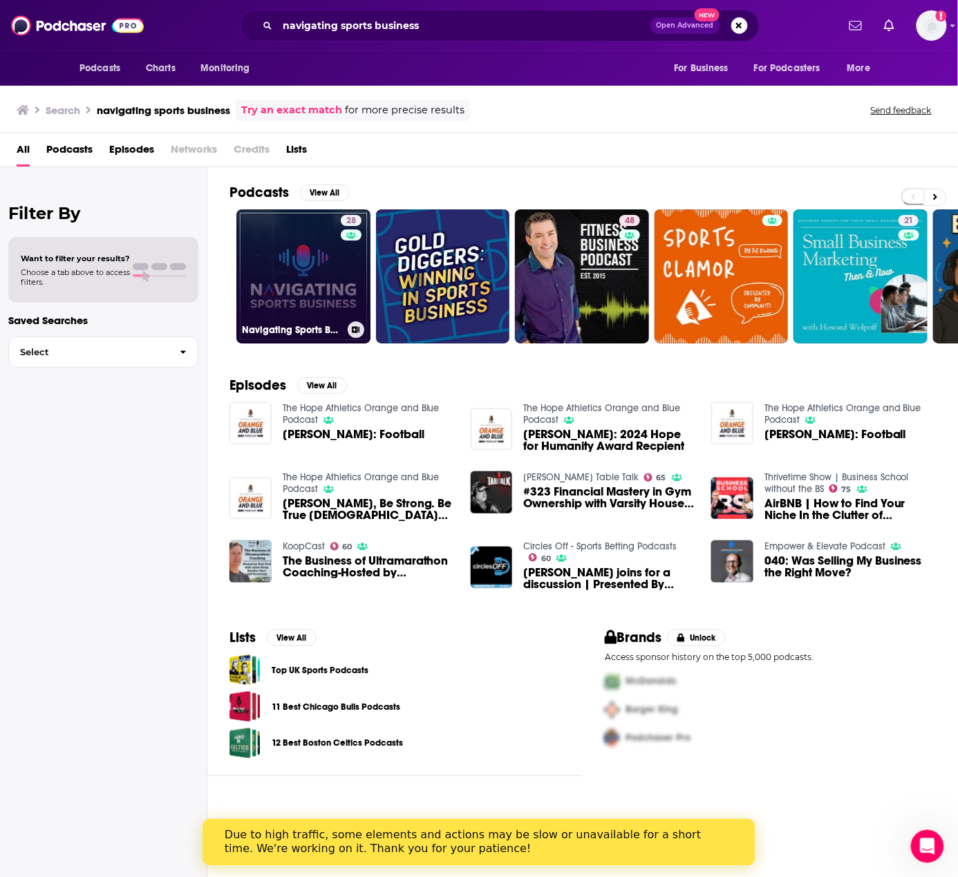
click at [324, 241] on link "28 Navigating Sports Business" at bounding box center [303, 276] width 134 height 134
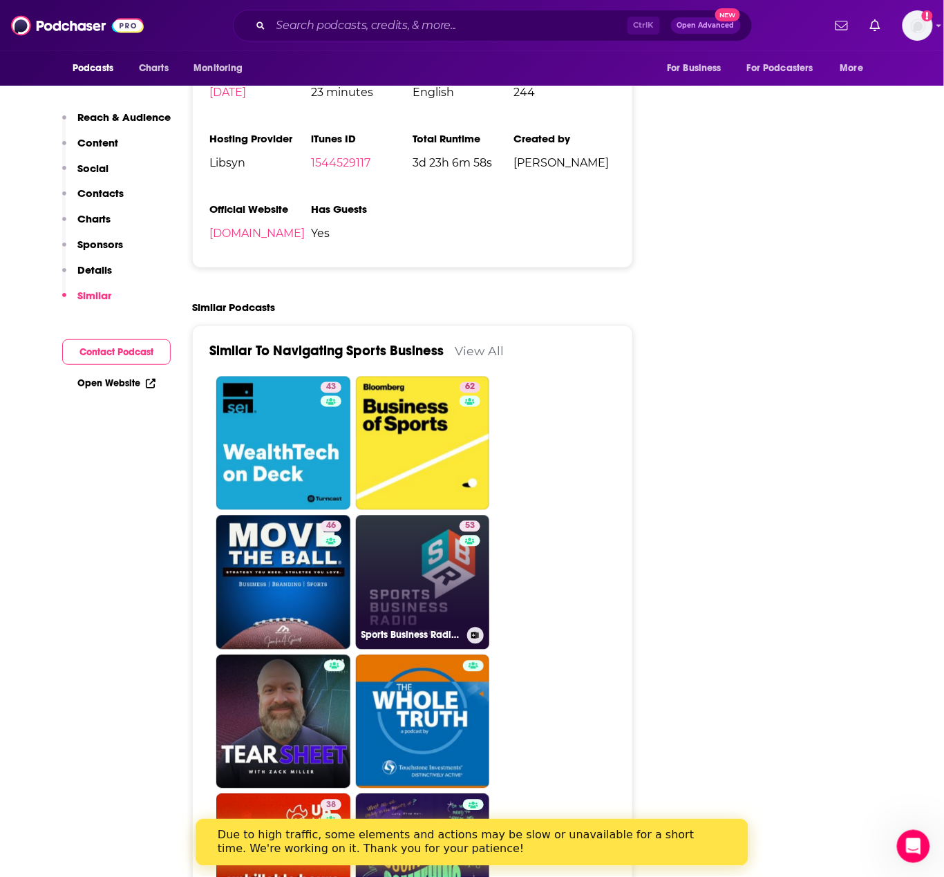
scroll to position [1936, 0]
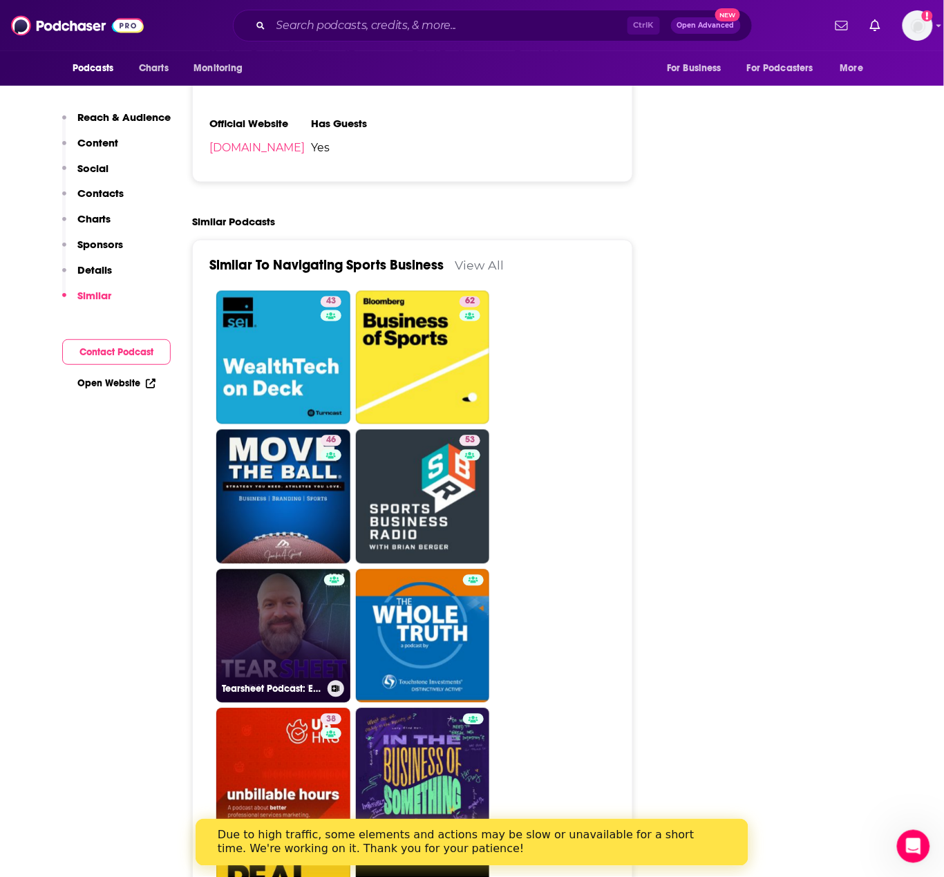
click at [340, 575] on div at bounding box center [334, 628] width 21 height 106
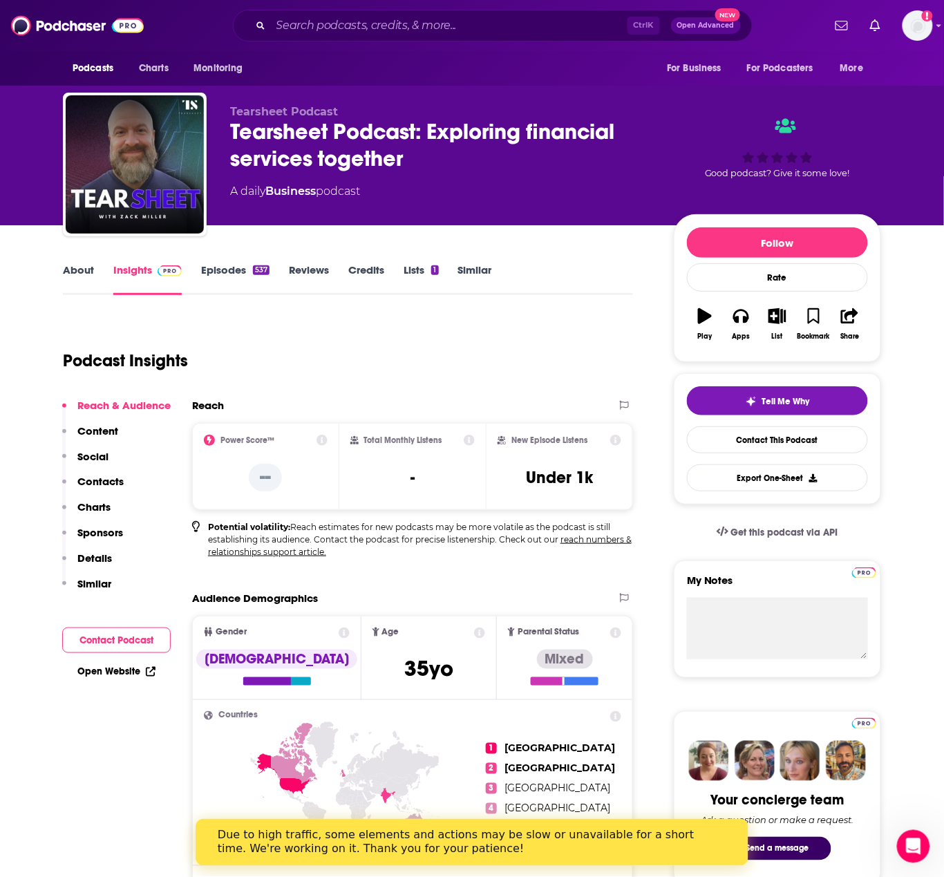
type input "https://www.podchaser.com/podcasts/navigating-sports-business-1643330"
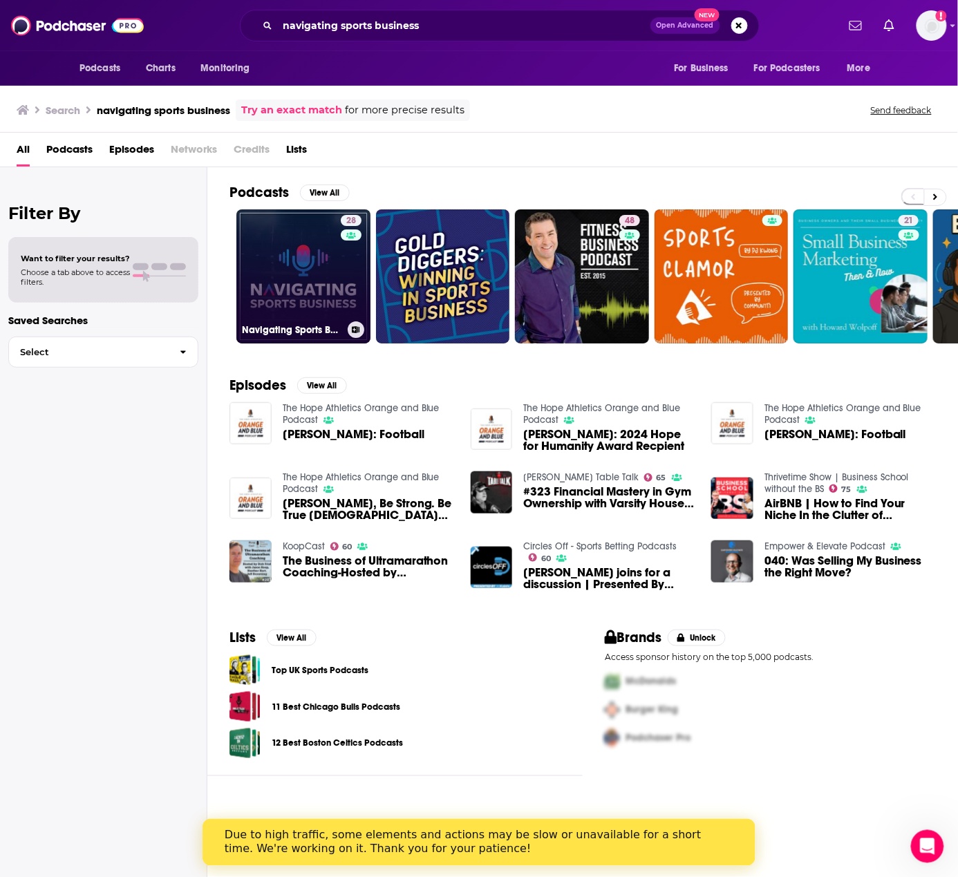
click at [308, 244] on link "28 Navigating Sports Business" at bounding box center [303, 276] width 134 height 134
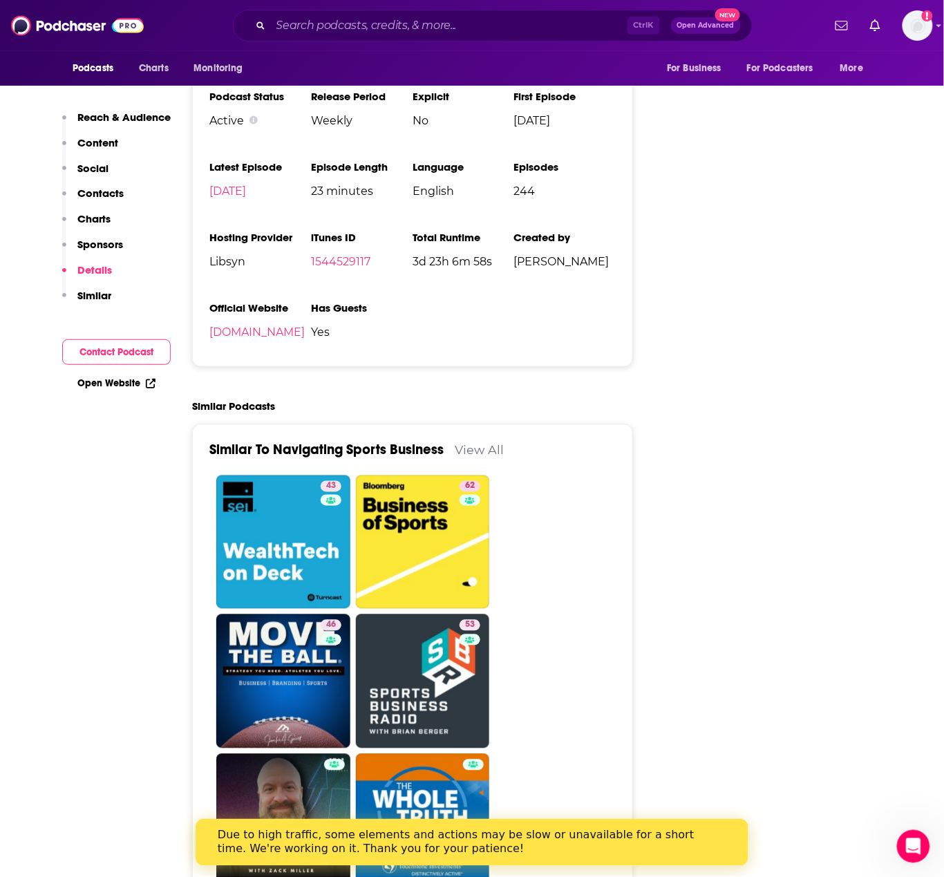
scroll to position [1198, 0]
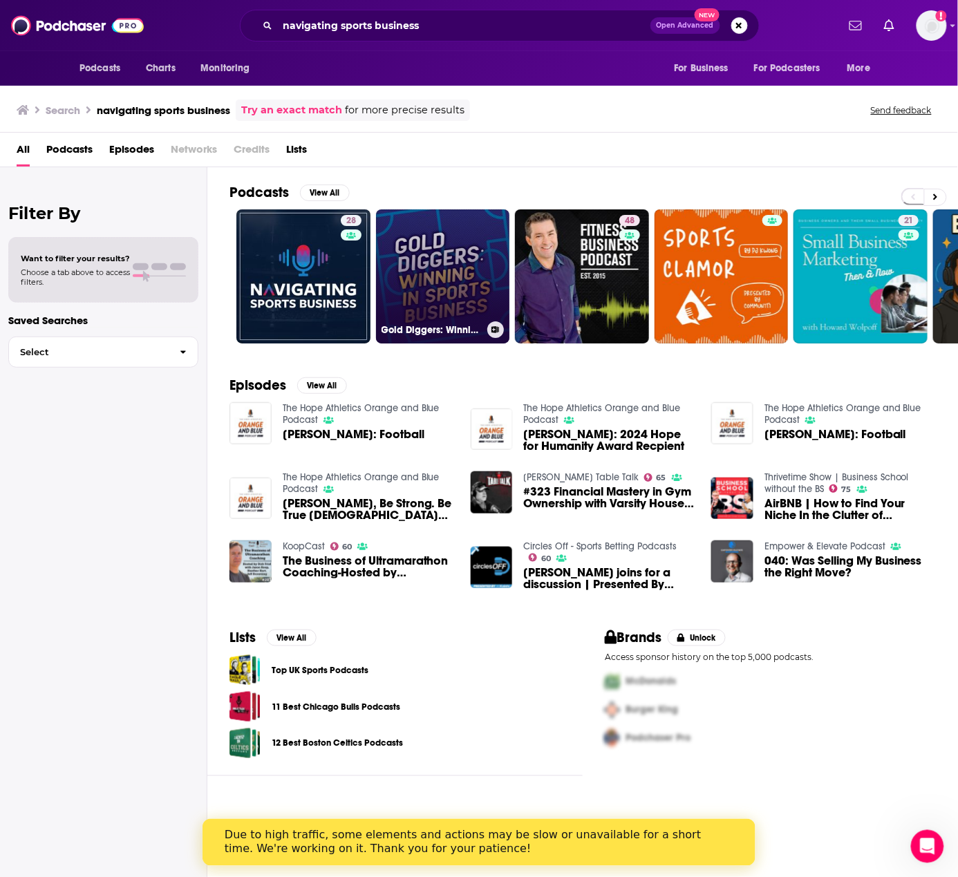
click at [487, 261] on link "Gold Diggers: Winning in Sports Business" at bounding box center [443, 276] width 134 height 134
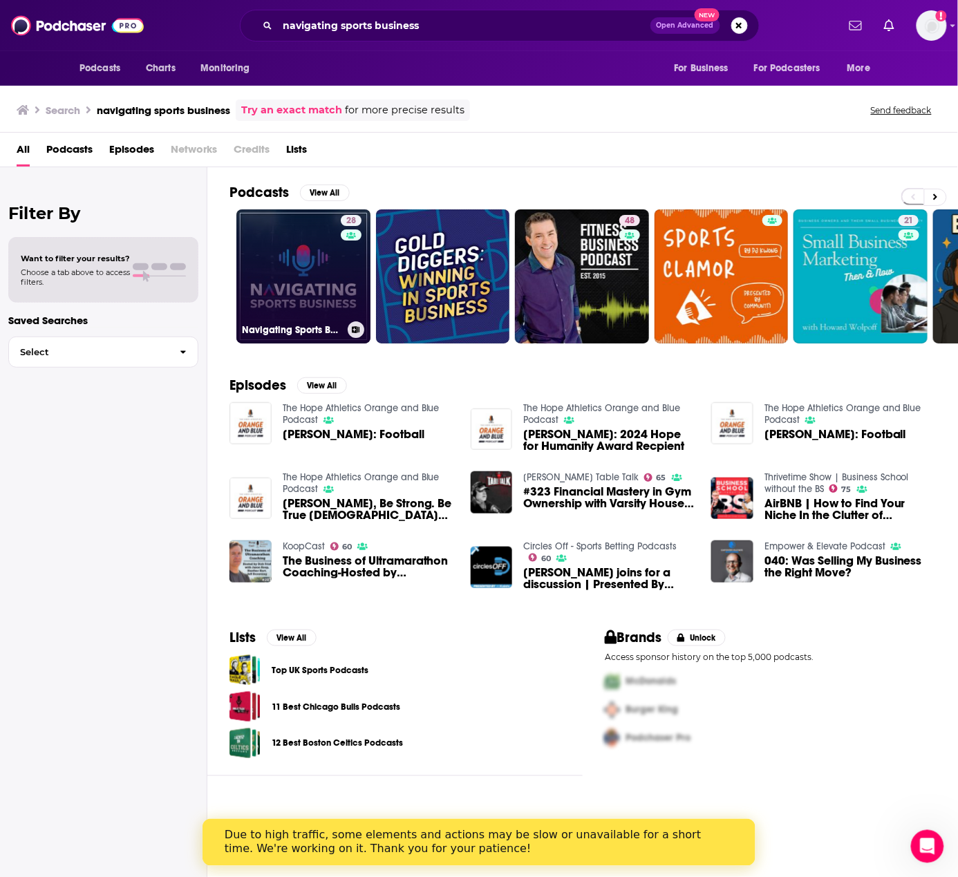
click at [301, 257] on link "28 Navigating Sports Business" at bounding box center [303, 276] width 134 height 134
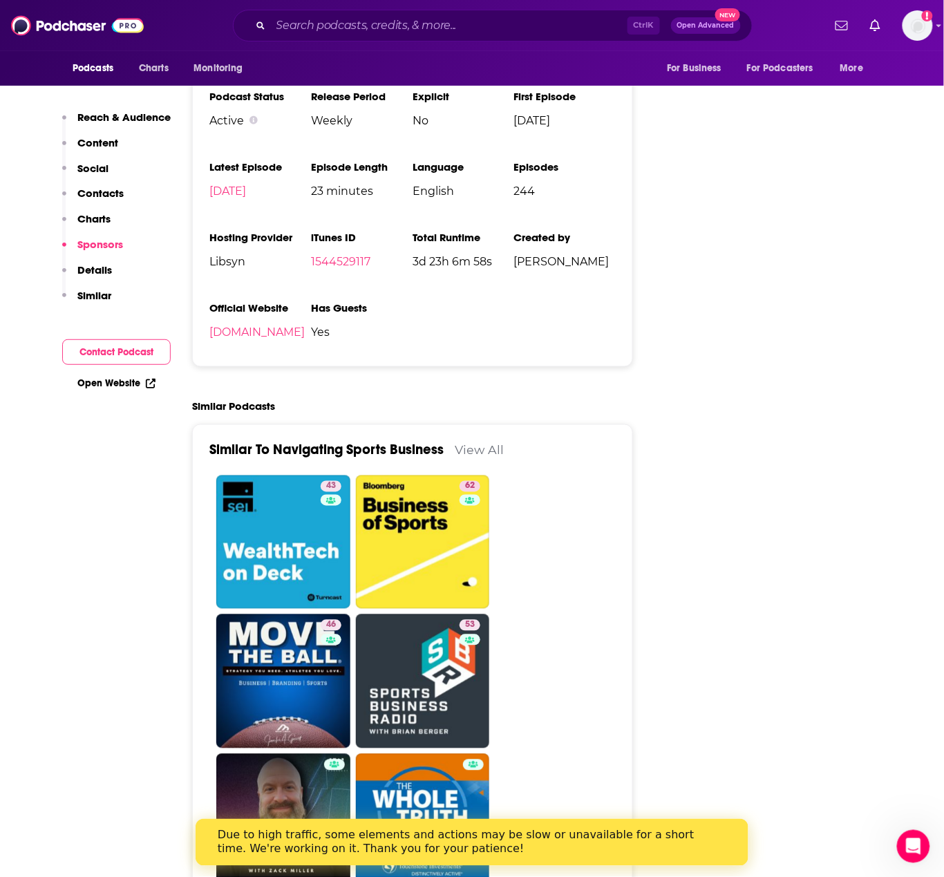
scroll to position [2396, 0]
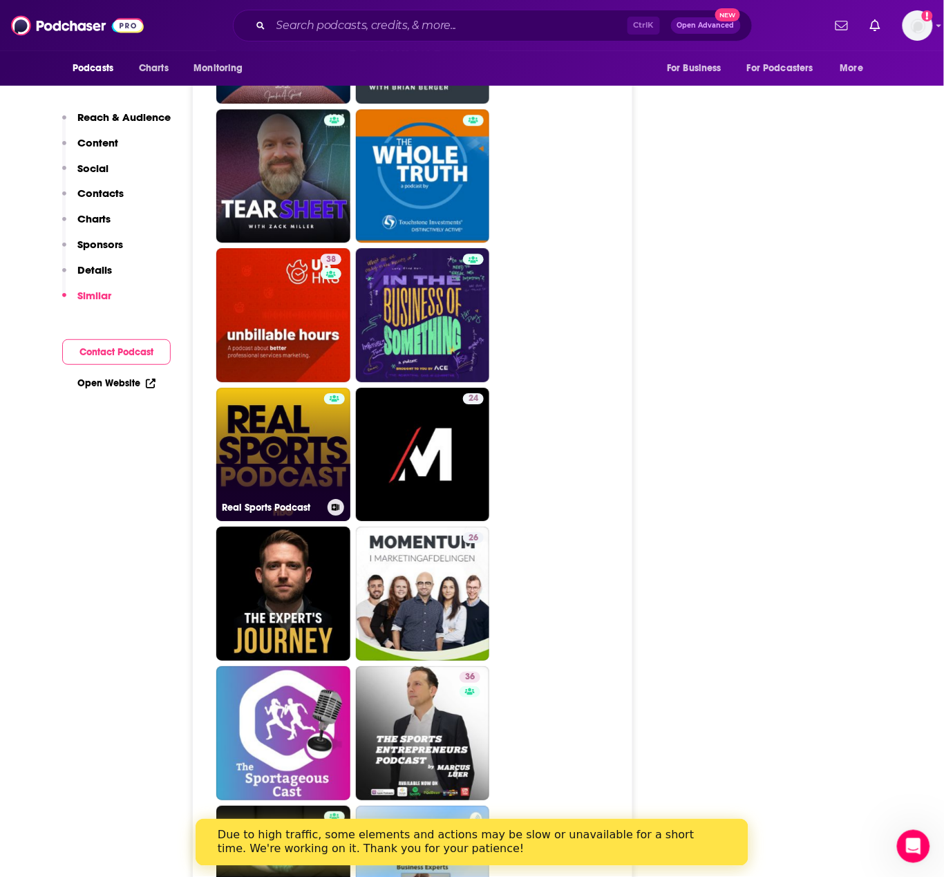
click at [294, 388] on link "Real Sports Podcast" at bounding box center [283, 455] width 134 height 134
type input "https://www.podchaser.com/podcasts/real-sports-podcast-1585976"
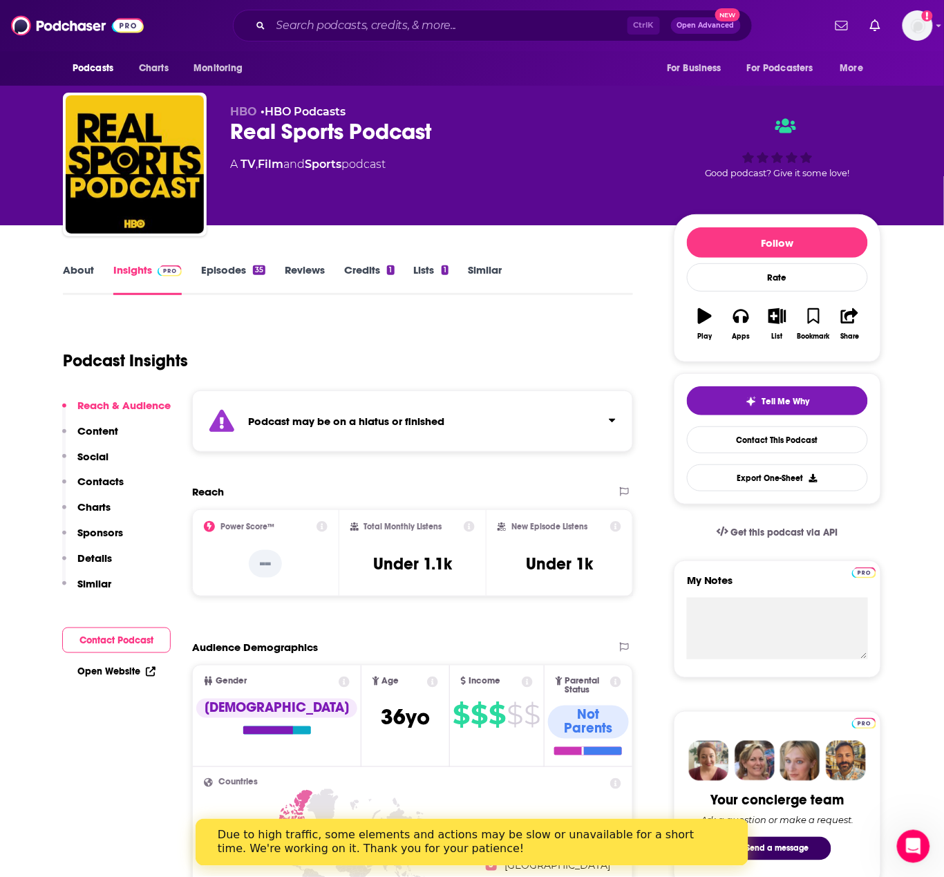
click at [299, 10] on div "Ctrl K Open Advanced New" at bounding box center [493, 26] width 520 height 32
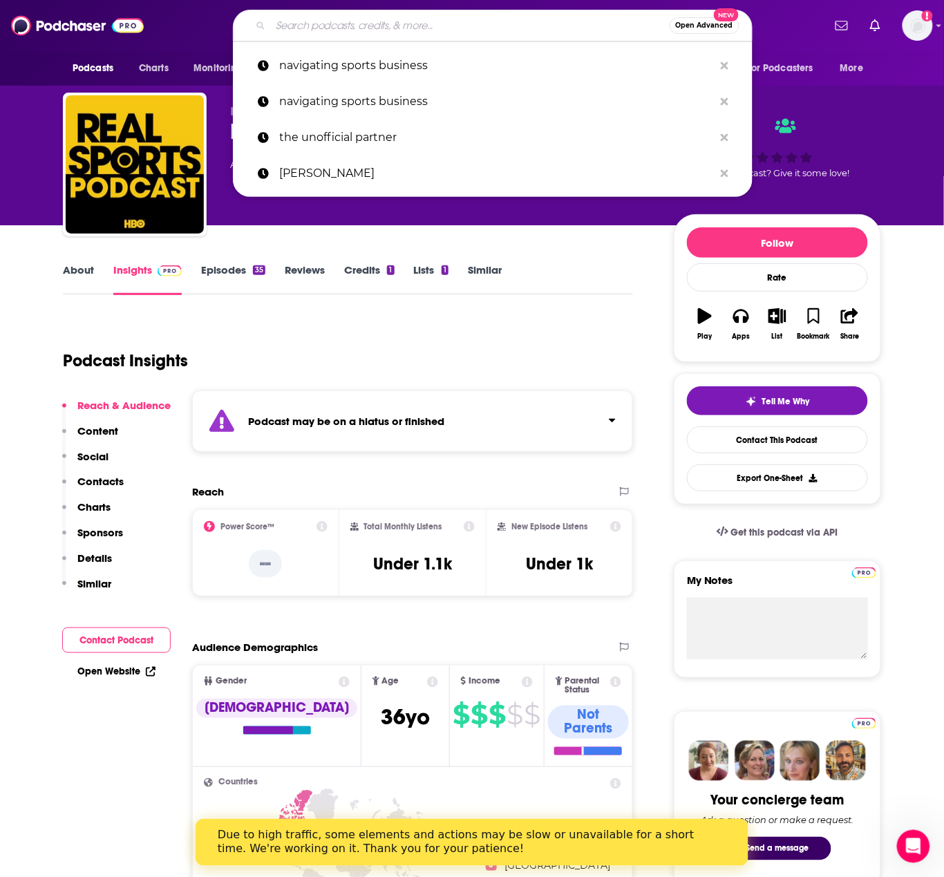
click at [306, 17] on input "Search podcasts, credits, & more..." at bounding box center [470, 26] width 399 height 22
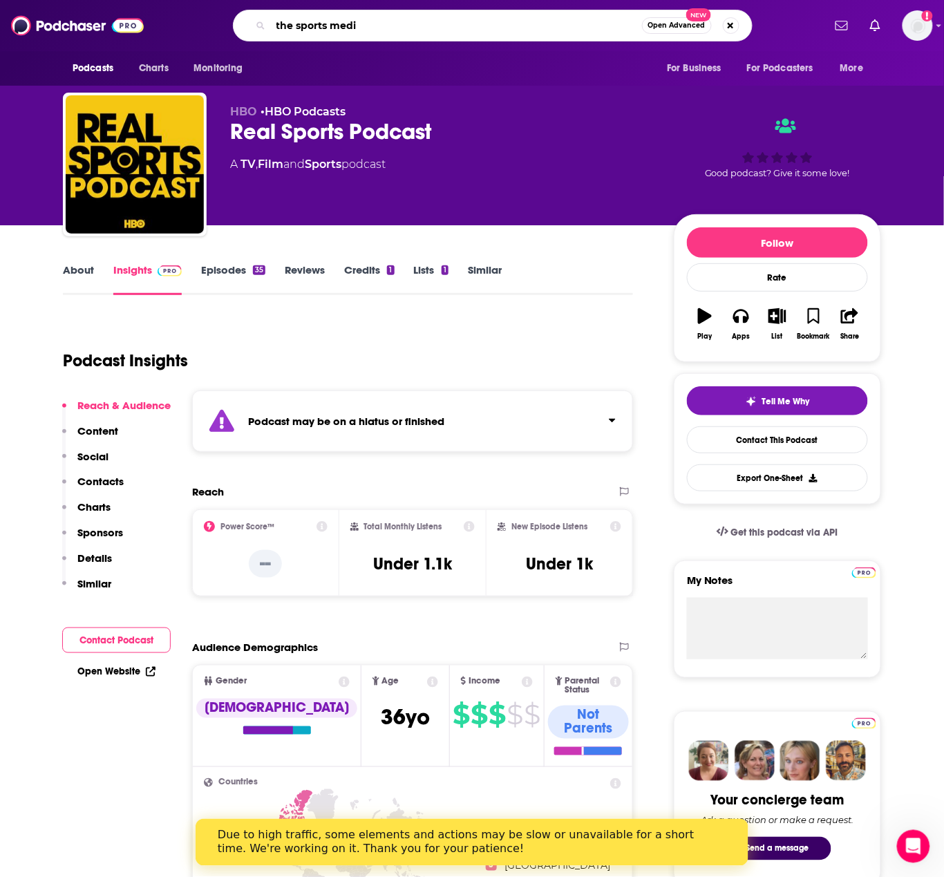
type input "the sports media"
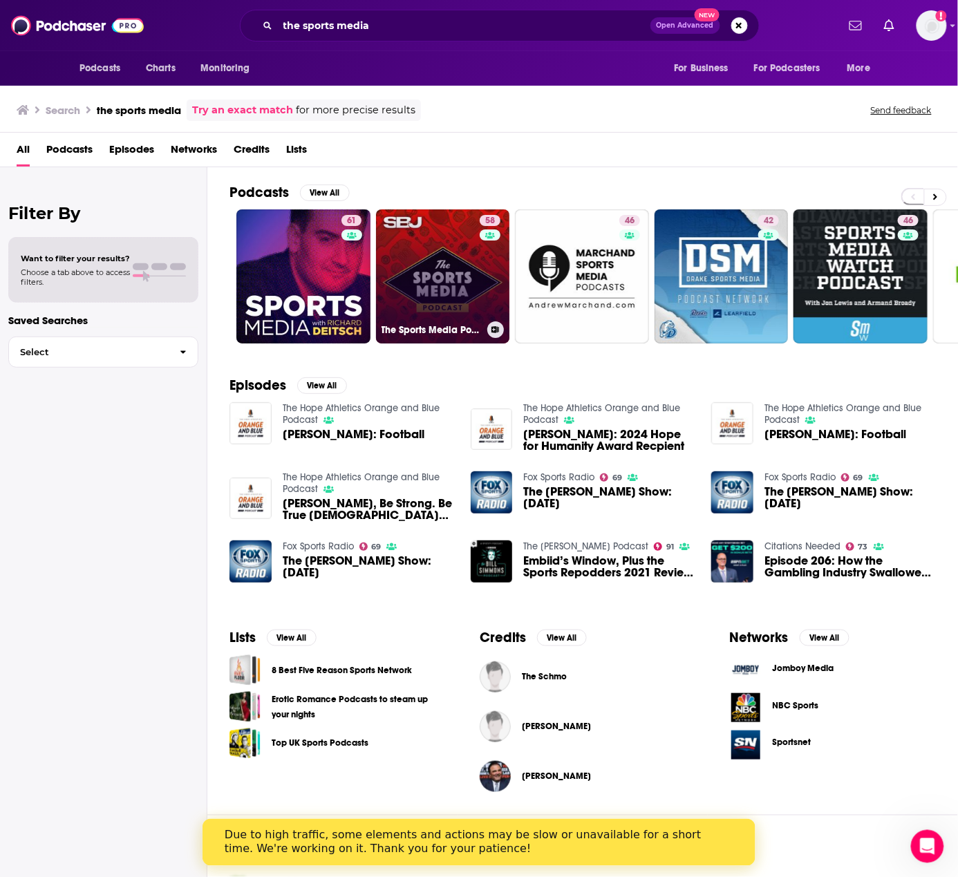
click at [452, 277] on link "58 The Sports Media Podcast" at bounding box center [443, 276] width 134 height 134
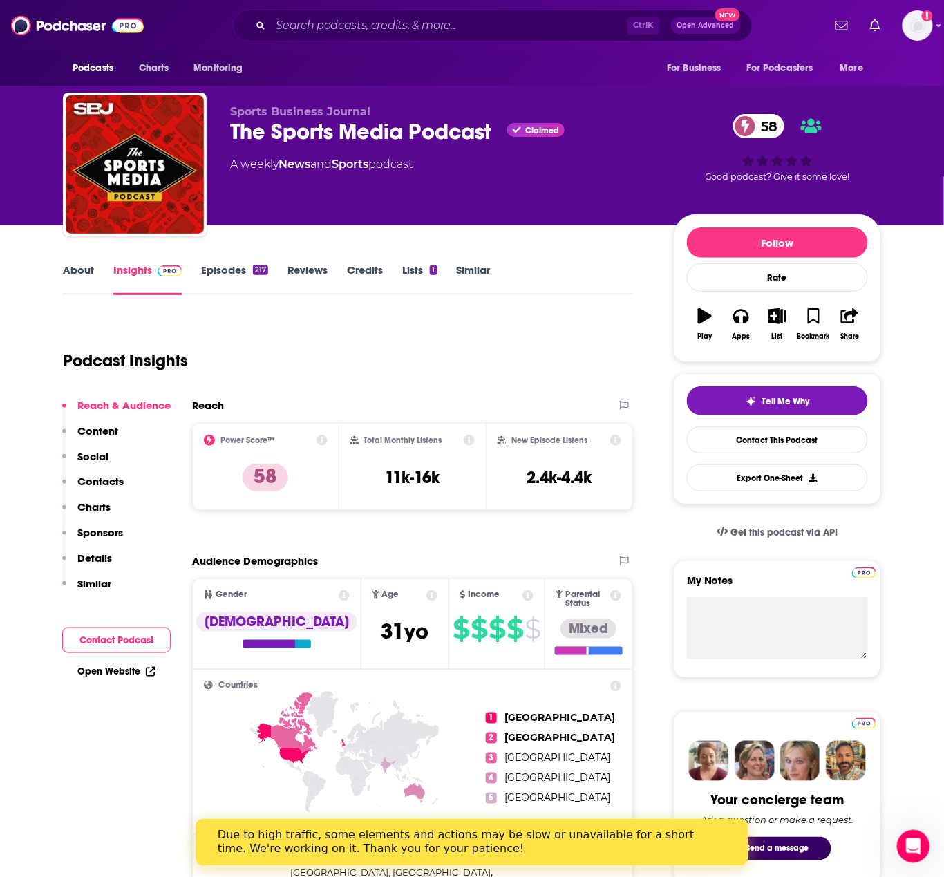
click at [113, 479] on p "Contacts" at bounding box center [100, 481] width 46 height 13
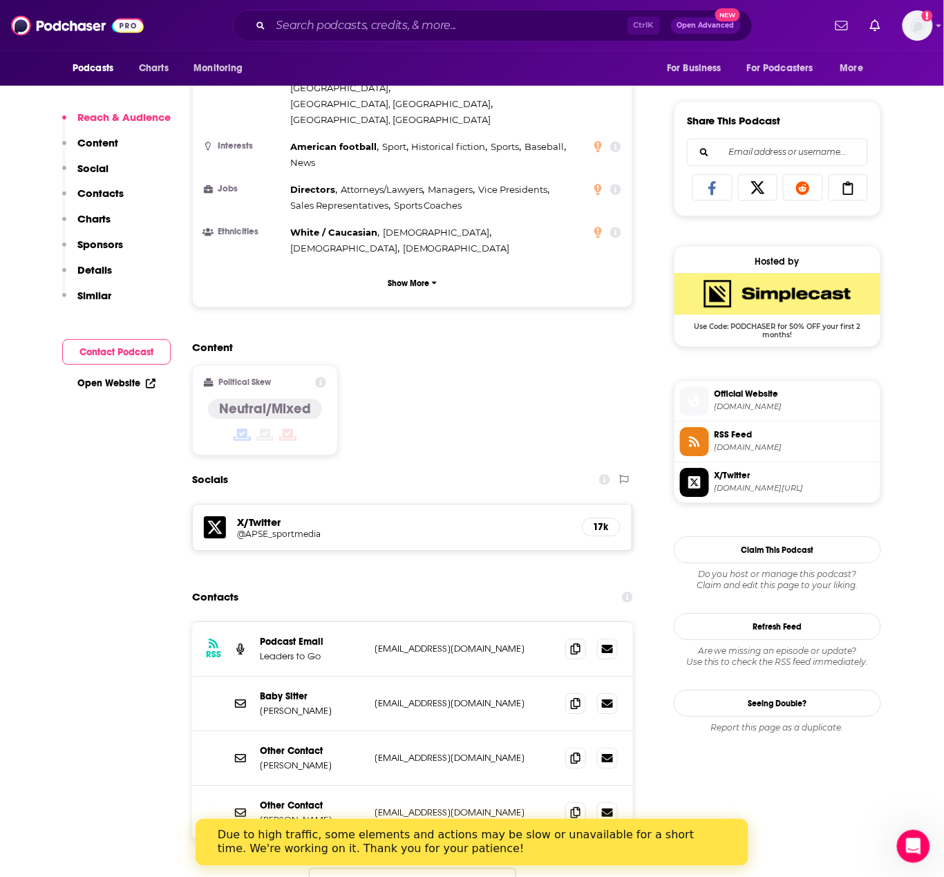
scroll to position [830, 0]
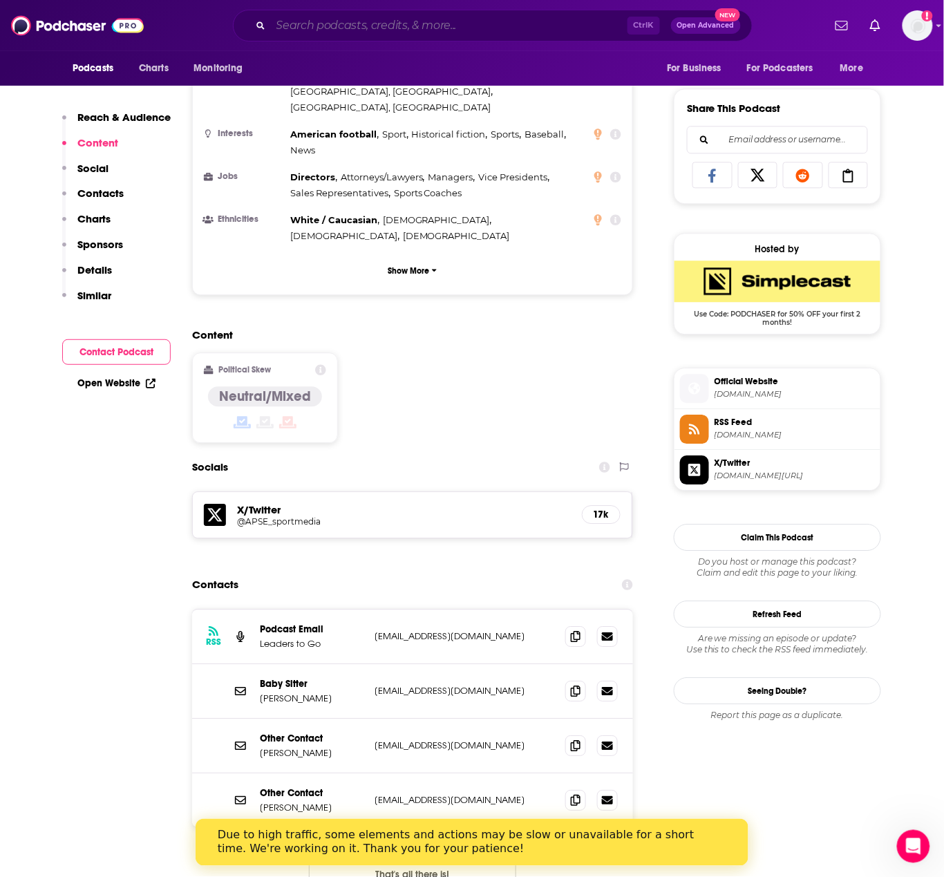
click at [362, 28] on input "Search podcasts, credits, & more..." at bounding box center [449, 26] width 357 height 22
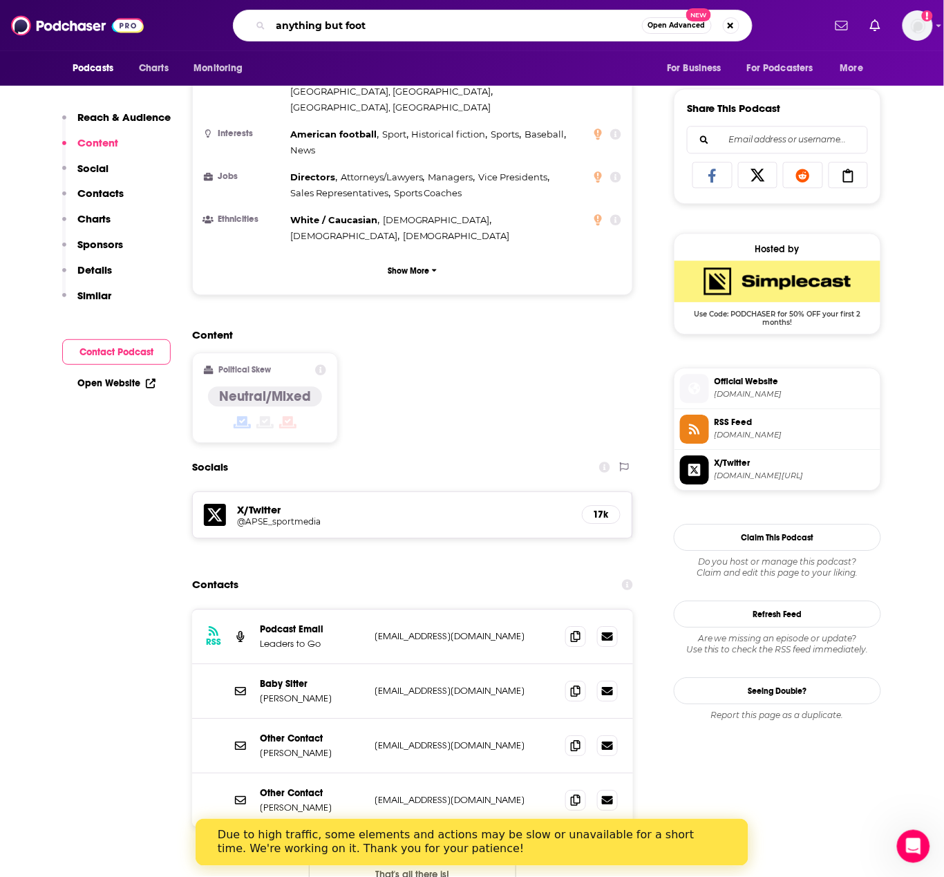
type input "anything but footy"
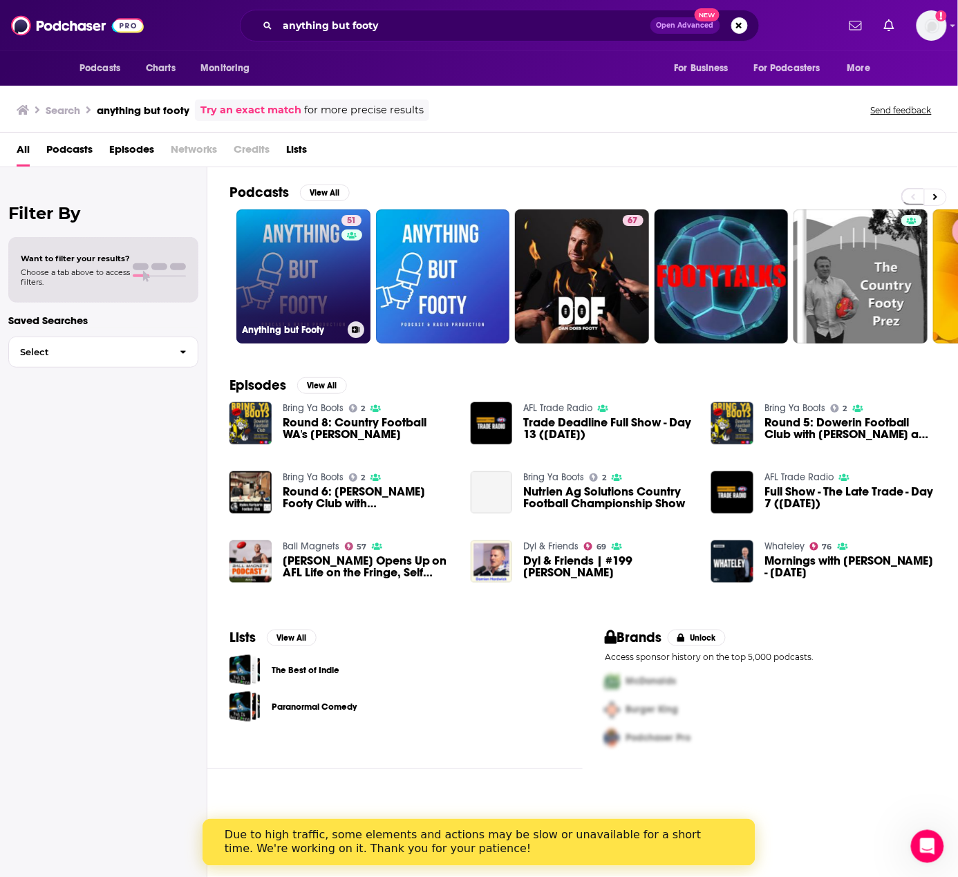
click at [277, 250] on link "51 Anything but Footy" at bounding box center [303, 276] width 134 height 134
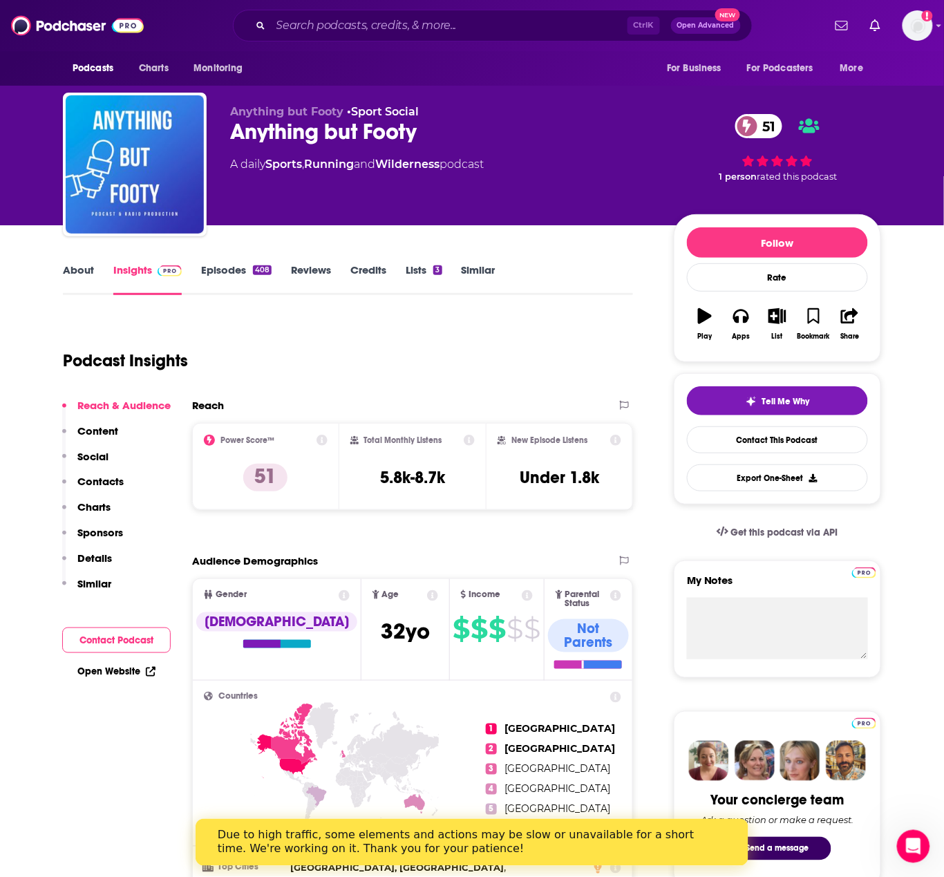
click at [97, 479] on p "Contacts" at bounding box center [100, 481] width 46 height 13
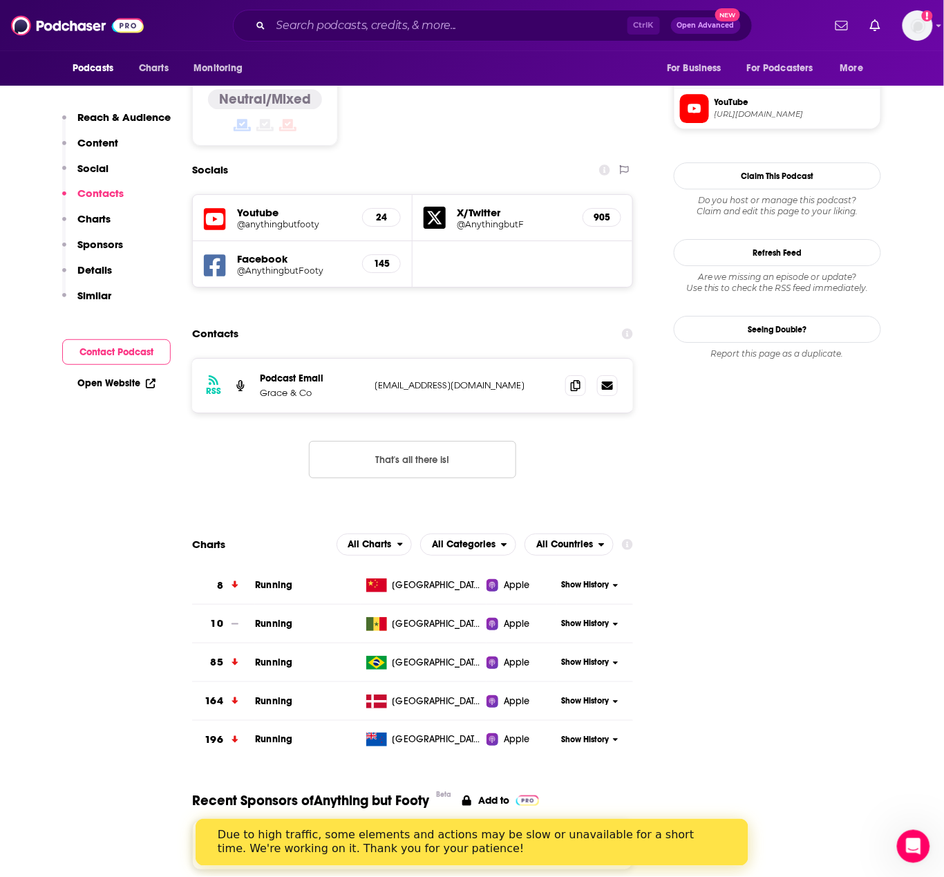
scroll to position [1152, 0]
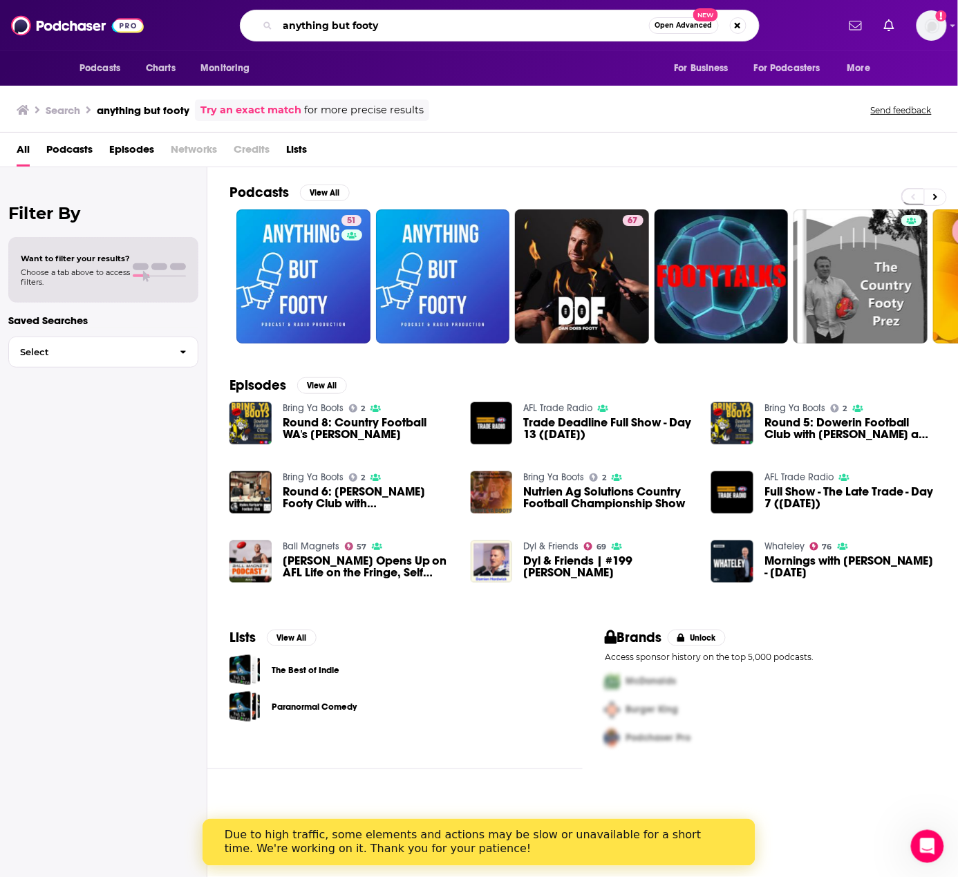
click at [377, 28] on input "anything but footy" at bounding box center [463, 26] width 371 height 22
type input "the row show"
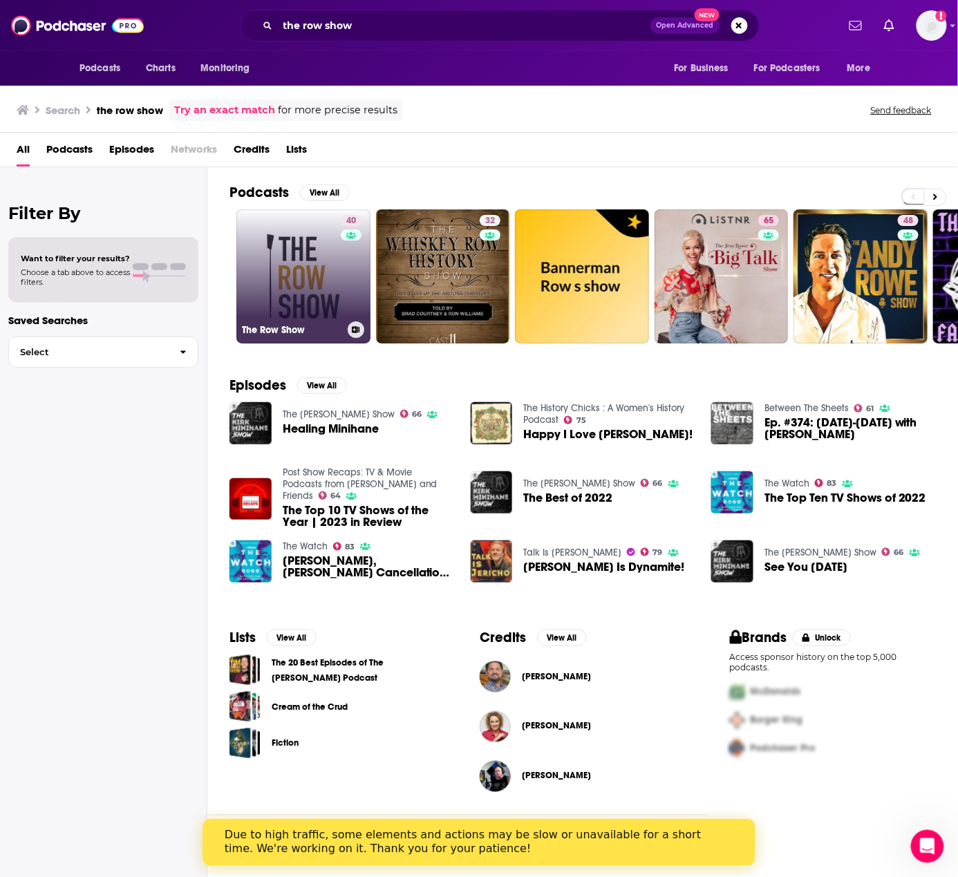
click at [341, 231] on link at bounding box center [351, 235] width 21 height 11
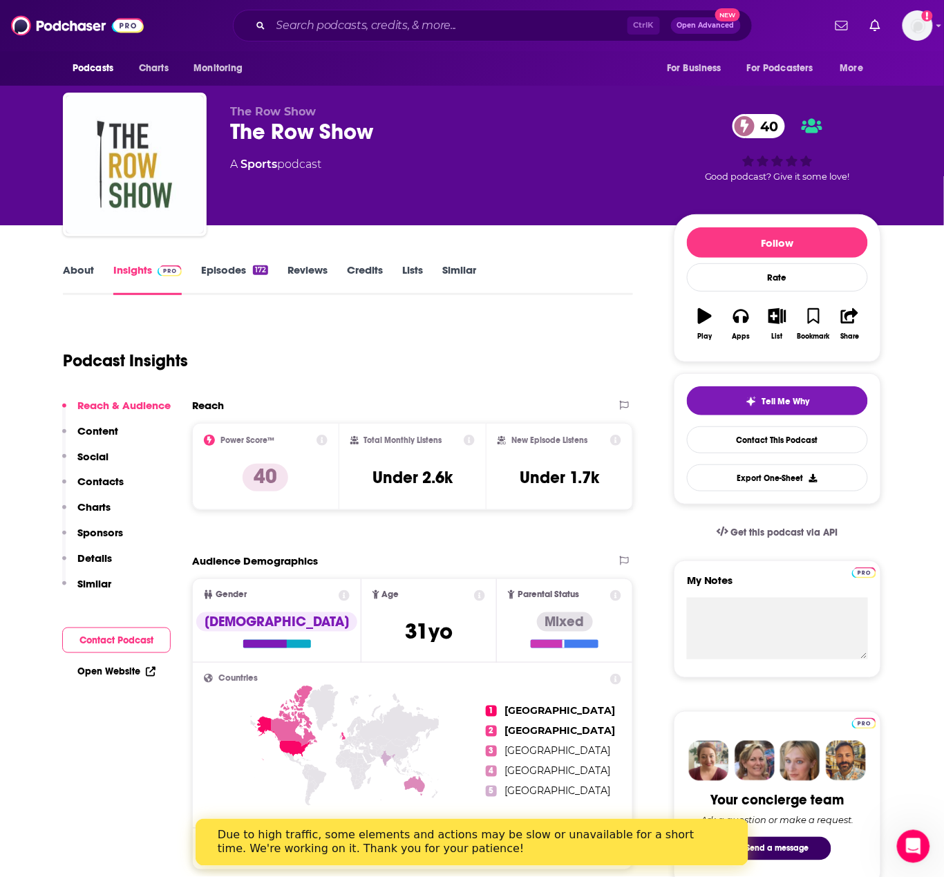
click at [111, 473] on div "Reach & Audience Content Social Contacts Charts Sponsors Details Similar" at bounding box center [116, 500] width 109 height 203
click at [114, 475] on p "Contacts" at bounding box center [100, 481] width 46 height 13
click at [82, 265] on link "About" at bounding box center [78, 279] width 31 height 32
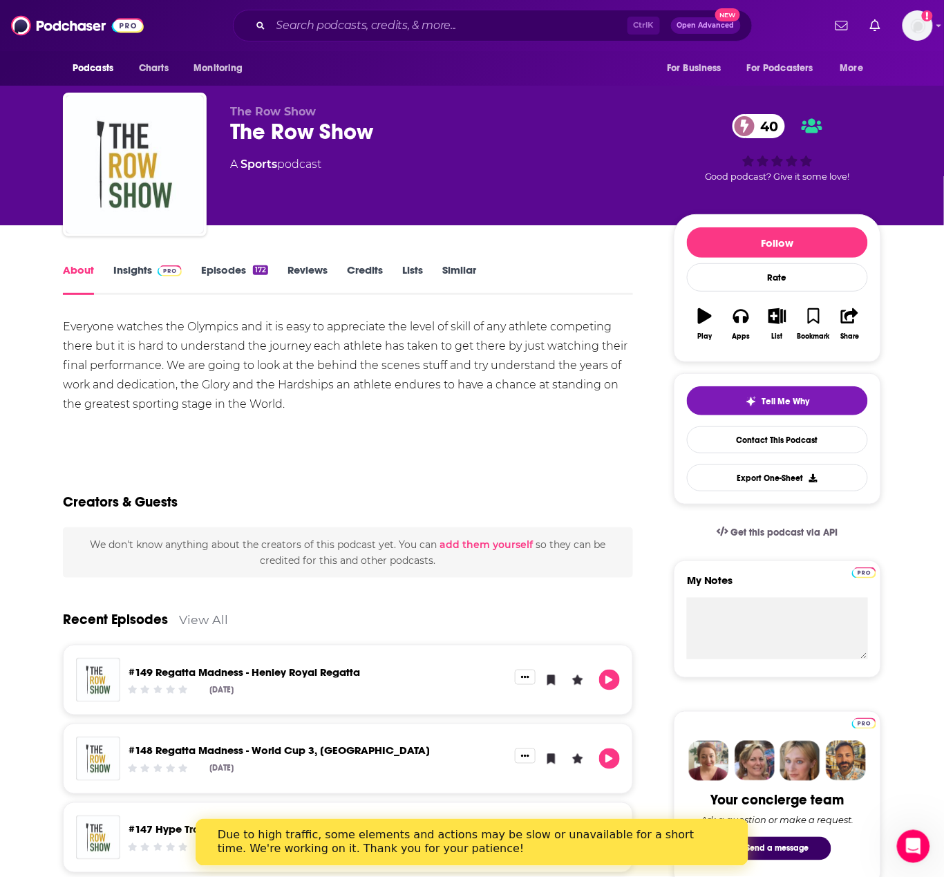
click at [149, 279] on link "Insights" at bounding box center [147, 279] width 68 height 32
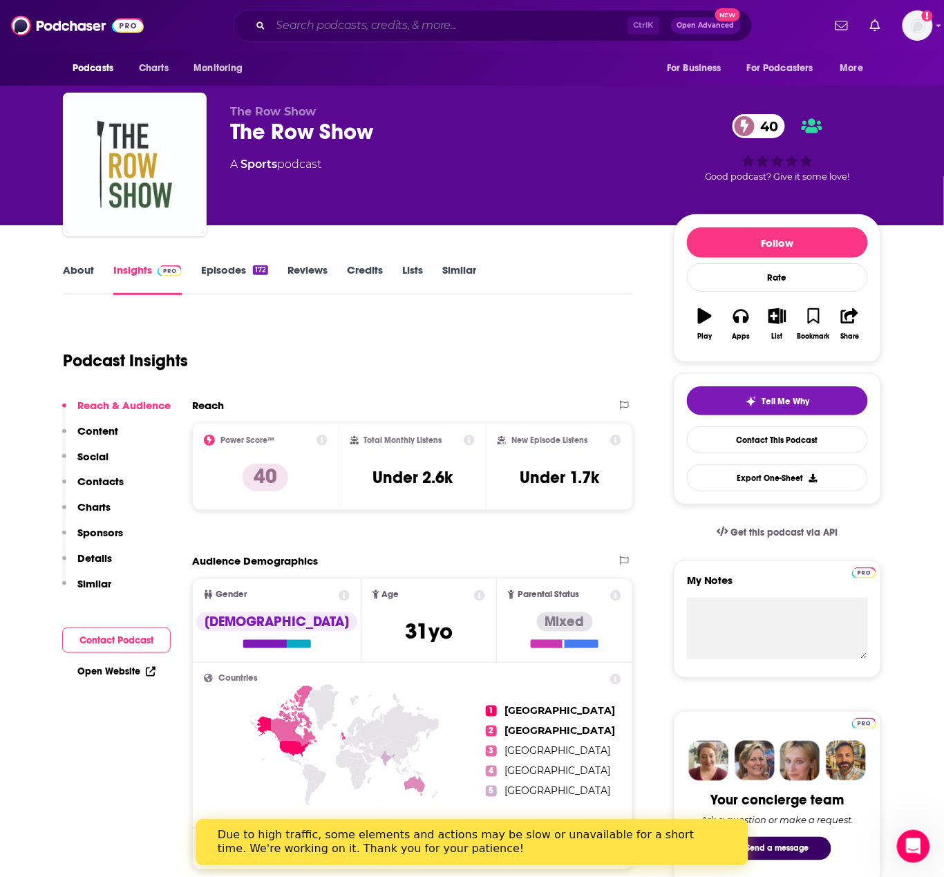
click at [342, 24] on input "Search podcasts, credits, & more..." at bounding box center [449, 26] width 357 height 22
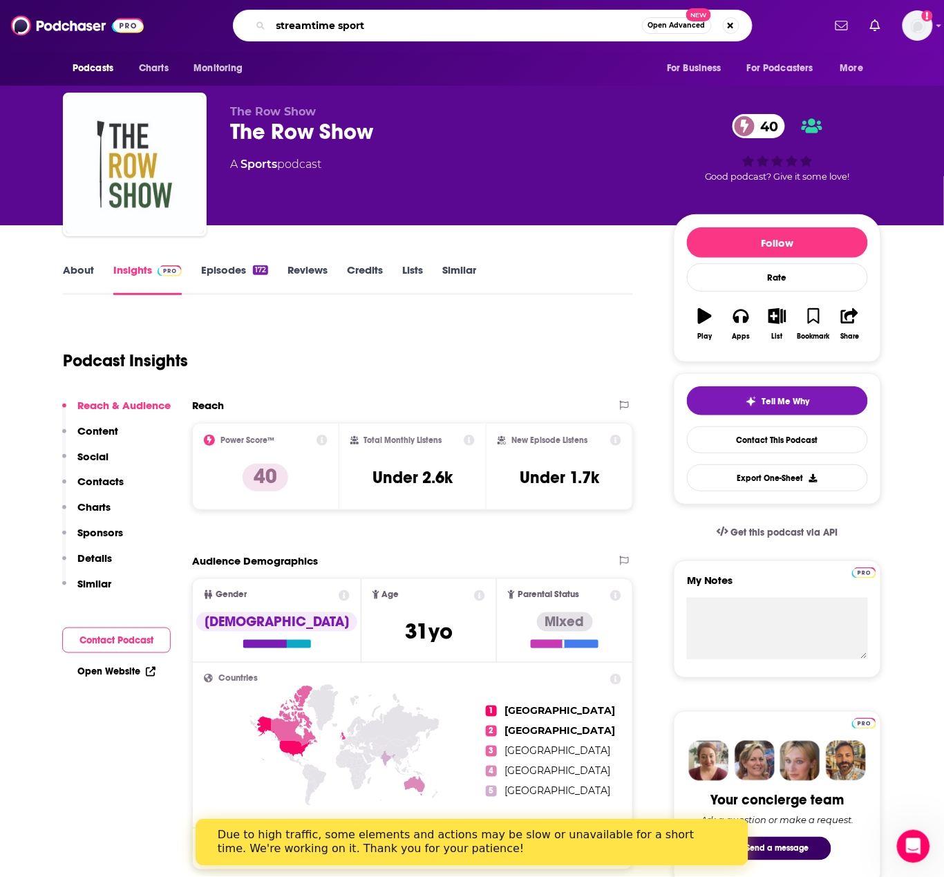
type input "streamtime sports"
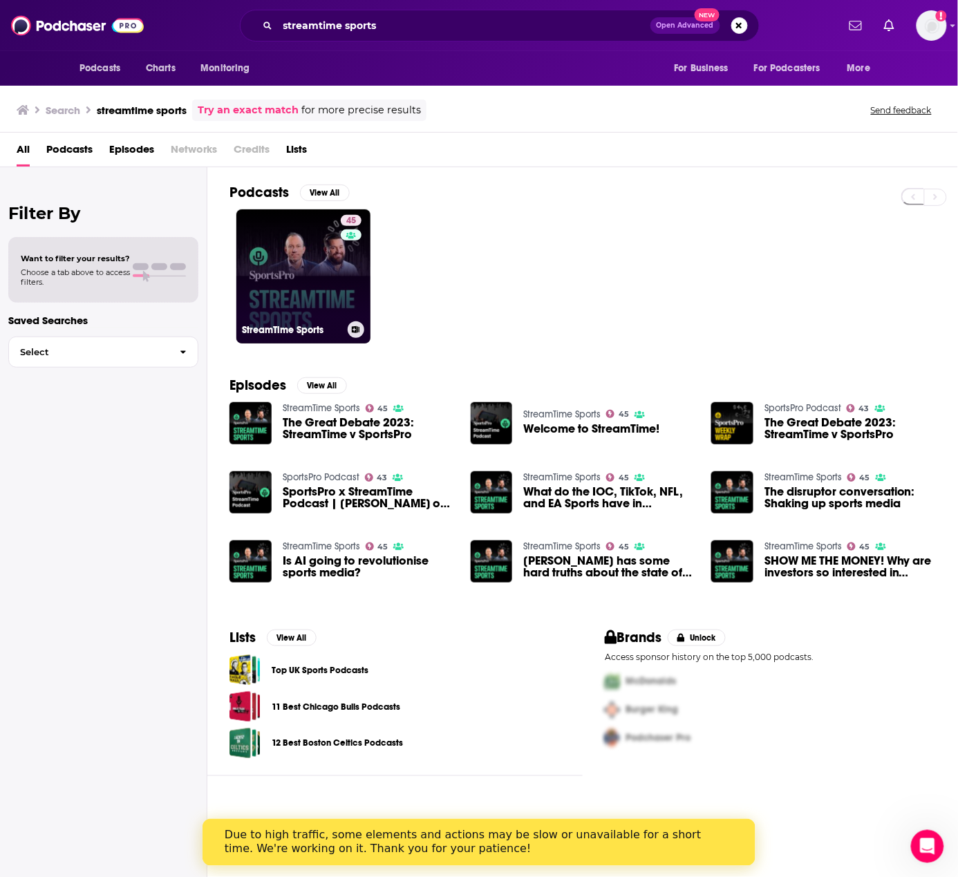
click at [314, 289] on link "45 StreamTime Sports" at bounding box center [303, 276] width 134 height 134
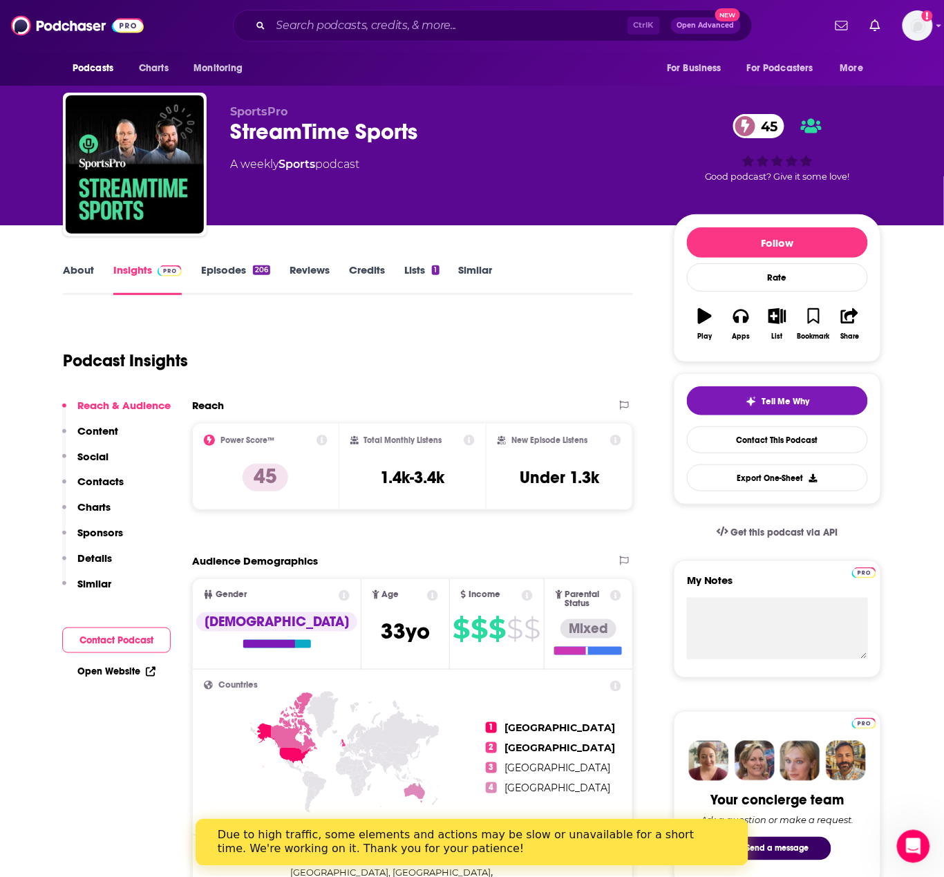
click at [76, 274] on link "About" at bounding box center [78, 279] width 31 height 32
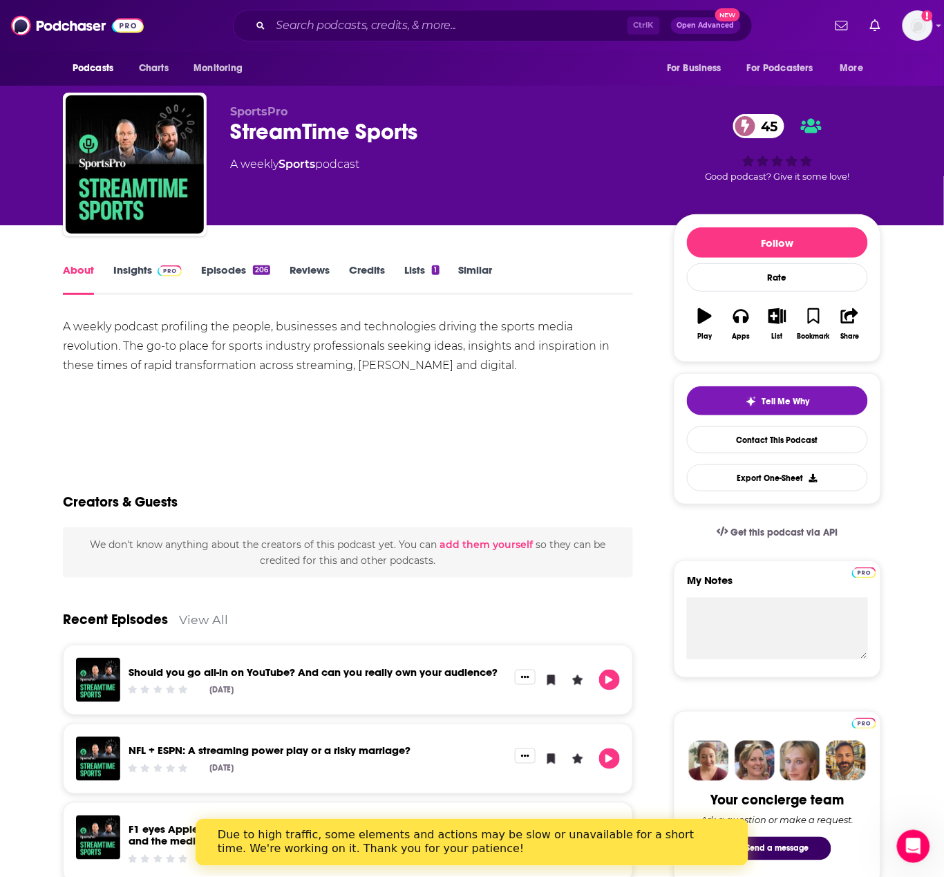
click at [128, 272] on link "Insights" at bounding box center [147, 279] width 68 height 32
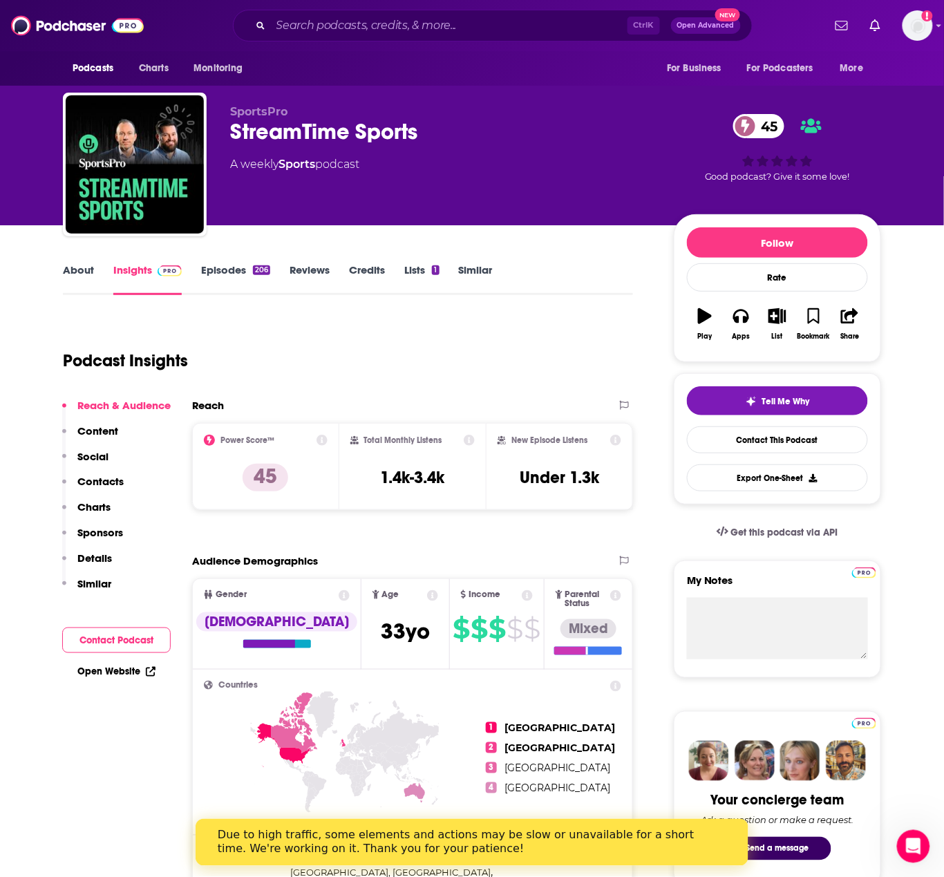
click at [106, 478] on p "Contacts" at bounding box center [100, 481] width 46 height 13
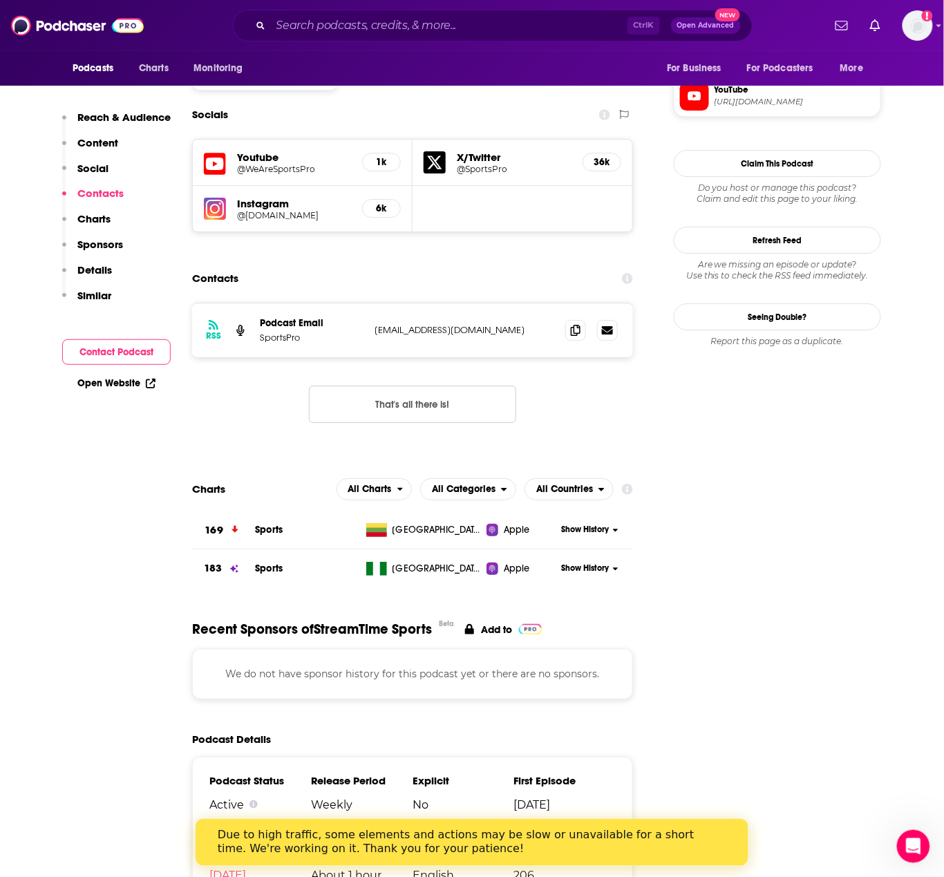
scroll to position [1152, 0]
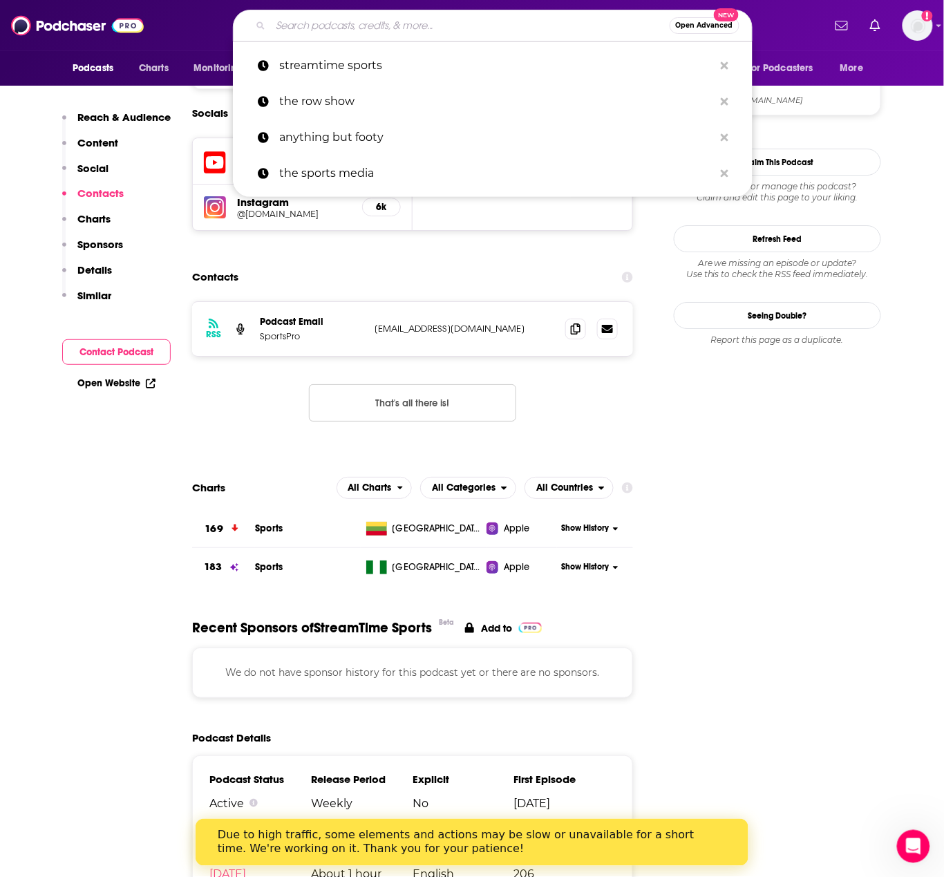
click at [342, 28] on input "Search podcasts, credits, & more..." at bounding box center [470, 26] width 399 height 22
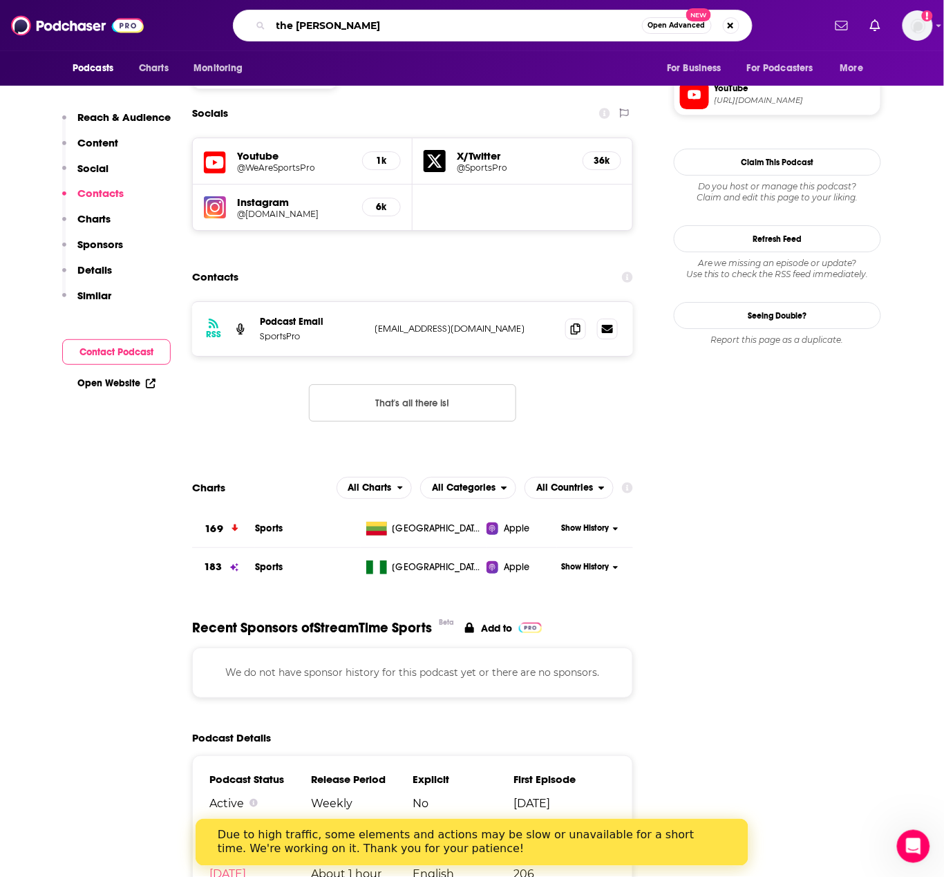
type input "the joe pomp"
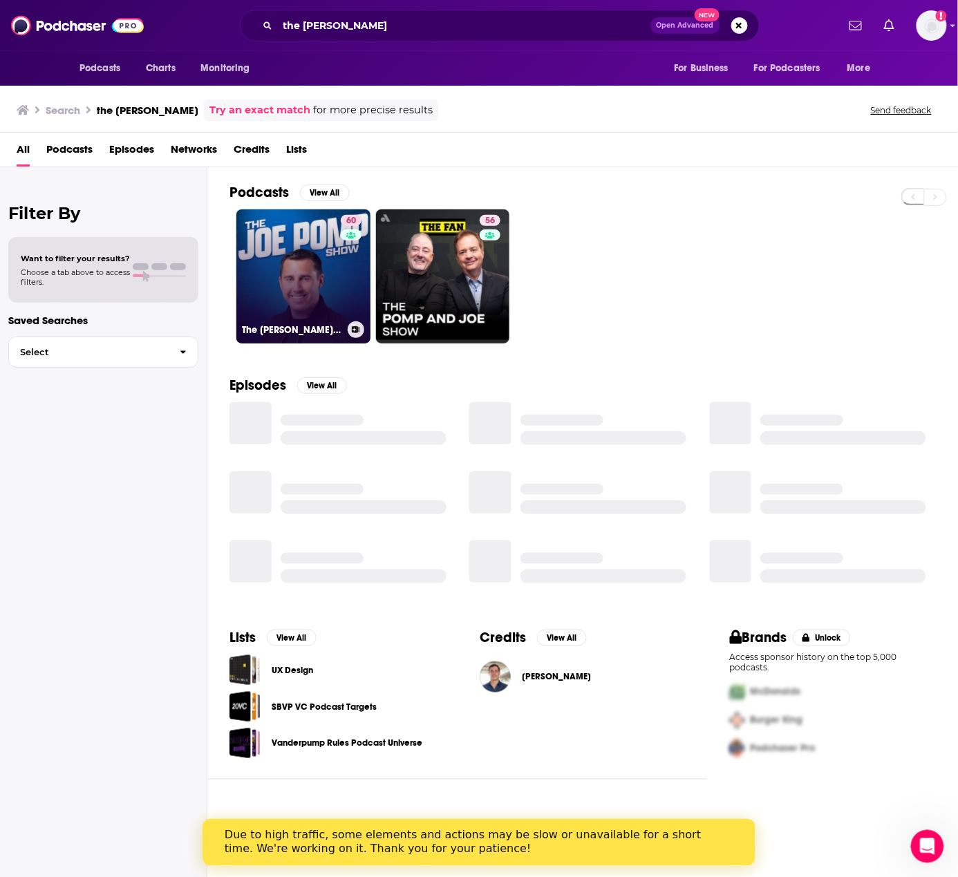
click at [293, 275] on link "60 The Joe Pomp Show" at bounding box center [303, 276] width 134 height 134
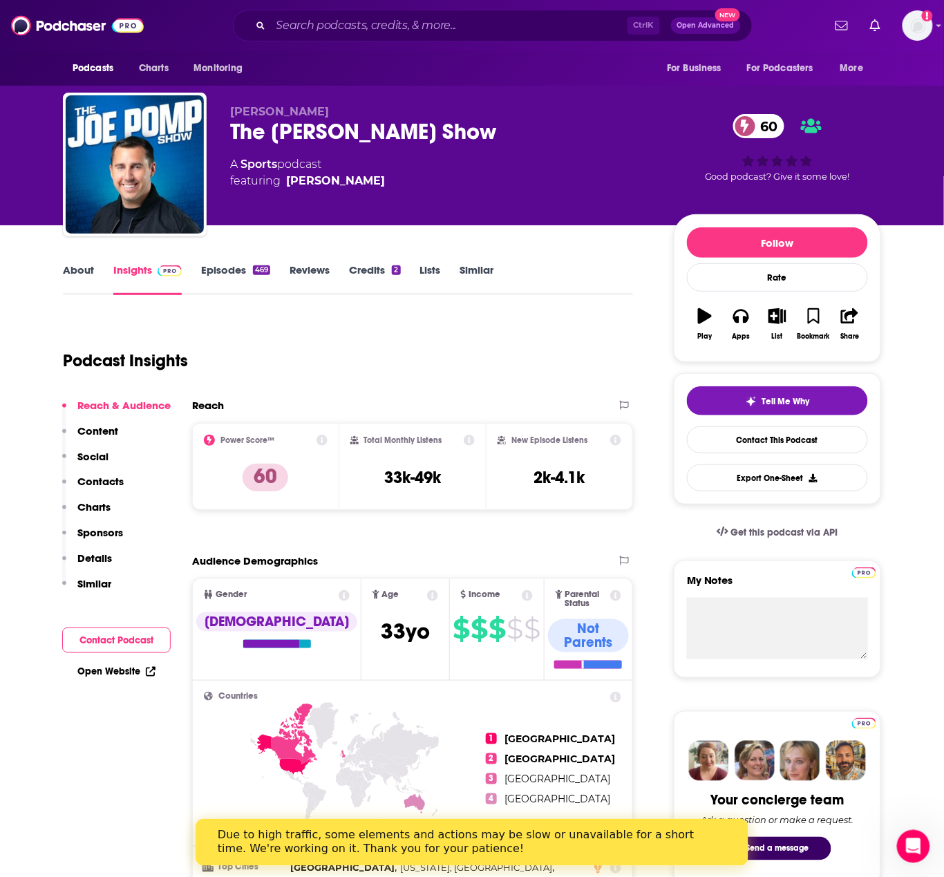
click at [75, 269] on link "About" at bounding box center [78, 279] width 31 height 32
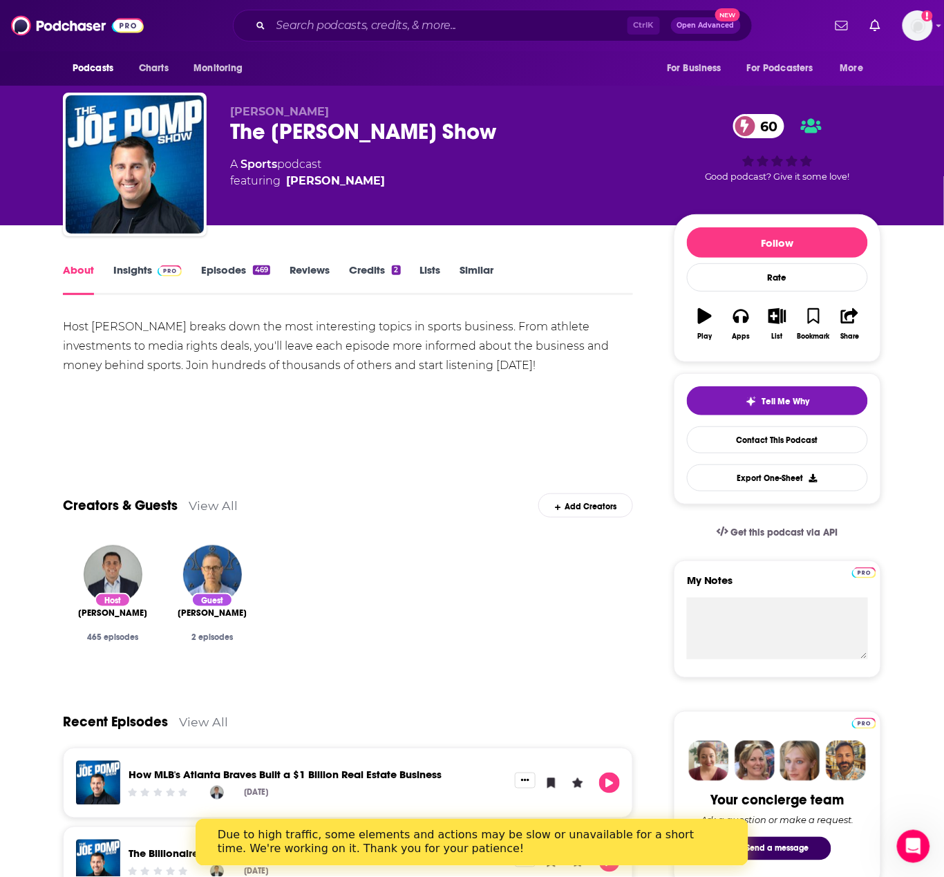
click at [155, 270] on span at bounding box center [167, 269] width 30 height 13
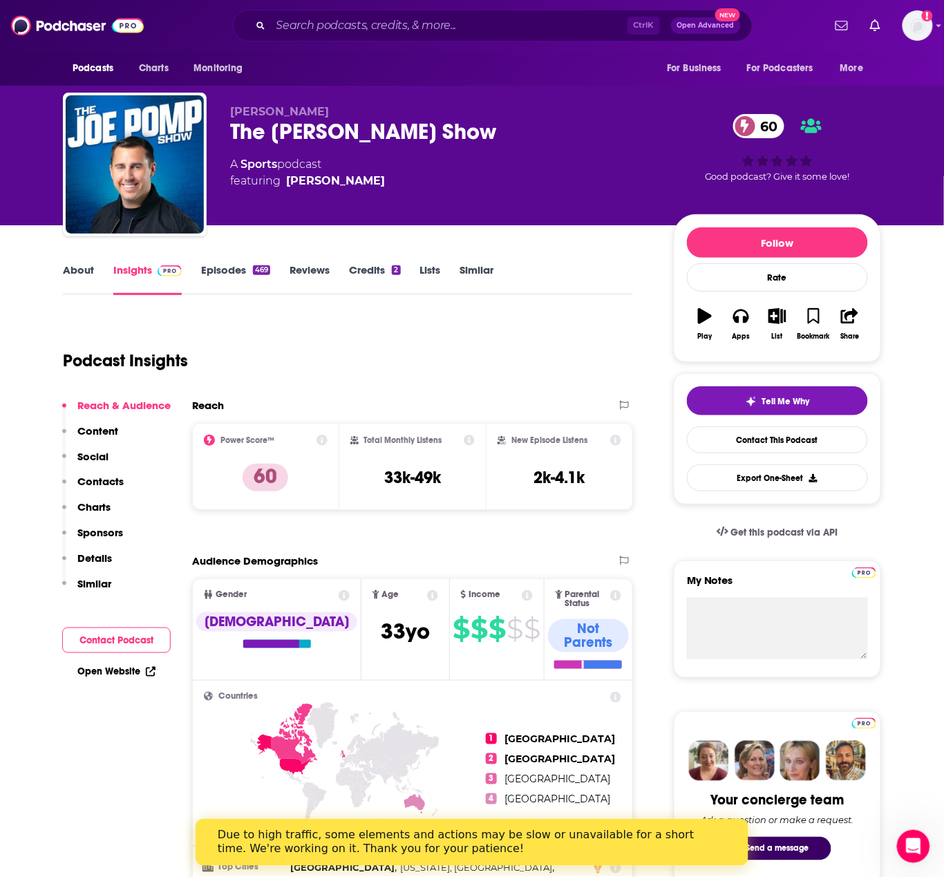
click at [116, 481] on p "Contacts" at bounding box center [100, 481] width 46 height 13
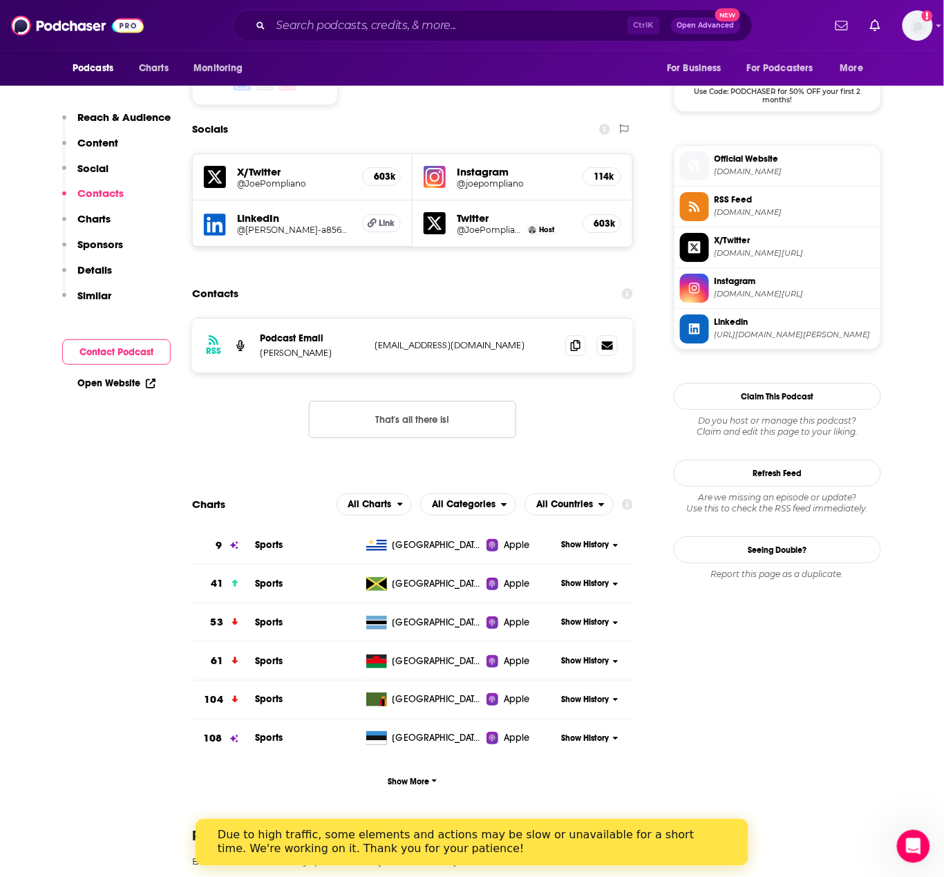
scroll to position [1185, 0]
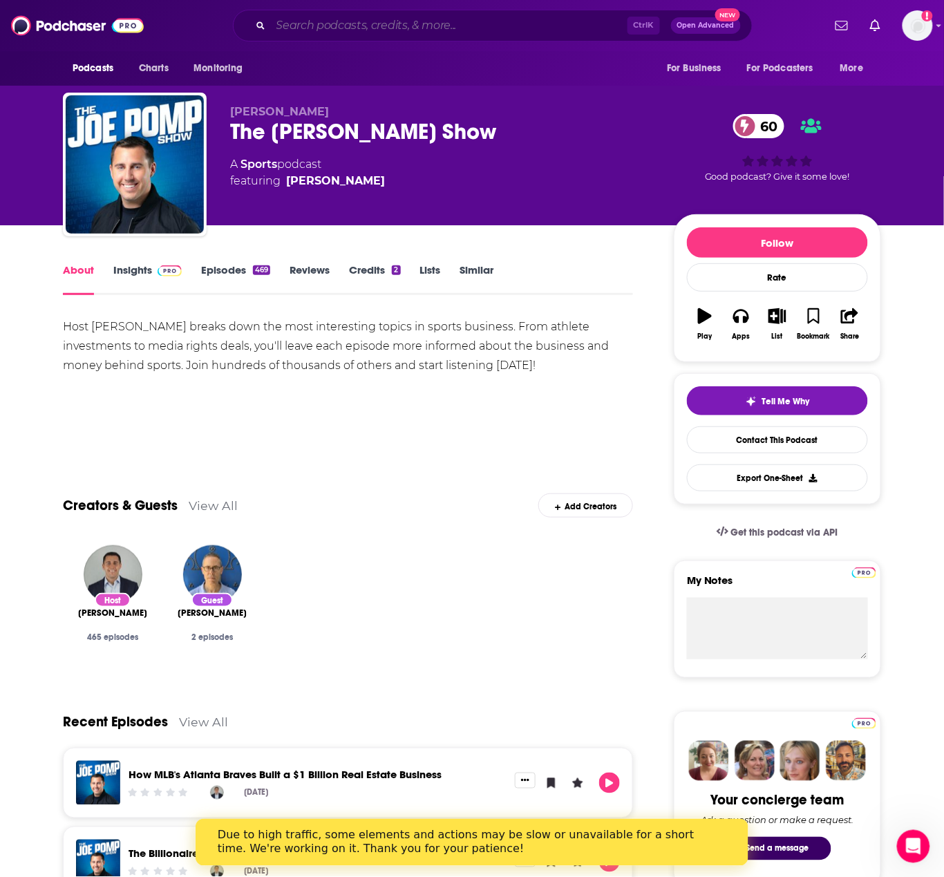
click at [333, 28] on input "Search podcasts, credits, & more..." at bounding box center [449, 26] width 357 height 22
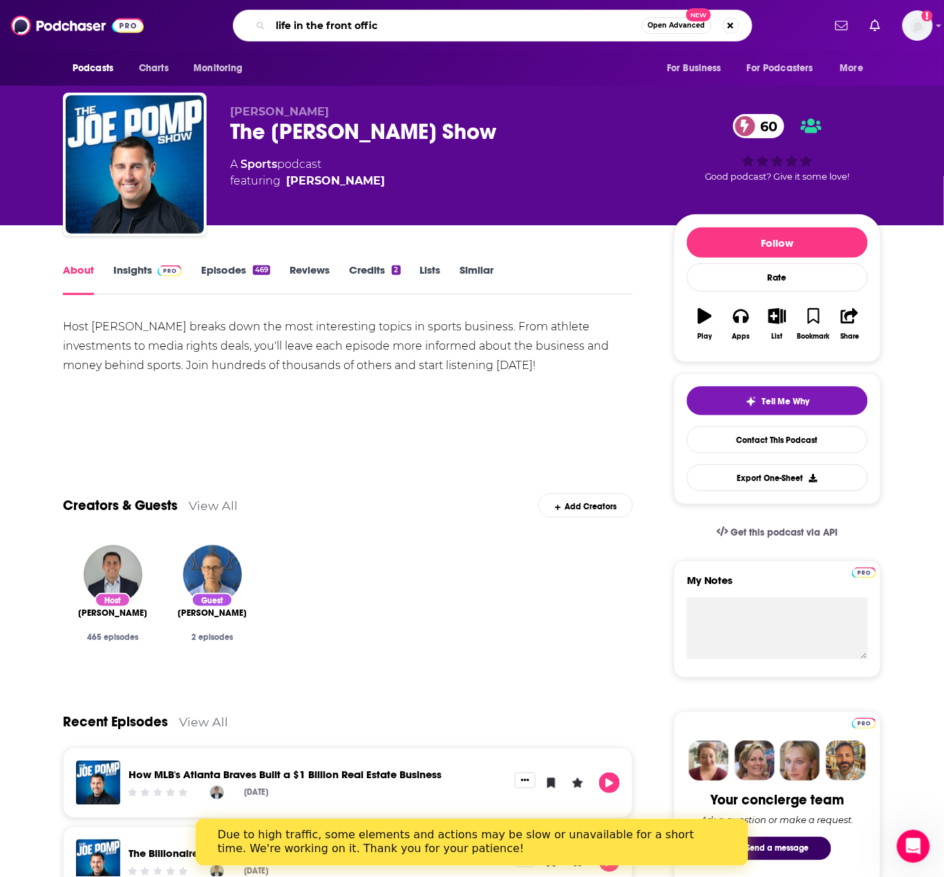
type input "life in the front office"
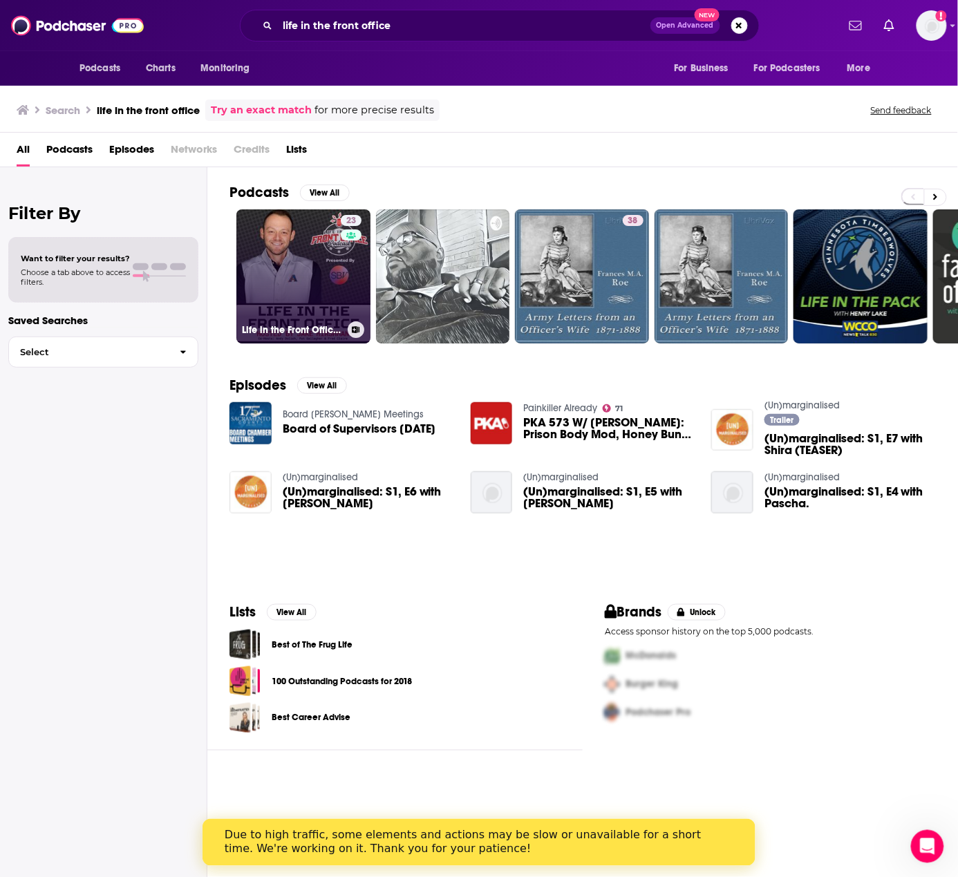
click at [319, 249] on link "23 Life in the Front Office Podcast Presented By Sports Business Ventures" at bounding box center [303, 276] width 134 height 134
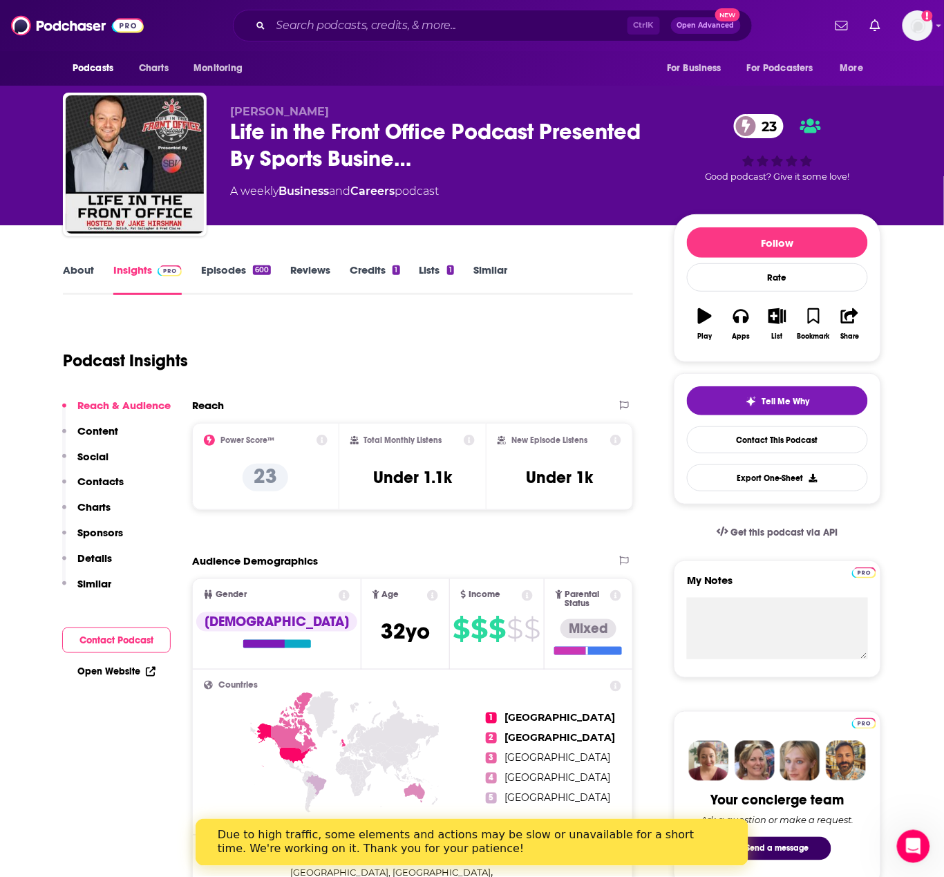
click at [68, 264] on link "About" at bounding box center [78, 279] width 31 height 32
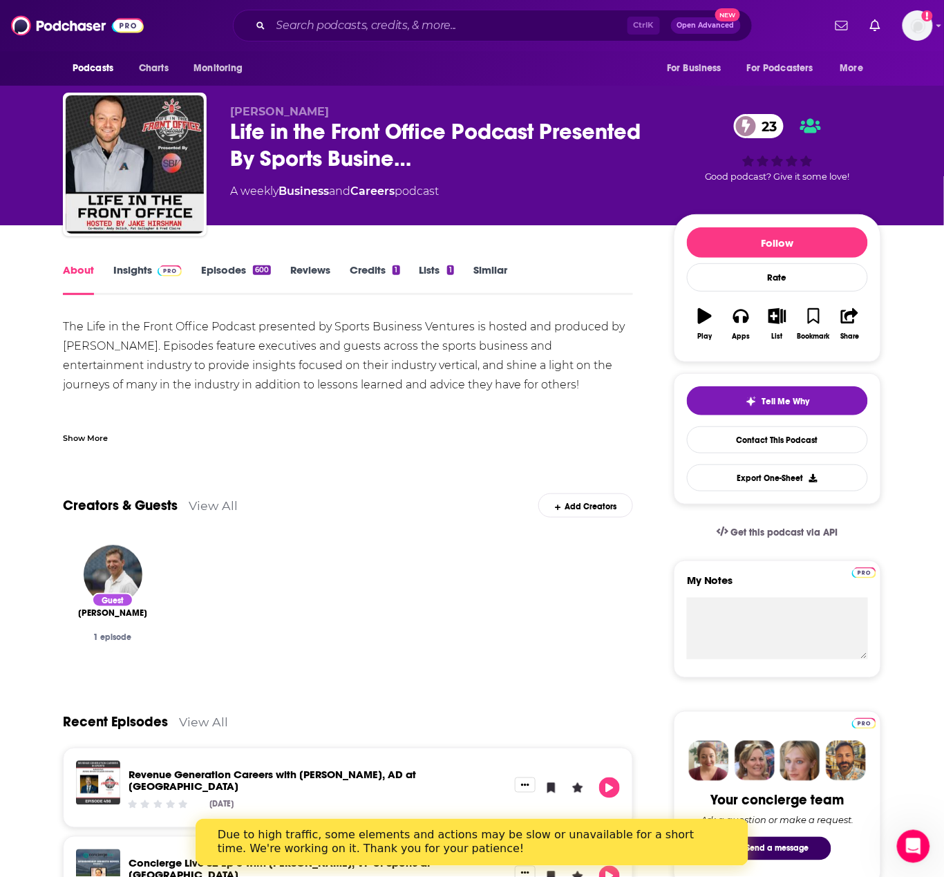
click at [128, 271] on link "Insights" at bounding box center [147, 279] width 68 height 32
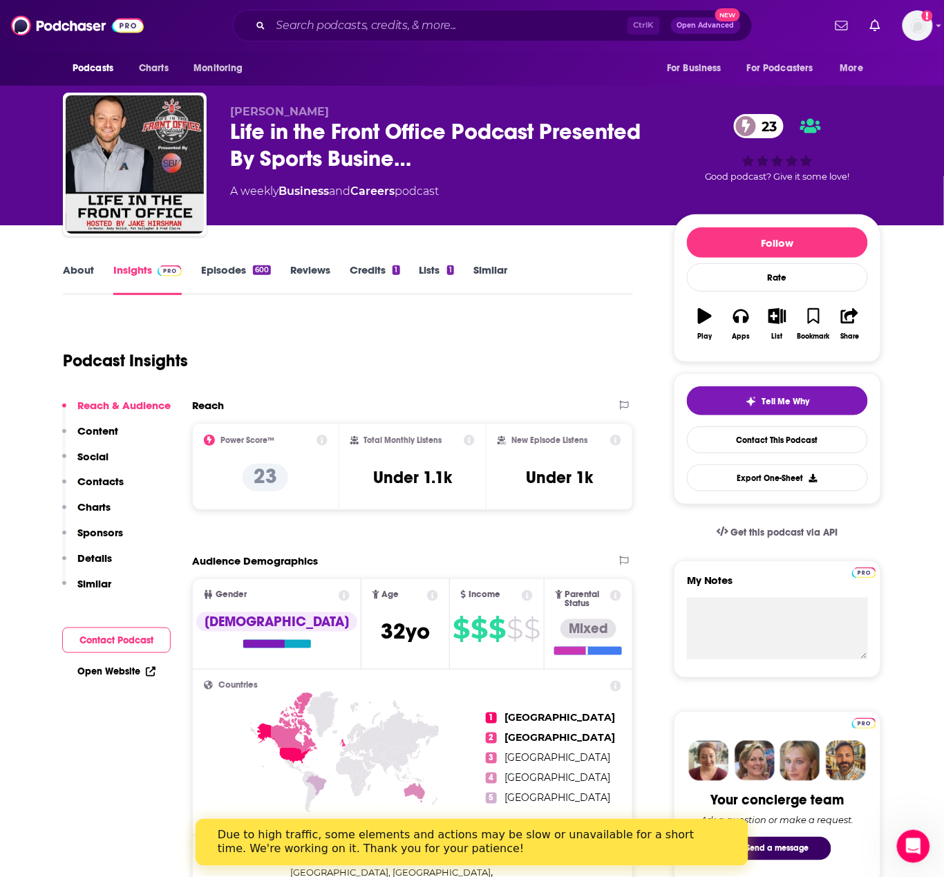
click at [114, 478] on p "Contacts" at bounding box center [100, 481] width 46 height 13
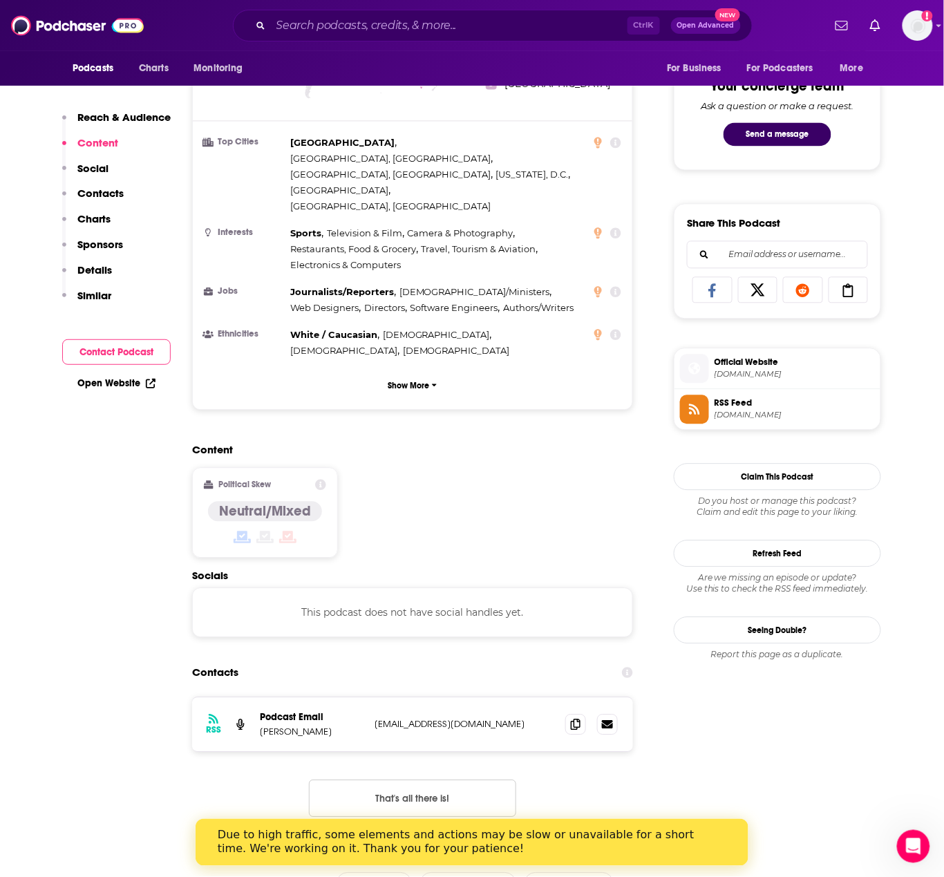
scroll to position [922, 0]
